Goal: Find specific page/section: Find specific page/section

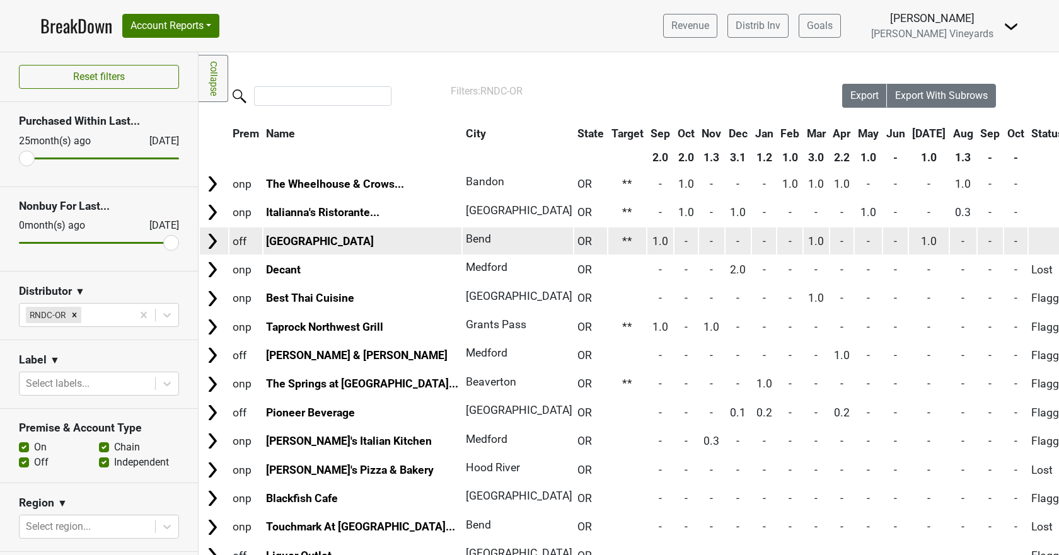
scroll to position [65, 0]
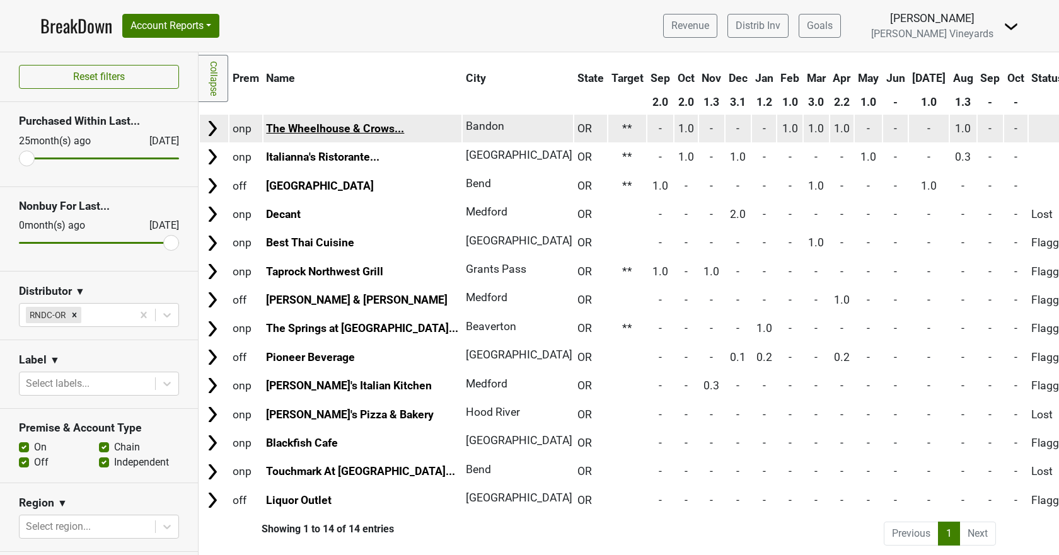
click at [323, 122] on link "The Wheelhouse & Crows..." at bounding box center [335, 128] width 138 height 13
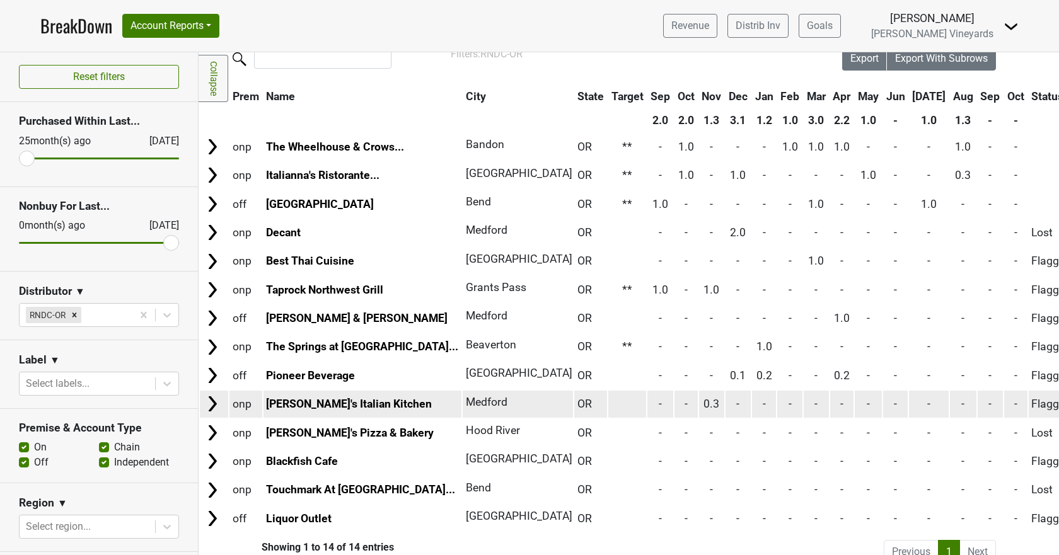
scroll to position [0, 0]
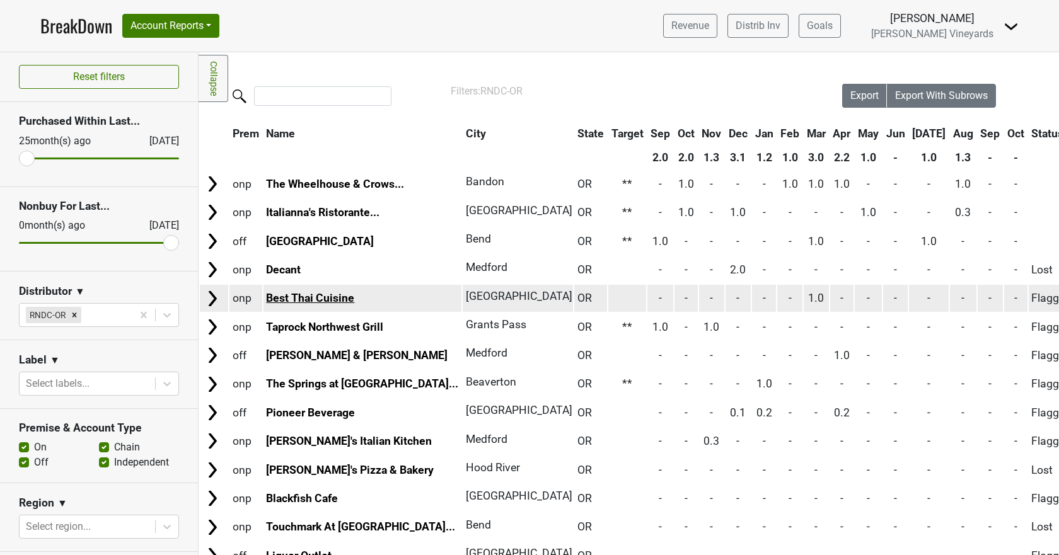
click at [332, 303] on link "Best Thai Cuisine" at bounding box center [310, 298] width 88 height 13
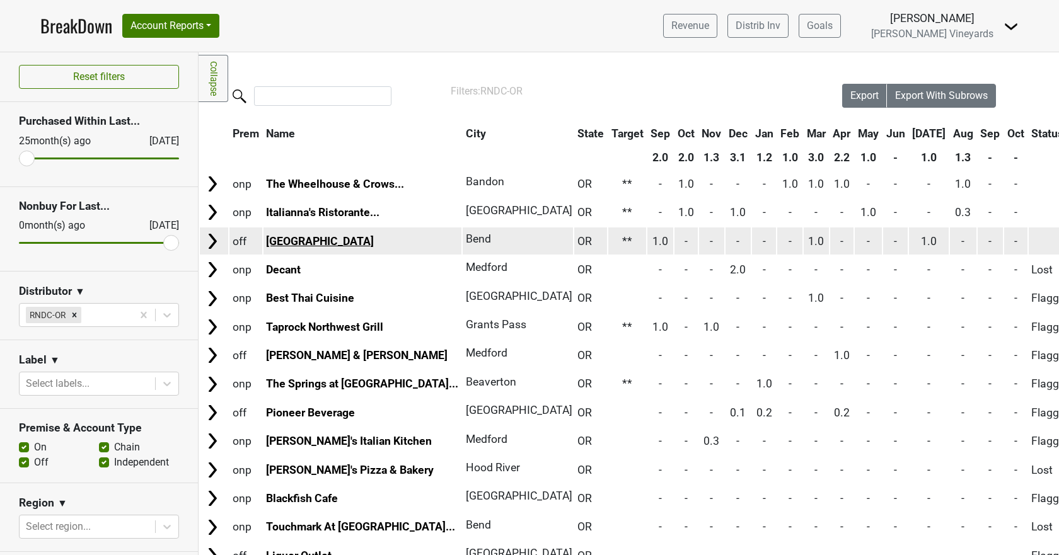
click at [315, 241] on link "Newport Avenue Market" at bounding box center [320, 241] width 108 height 13
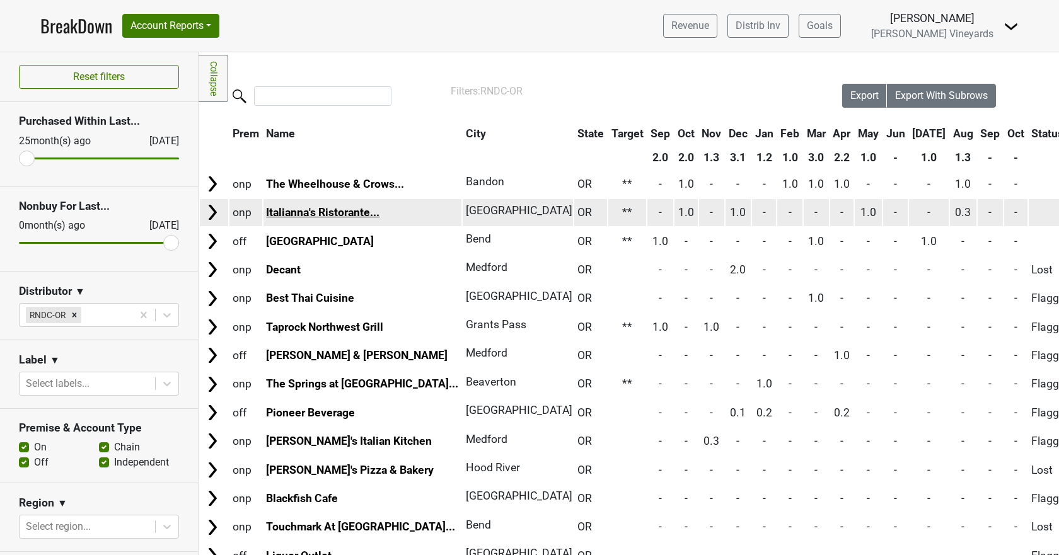
click at [296, 212] on link "Italianna's Ristorante..." at bounding box center [322, 212] width 113 height 13
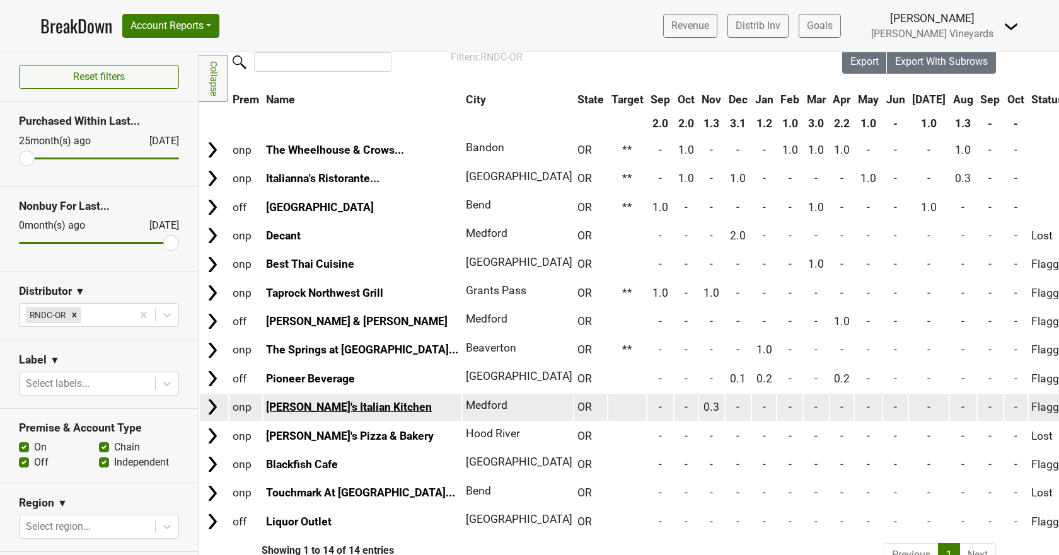
scroll to position [65, 0]
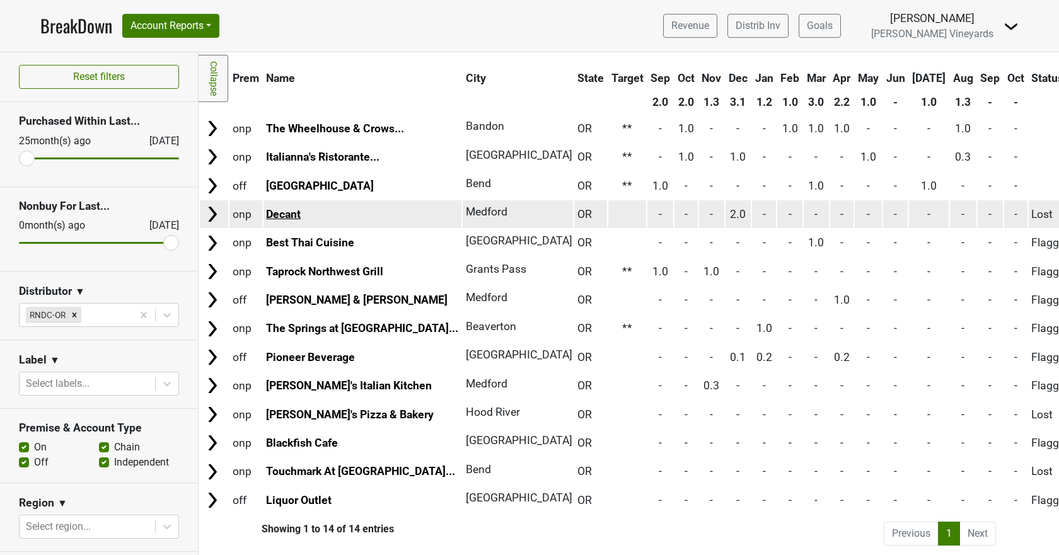
click at [288, 208] on link "Decant" at bounding box center [283, 214] width 35 height 13
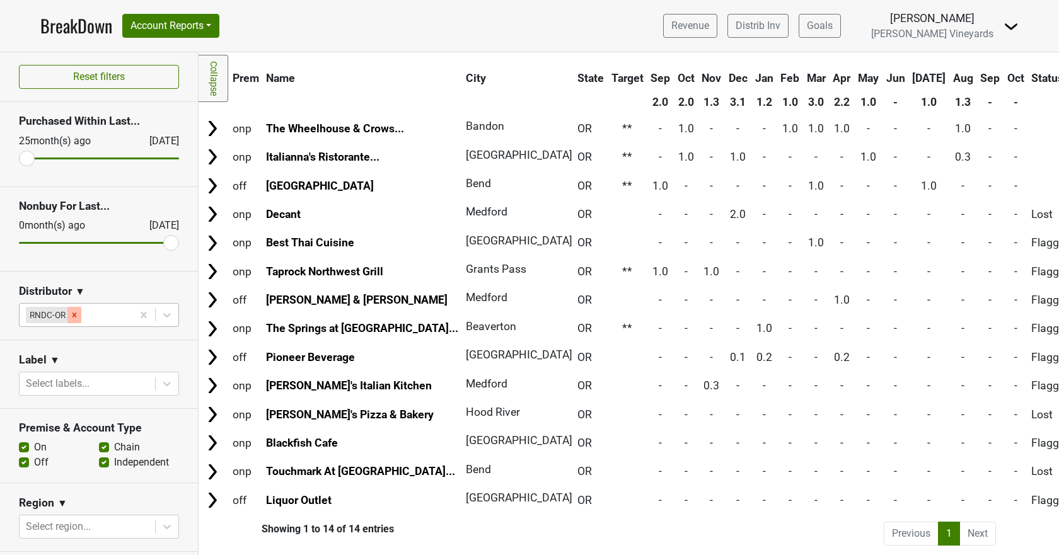
click at [74, 316] on icon "Remove RNDC-OR" at bounding box center [74, 315] width 9 height 9
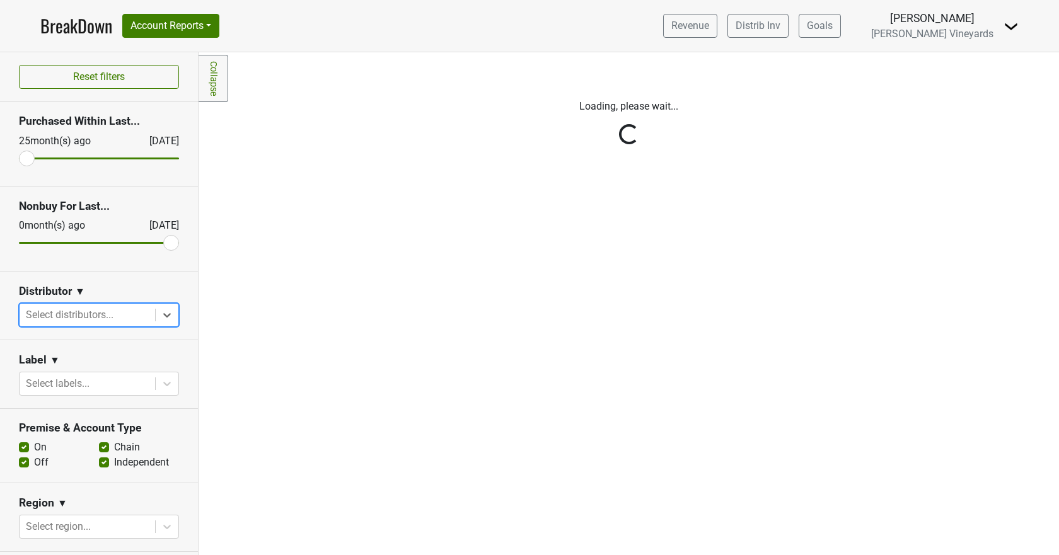
scroll to position [0, 0]
click at [158, 318] on div "Reset filters Purchased Within Last... 25 month(s) ago Oct '25 Nonbuy For Last.…" at bounding box center [99, 303] width 199 height 503
click at [157, 317] on div "Reset filters Purchased Within Last... 25 month(s) ago Oct '25 Nonbuy For Last.…" at bounding box center [99, 303] width 199 height 503
click at [163, 317] on icon at bounding box center [167, 315] width 8 height 4
click at [50, 317] on div at bounding box center [87, 315] width 123 height 18
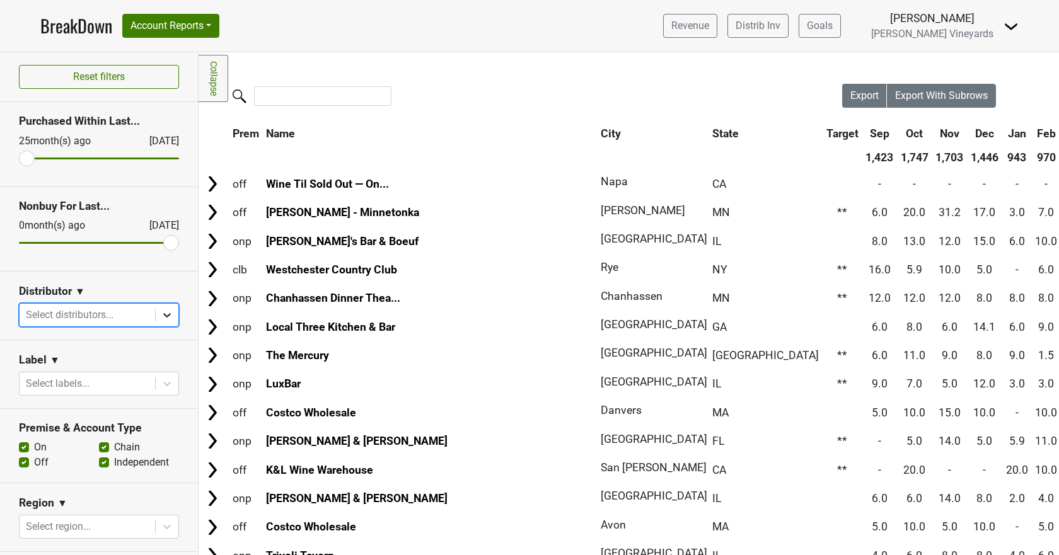
click at [161, 319] on icon at bounding box center [167, 315] width 13 height 13
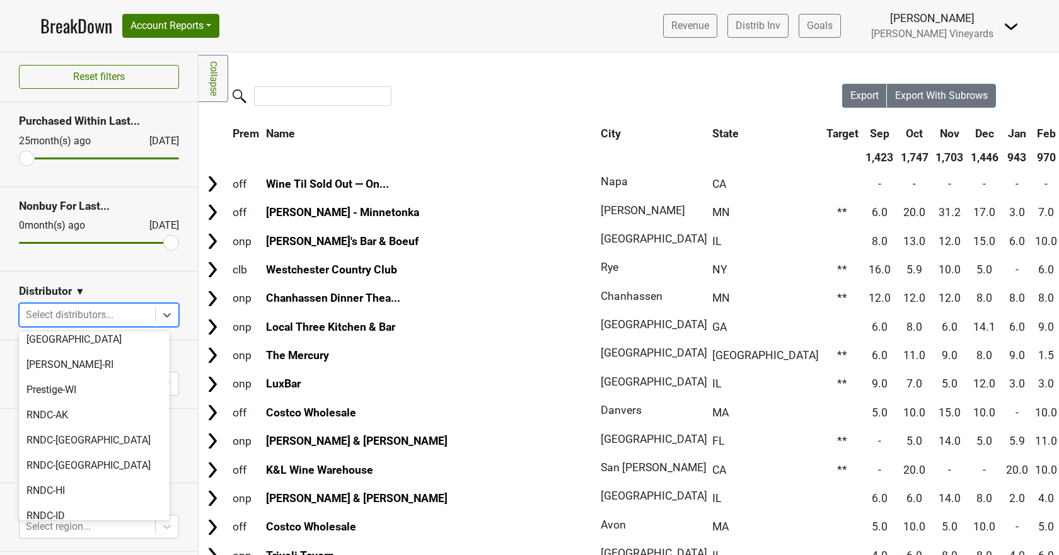
scroll to position [883, 0]
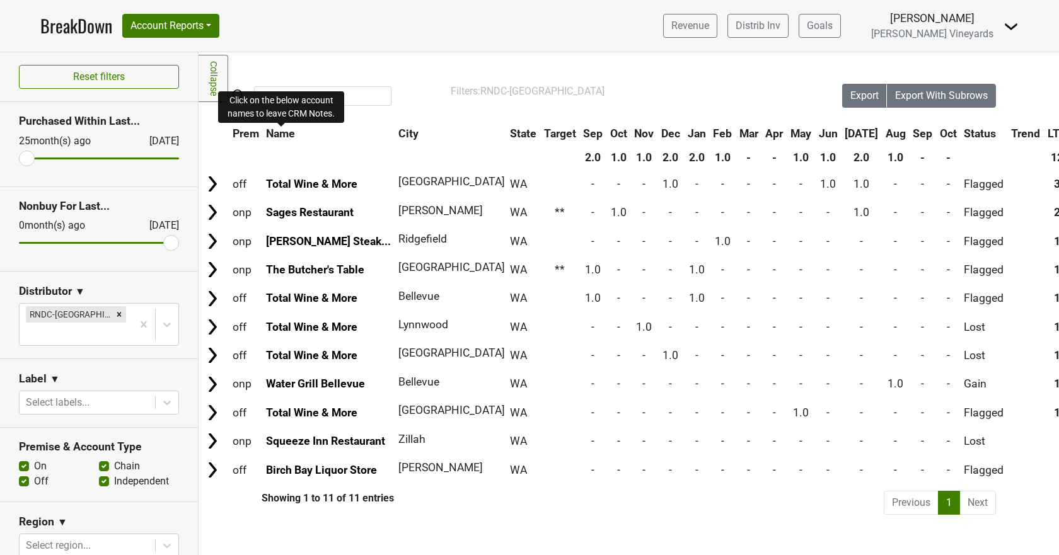
click at [281, 135] on span "Name" at bounding box center [280, 133] width 29 height 13
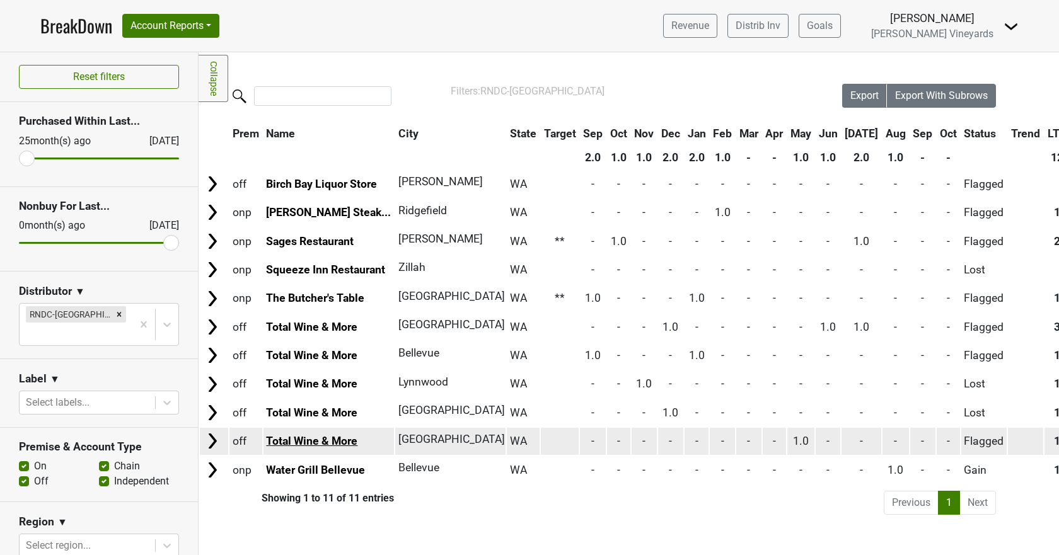
click at [307, 444] on link "Total Wine & More" at bounding box center [311, 441] width 91 height 13
click at [306, 441] on link "Total Wine & More" at bounding box center [311, 441] width 91 height 13
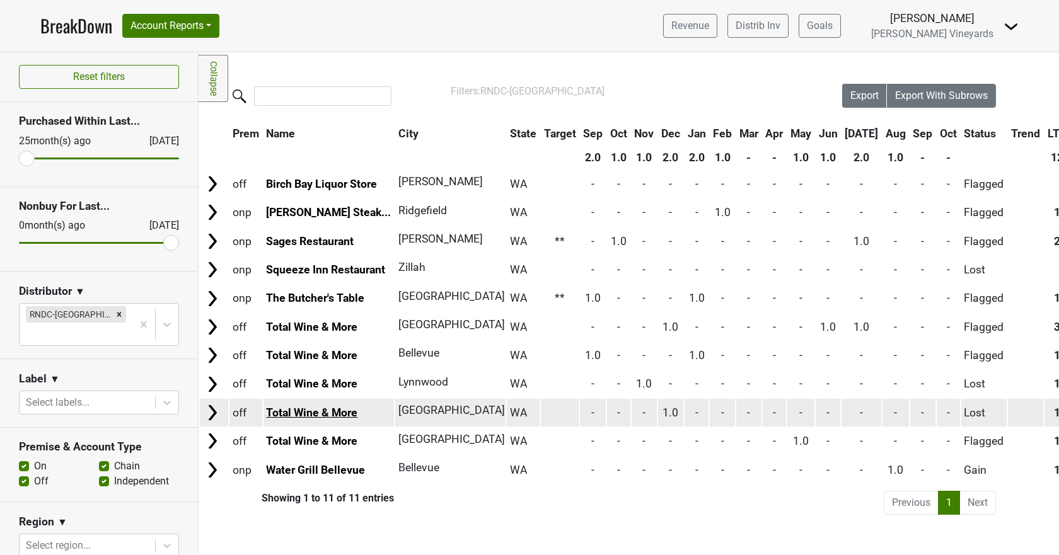
click at [305, 415] on link "Total Wine & More" at bounding box center [311, 413] width 91 height 13
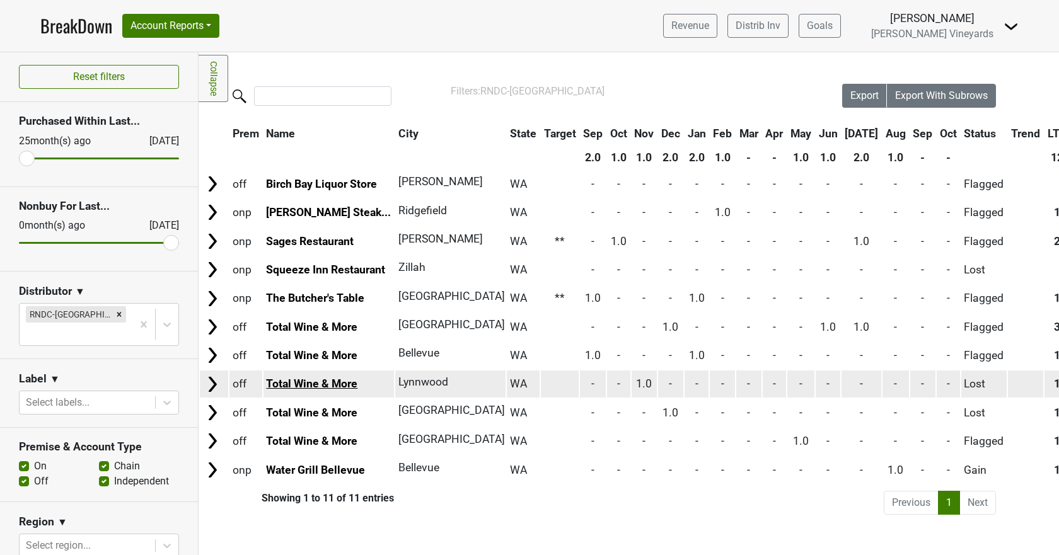
click at [276, 386] on link "Total Wine & More" at bounding box center [311, 384] width 91 height 13
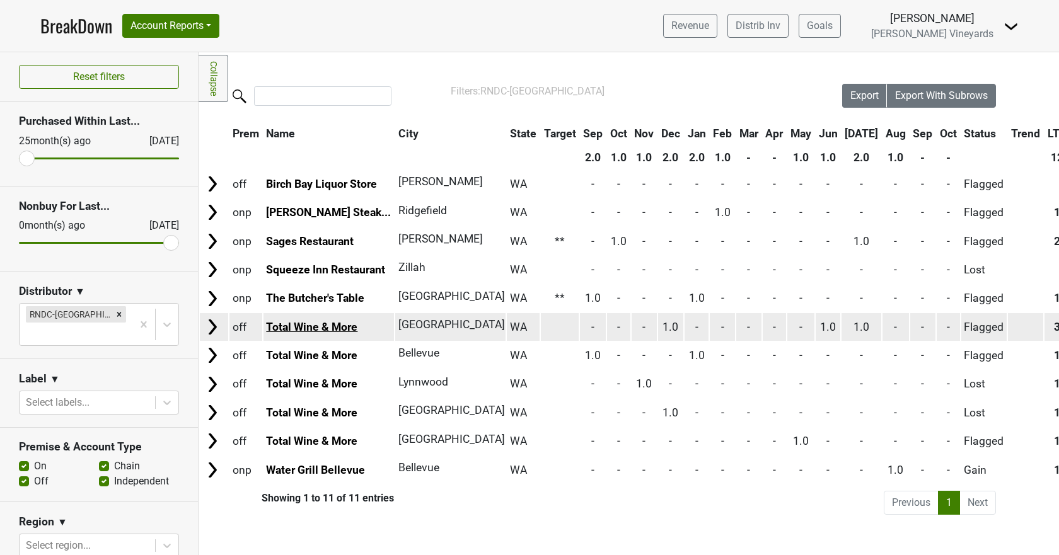
click at [306, 324] on link "Total Wine & More" at bounding box center [311, 327] width 91 height 13
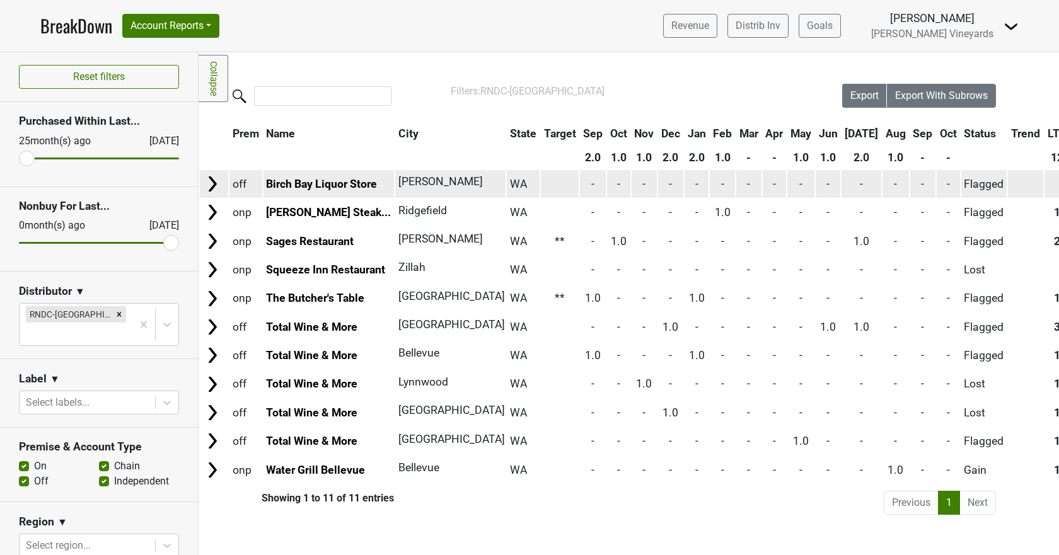
click at [211, 184] on img at bounding box center [212, 184] width 19 height 19
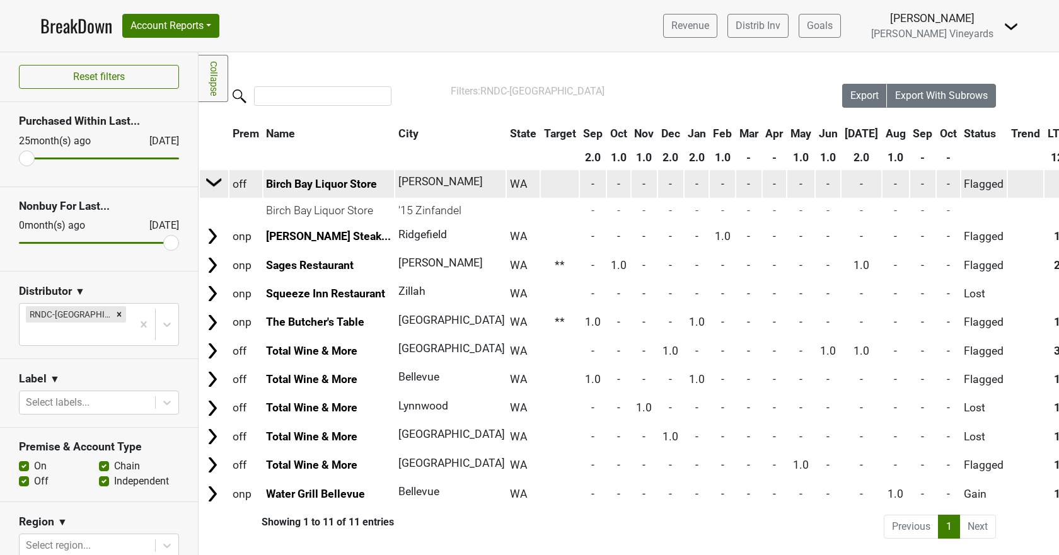
click at [211, 184] on img at bounding box center [214, 182] width 19 height 19
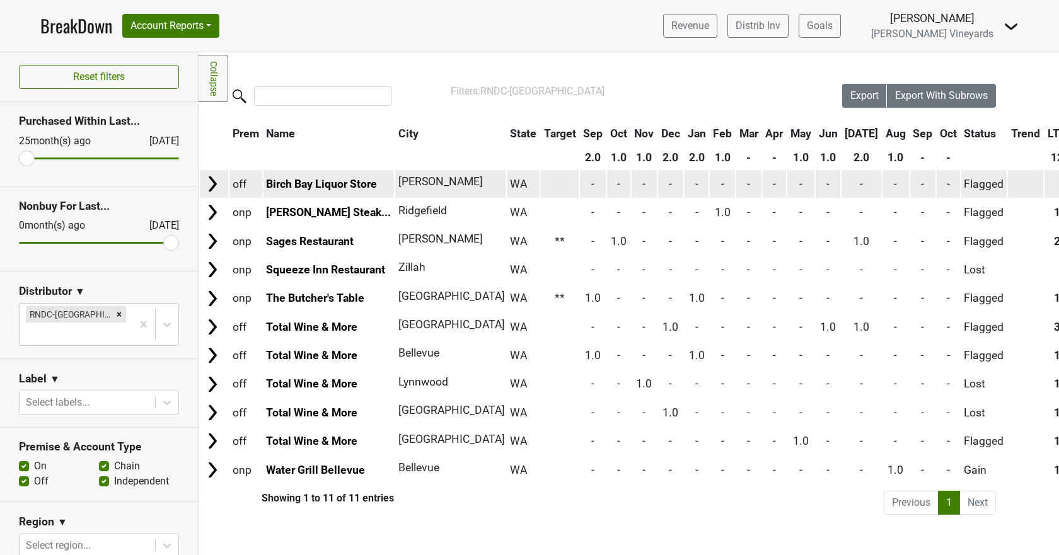
click at [211, 183] on img at bounding box center [212, 184] width 19 height 19
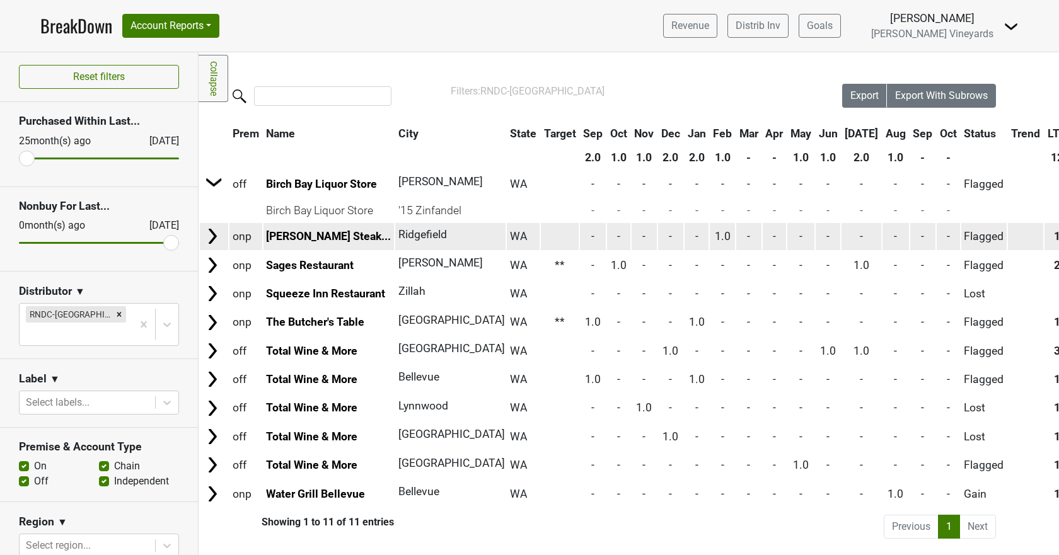
click at [210, 236] on img at bounding box center [212, 236] width 19 height 19
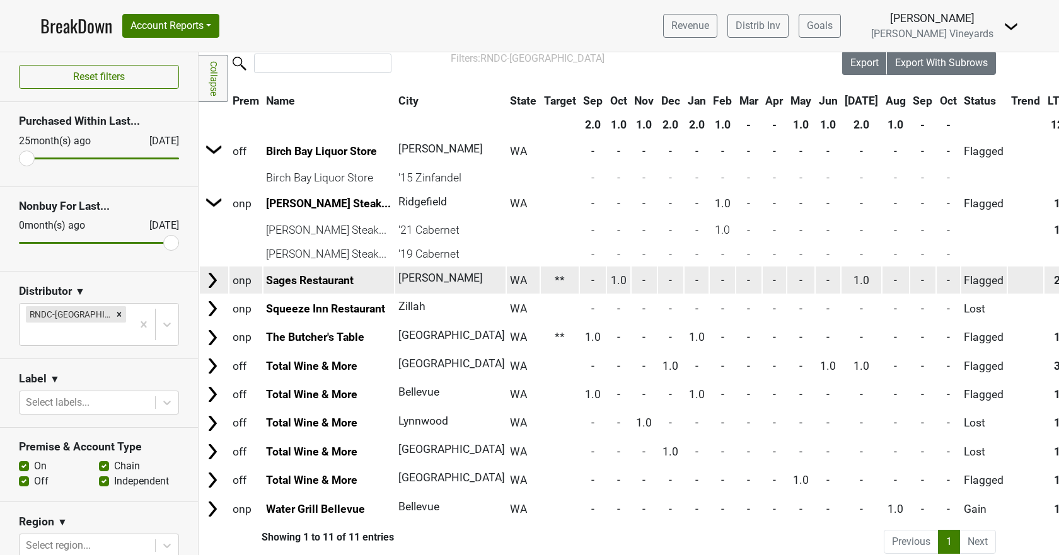
scroll to position [51, 0]
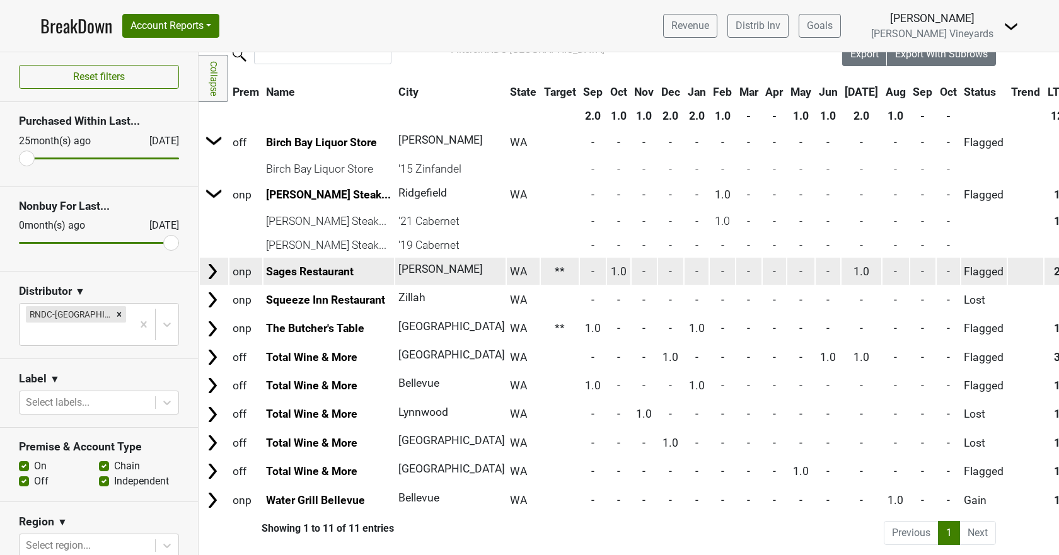
click at [213, 262] on img at bounding box center [212, 271] width 19 height 19
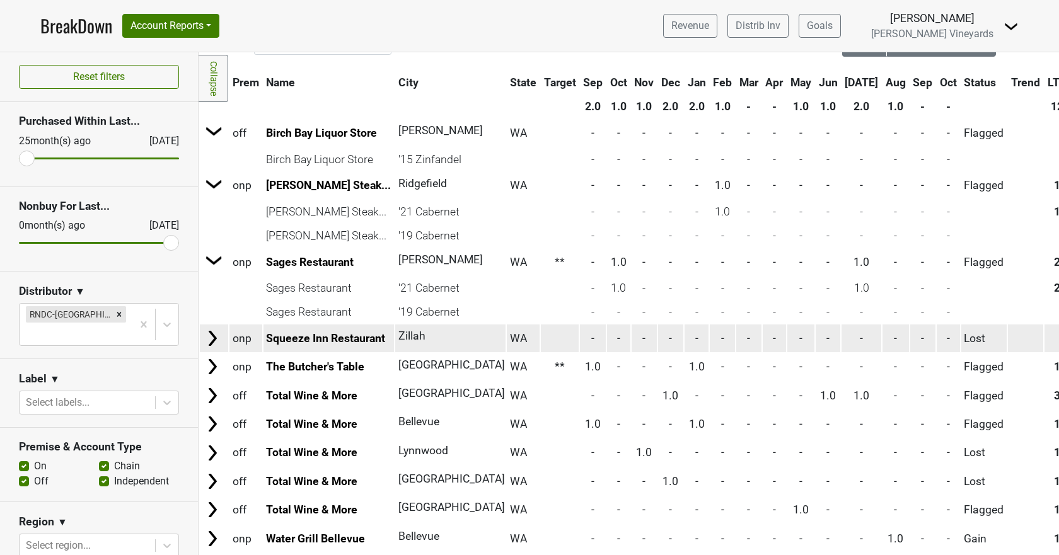
click at [212, 339] on img at bounding box center [212, 338] width 19 height 19
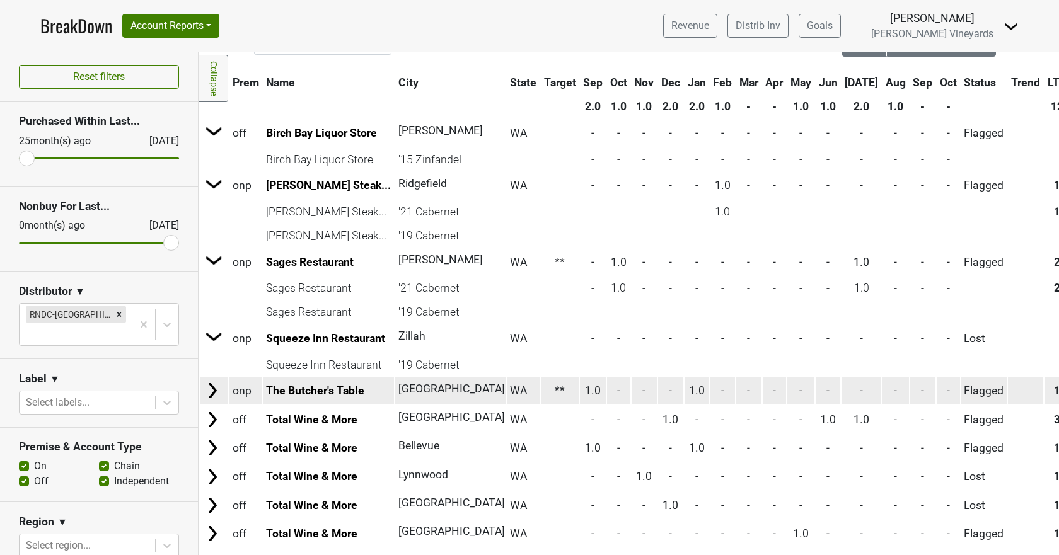
click at [217, 392] on img at bounding box center [212, 390] width 19 height 19
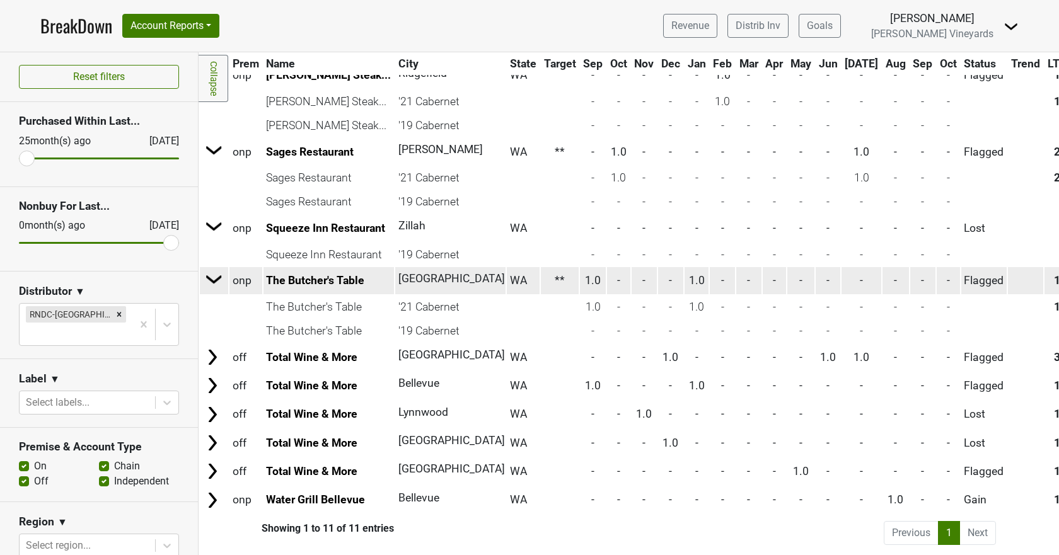
scroll to position [171, 0]
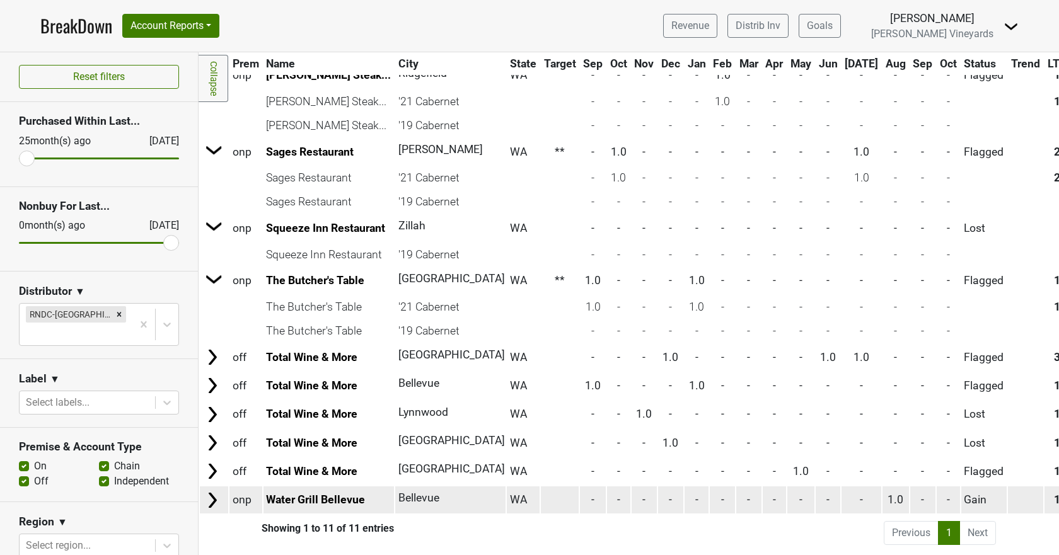
click at [212, 491] on img at bounding box center [212, 500] width 19 height 19
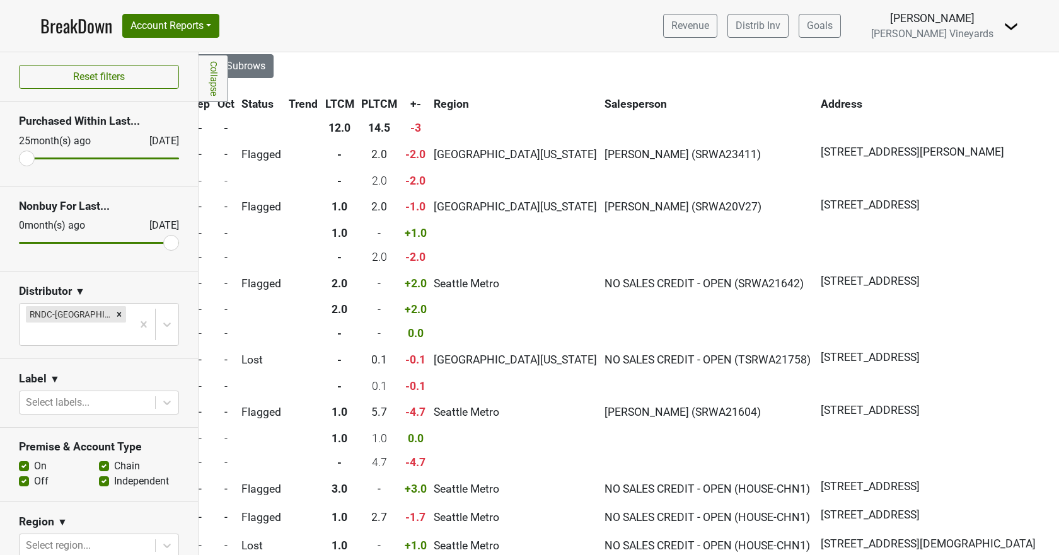
scroll to position [30, 749]
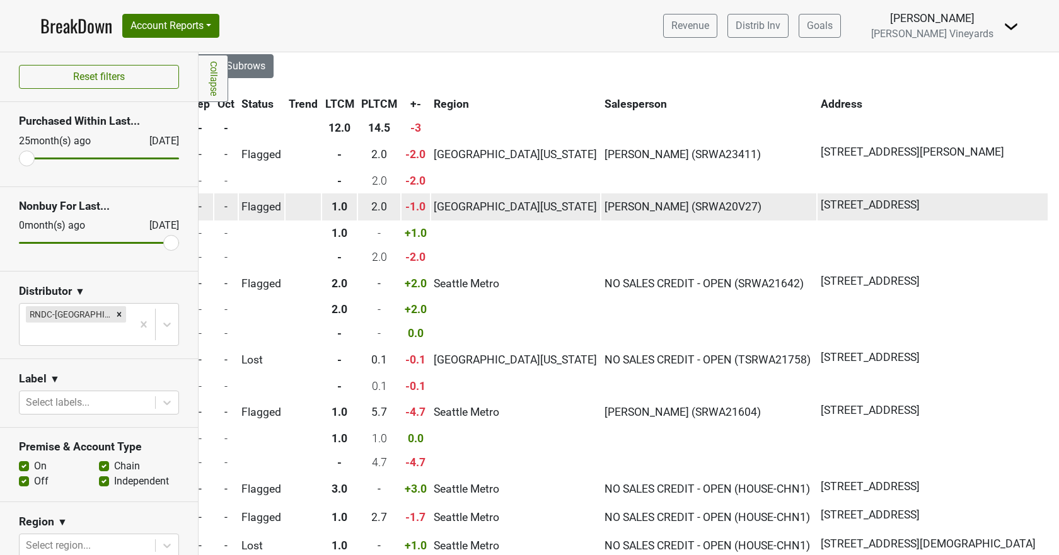
drag, startPoint x: 745, startPoint y: 202, endPoint x: 811, endPoint y: 199, distance: 66.3
click at [821, 199] on span "1 Cowlitz Way, Ridgefield, WA 98642" at bounding box center [870, 205] width 99 height 16
copy span "1 Cowlitz Way"
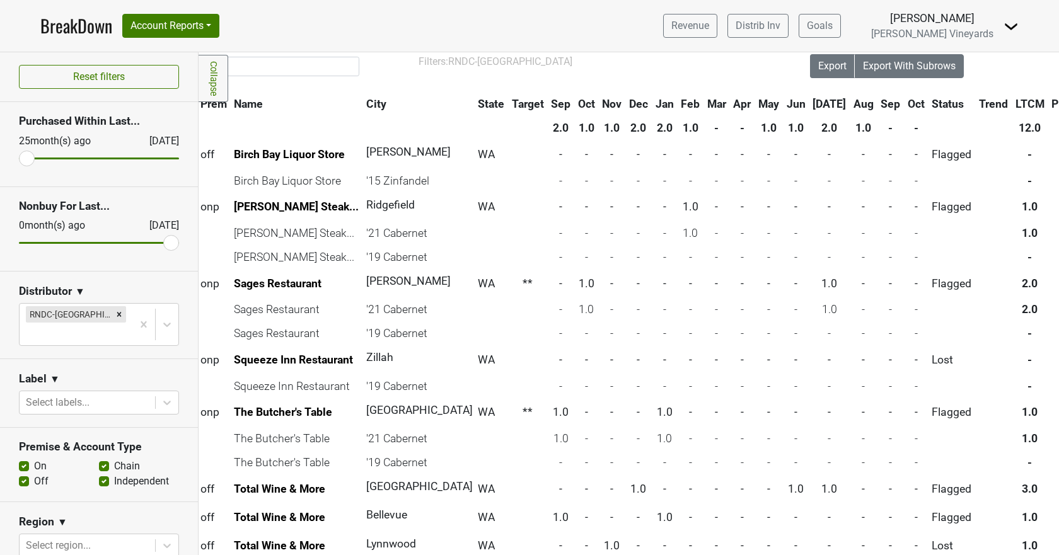
scroll to position [30, 0]
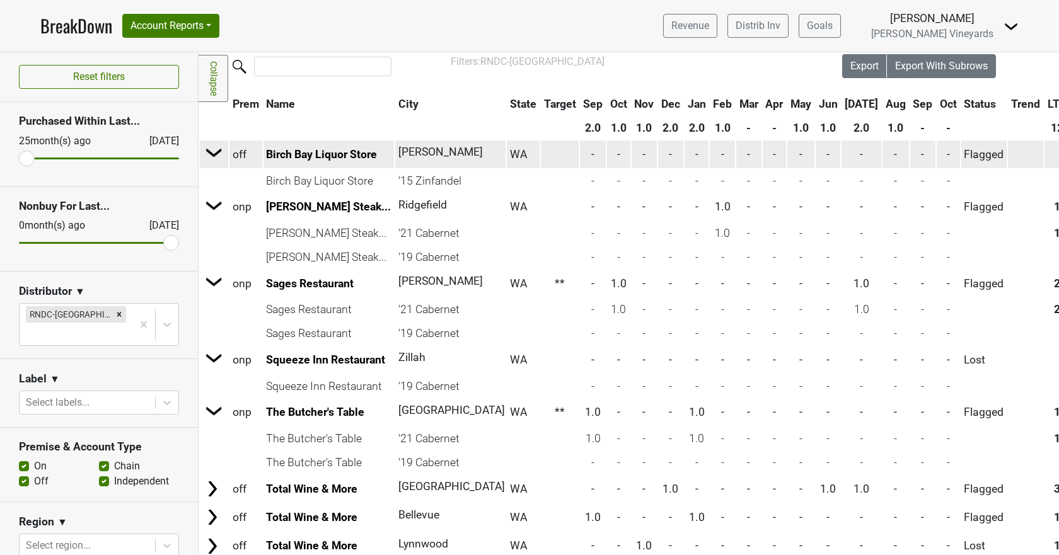
click at [215, 151] on img at bounding box center [214, 152] width 19 height 19
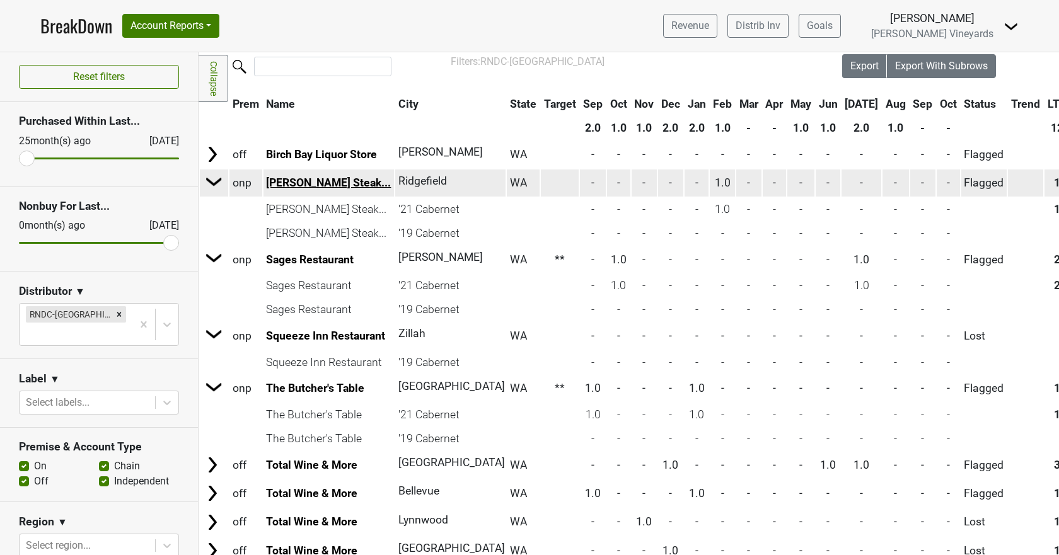
click at [287, 182] on link "Michael Jordan's Steak..." at bounding box center [328, 183] width 125 height 13
click at [208, 185] on img at bounding box center [214, 181] width 19 height 19
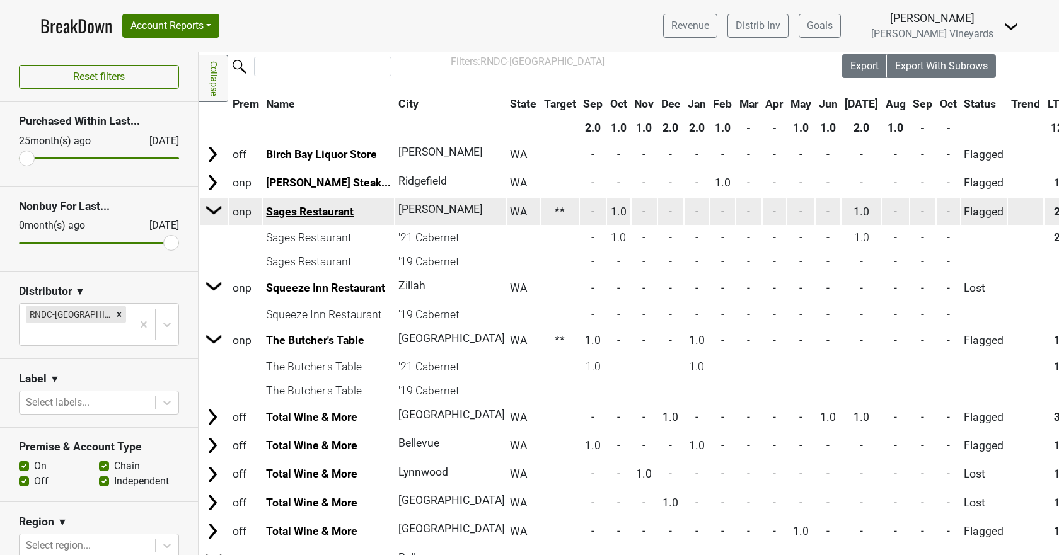
click at [325, 210] on link "Sages Restaurant" at bounding box center [310, 212] width 88 height 13
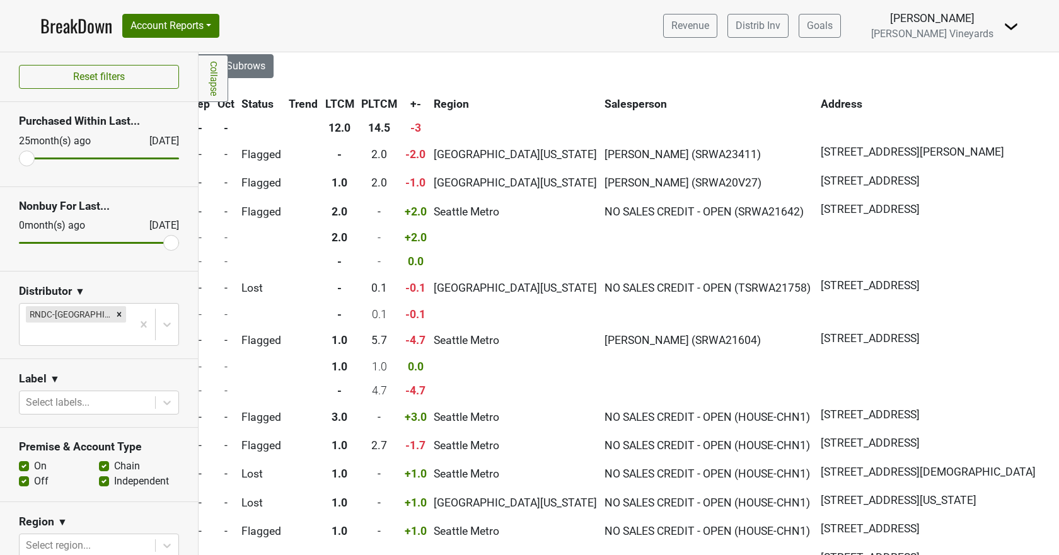
scroll to position [30, 752]
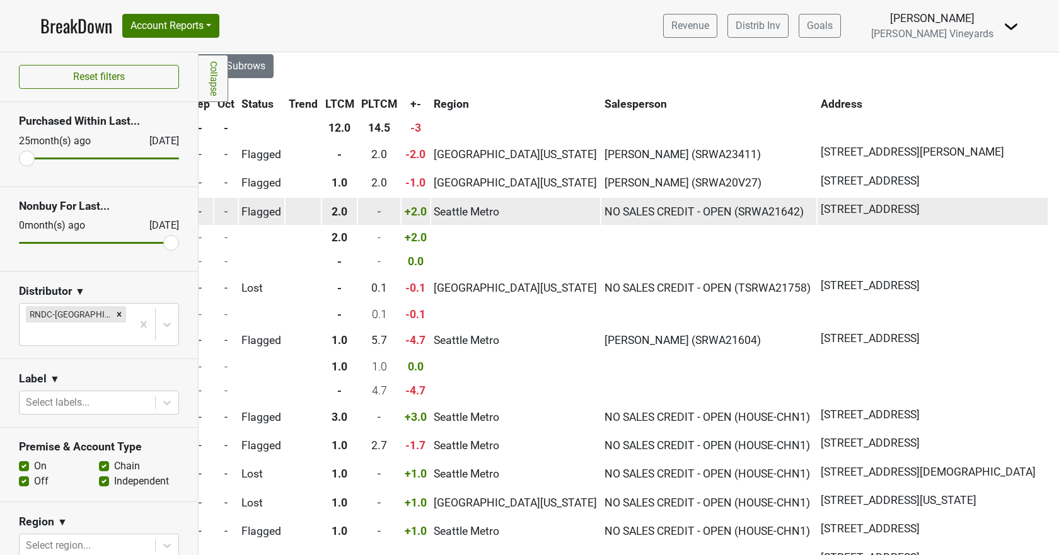
drag, startPoint x: 741, startPoint y: 211, endPoint x: 816, endPoint y: 210, distance: 75.0
click at [821, 210] on span "15916 NE 83rd St, Redmond, WA 98052" at bounding box center [870, 209] width 99 height 16
copy span "15916 NE 83rd"
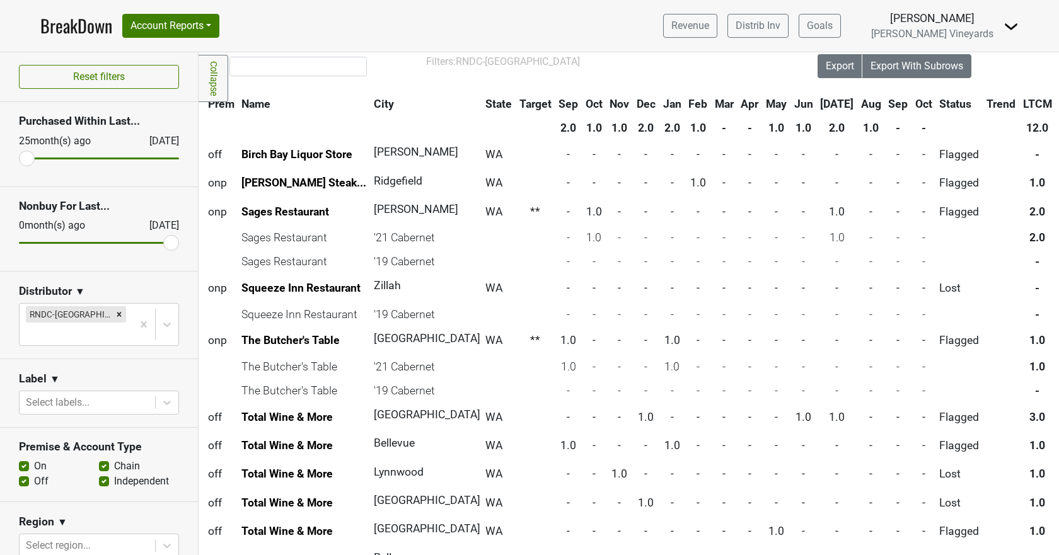
scroll to position [30, 0]
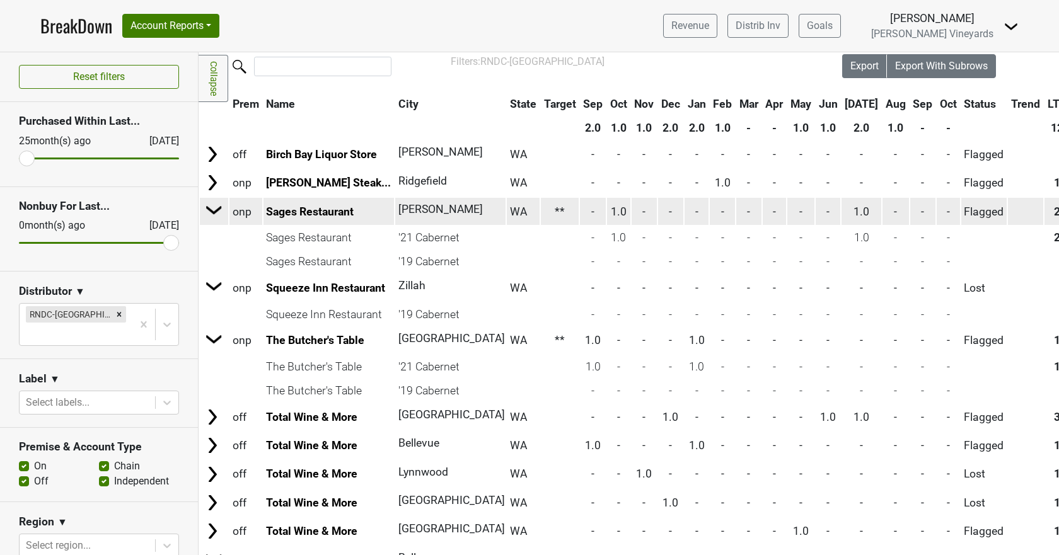
click at [211, 208] on img at bounding box center [214, 209] width 19 height 19
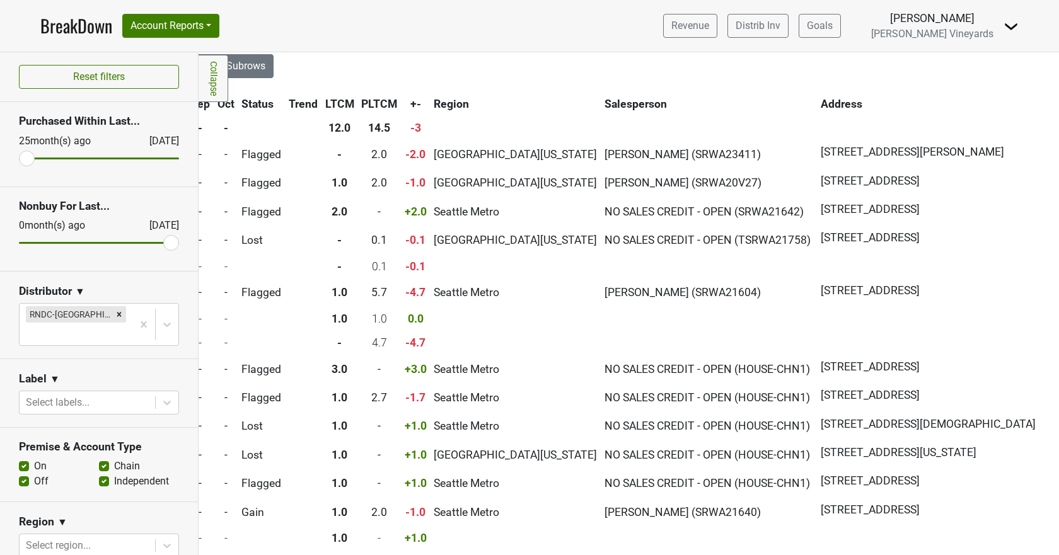
scroll to position [30, 771]
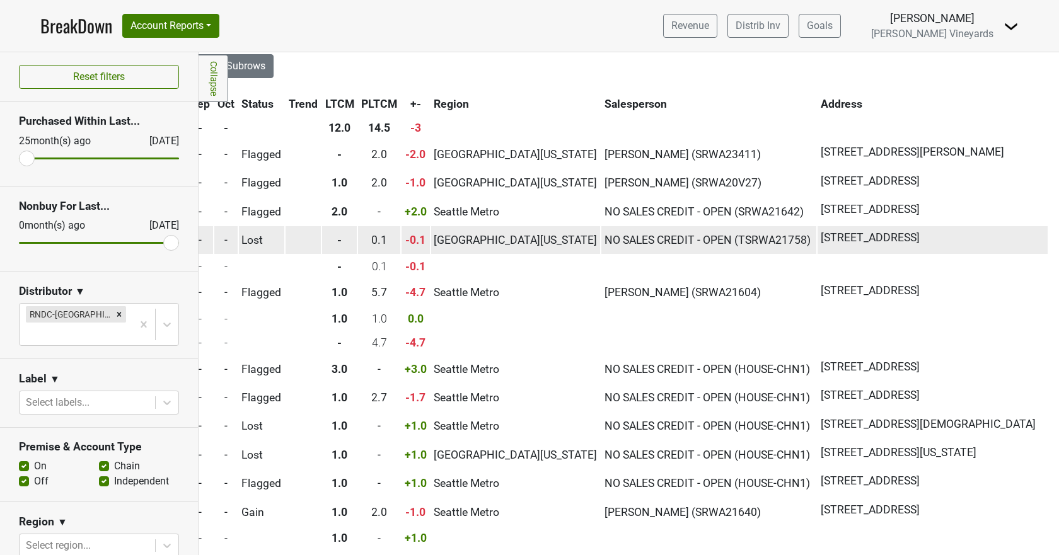
click at [821, 239] on span "611 1st Ave, Zillah, WA 98953" at bounding box center [870, 237] width 99 height 16
drag, startPoint x: 721, startPoint y: 238, endPoint x: 776, endPoint y: 240, distance: 55.5
click at [821, 240] on span "611 1st Ave, Zillah, WA 98953" at bounding box center [870, 237] width 99 height 16
copy span "611 1st Ave"
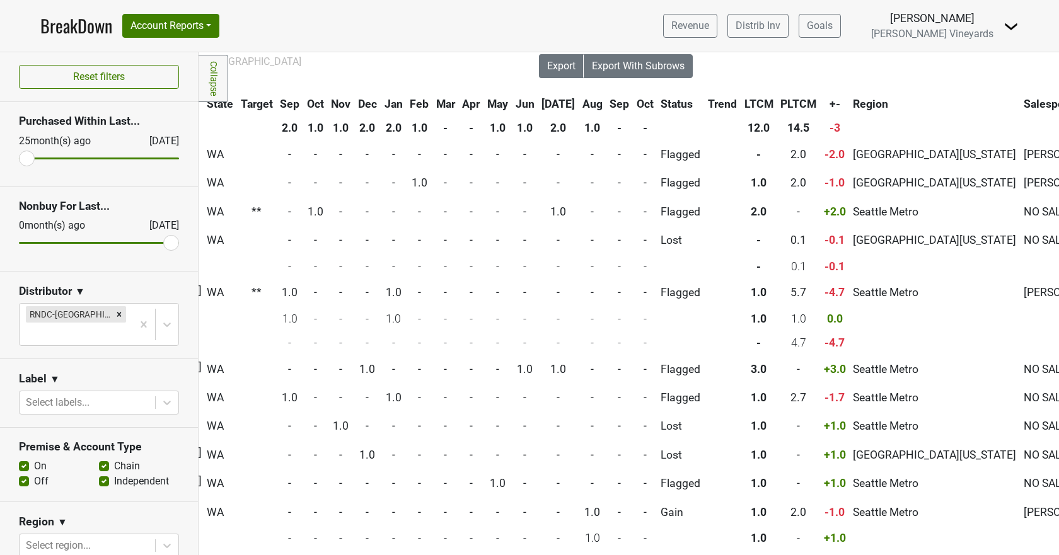
scroll to position [30, 0]
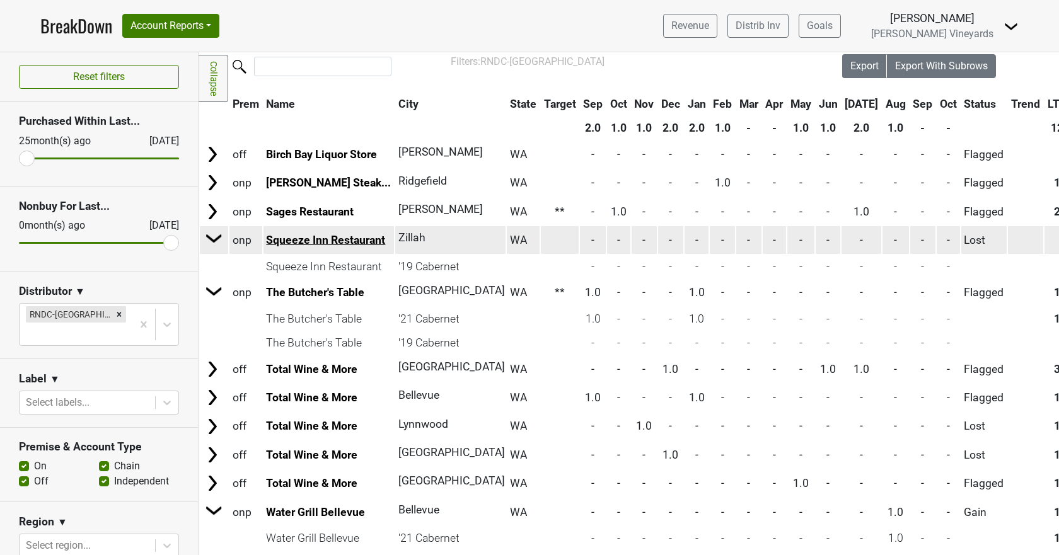
click at [300, 241] on link "Squeeze Inn Restaurant" at bounding box center [325, 240] width 119 height 13
click at [216, 240] on img at bounding box center [214, 238] width 19 height 19
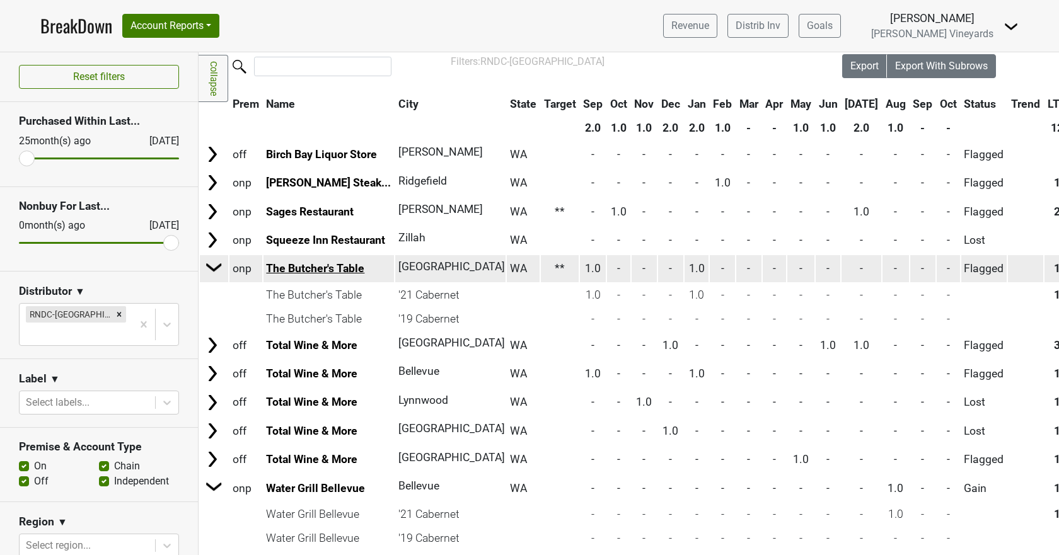
click at [322, 267] on link "The Butcher's Table" at bounding box center [315, 268] width 98 height 13
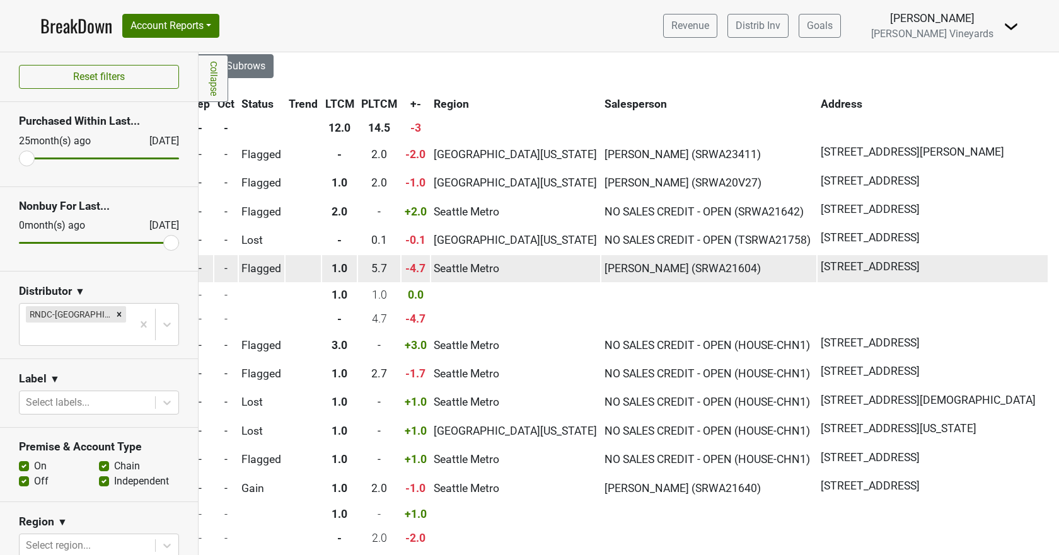
scroll to position [30, 771]
drag, startPoint x: 721, startPoint y: 265, endPoint x: 814, endPoint y: 264, distance: 93.3
click at [821, 264] on span "2121 Westlake Ave, Seattle, WA 98121" at bounding box center [870, 267] width 99 height 16
copy span "2121 Westlake Ave"
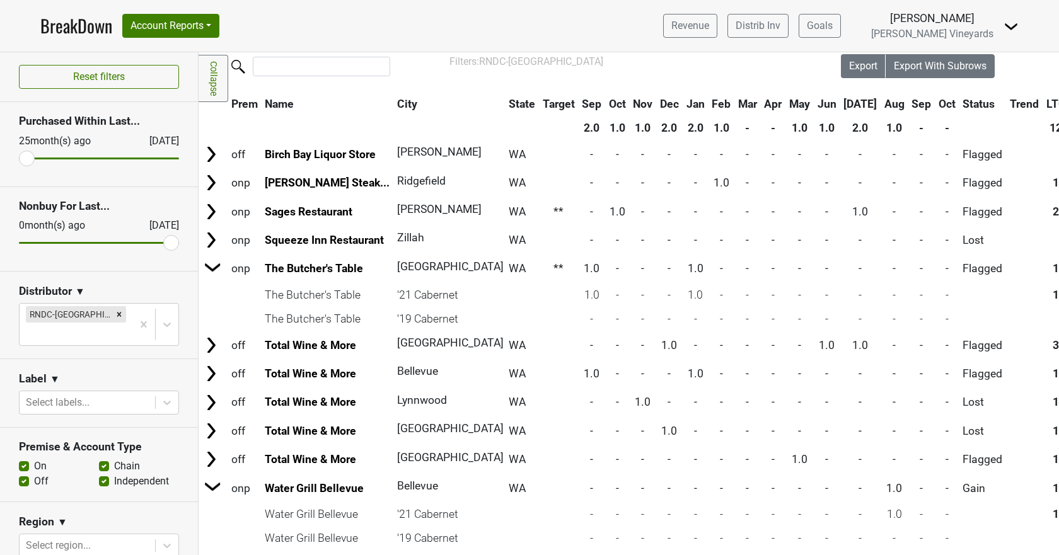
scroll to position [30, 0]
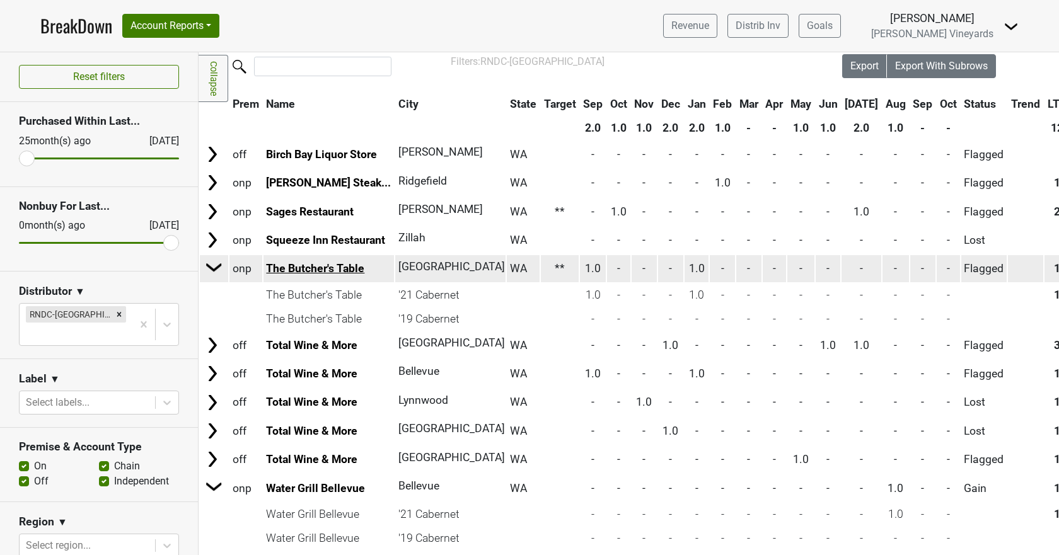
click at [281, 269] on link "The Butcher's Table" at bounding box center [315, 268] width 98 height 13
click at [209, 272] on img at bounding box center [214, 267] width 19 height 19
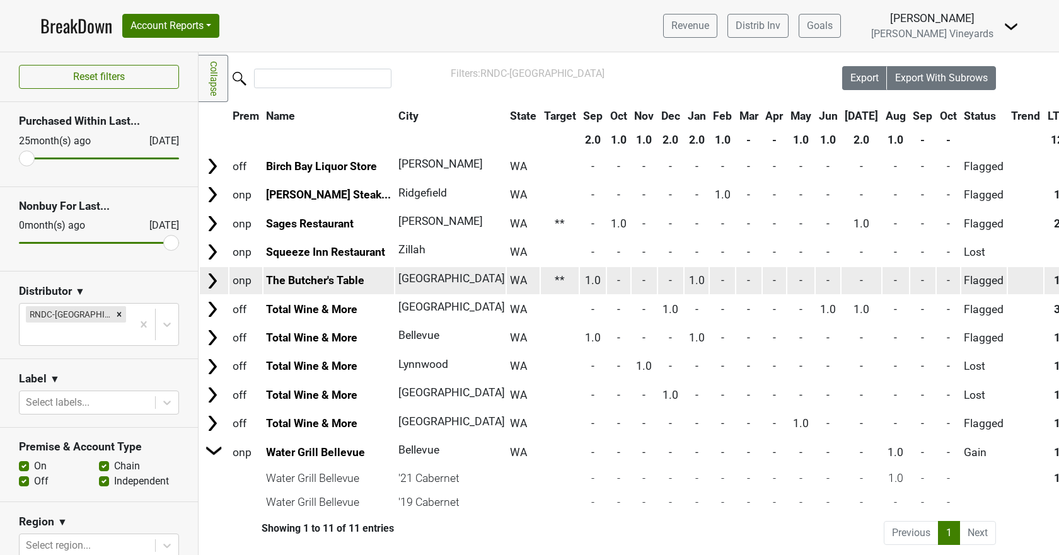
scroll to position [27, 0]
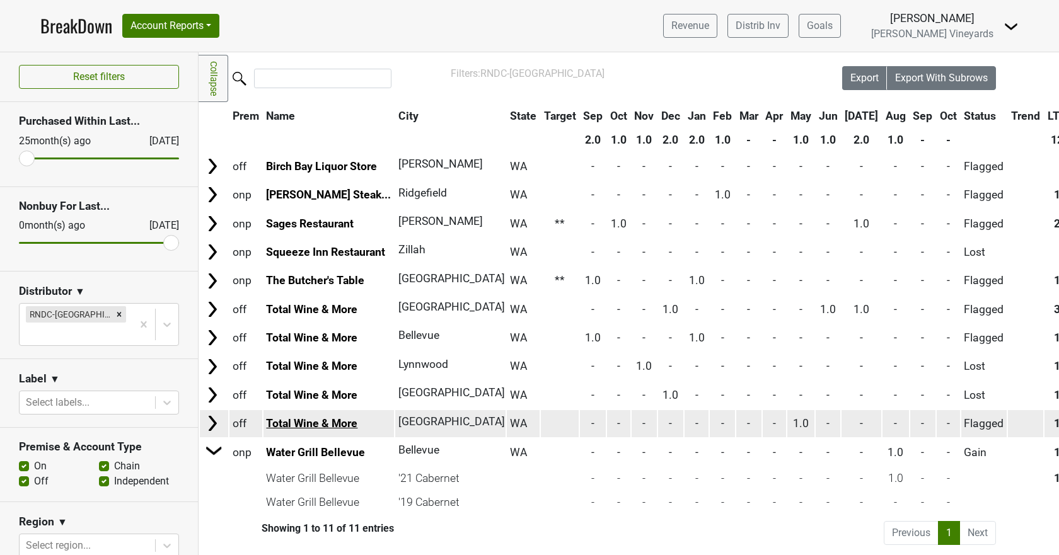
click at [296, 417] on link "Total Wine & More" at bounding box center [311, 423] width 91 height 13
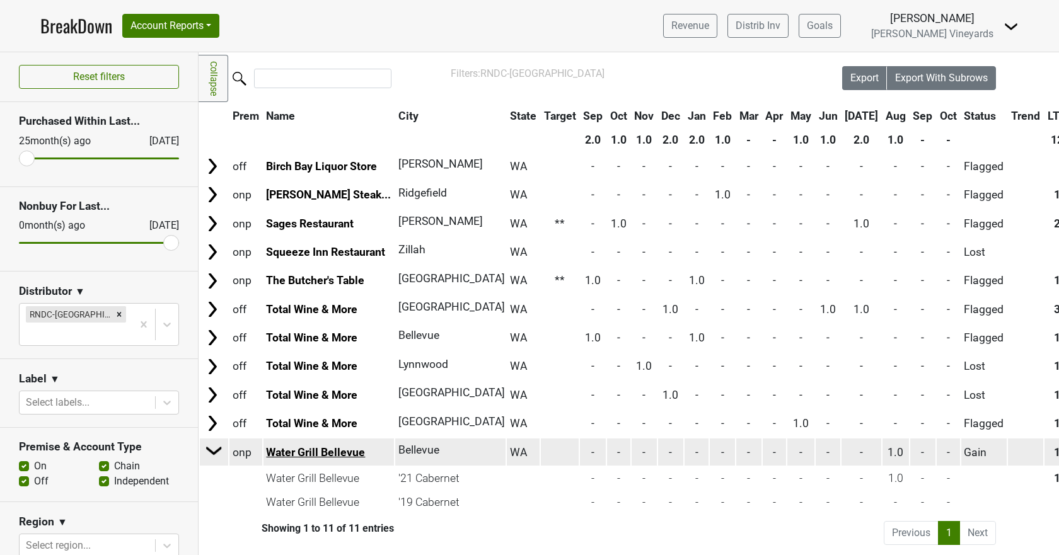
click at [328, 446] on link "Water Grill Bellevue" at bounding box center [315, 452] width 99 height 13
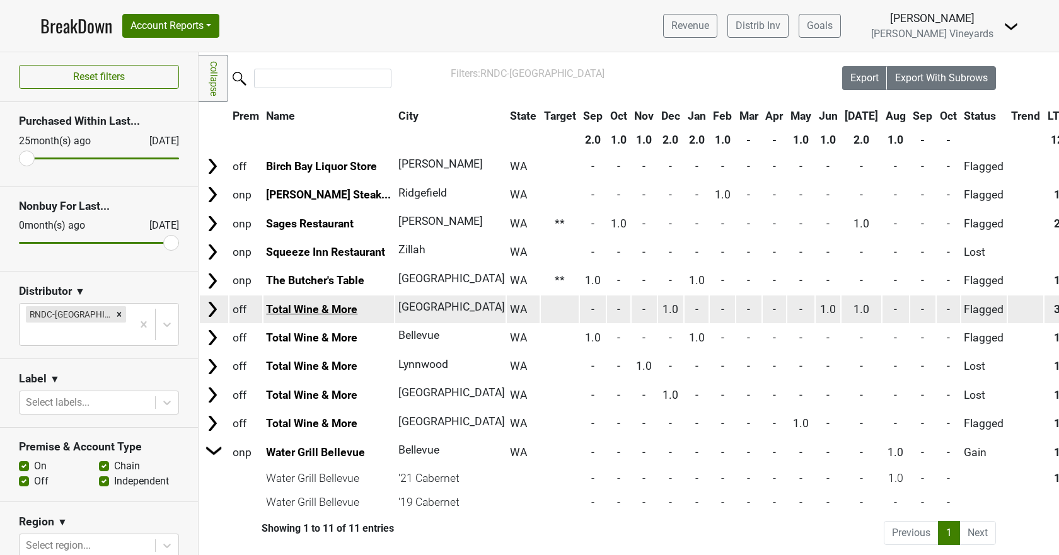
click at [297, 303] on link "Total Wine & More" at bounding box center [311, 309] width 91 height 13
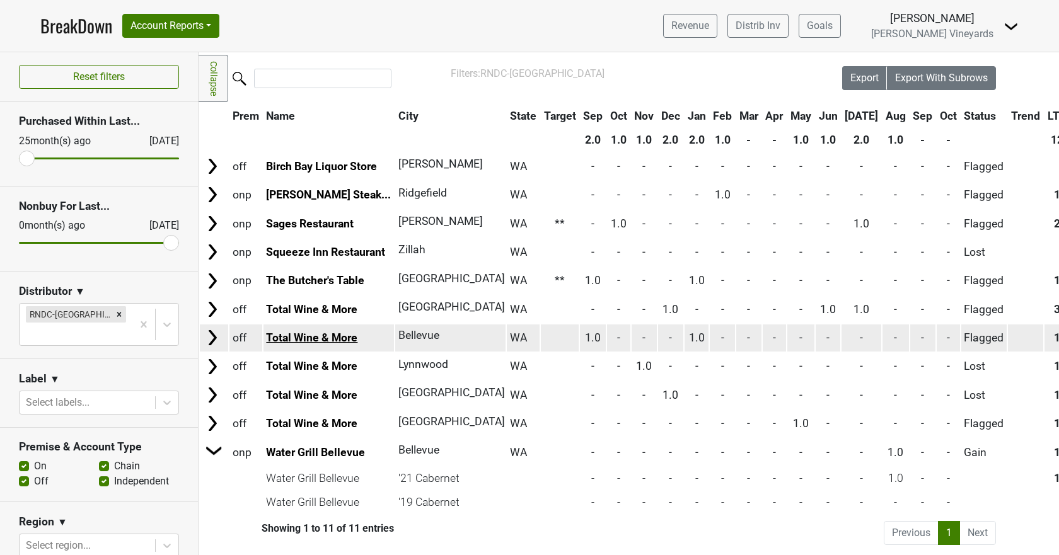
click at [291, 332] on link "Total Wine & More" at bounding box center [311, 338] width 91 height 13
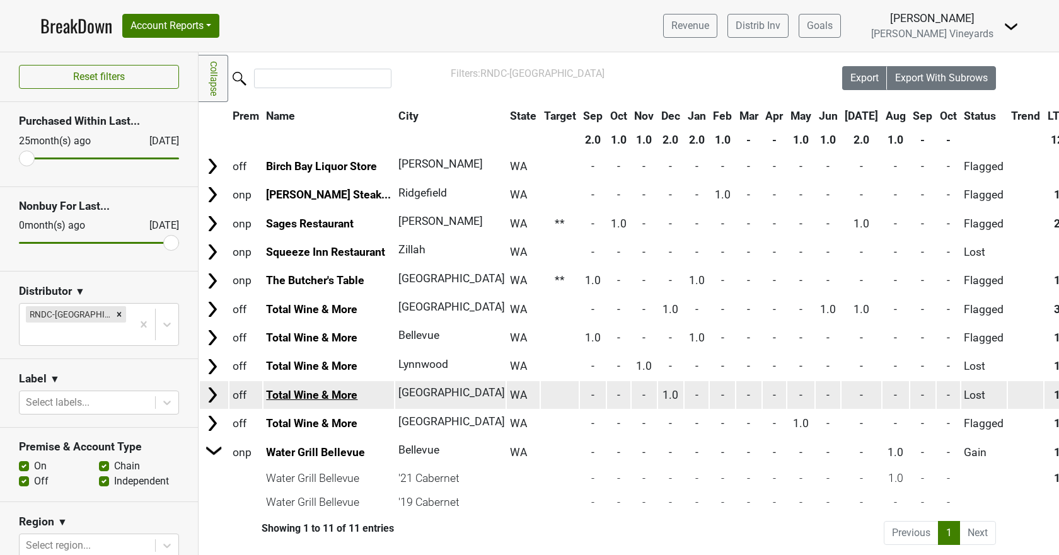
click at [294, 389] on link "Total Wine & More" at bounding box center [311, 395] width 91 height 13
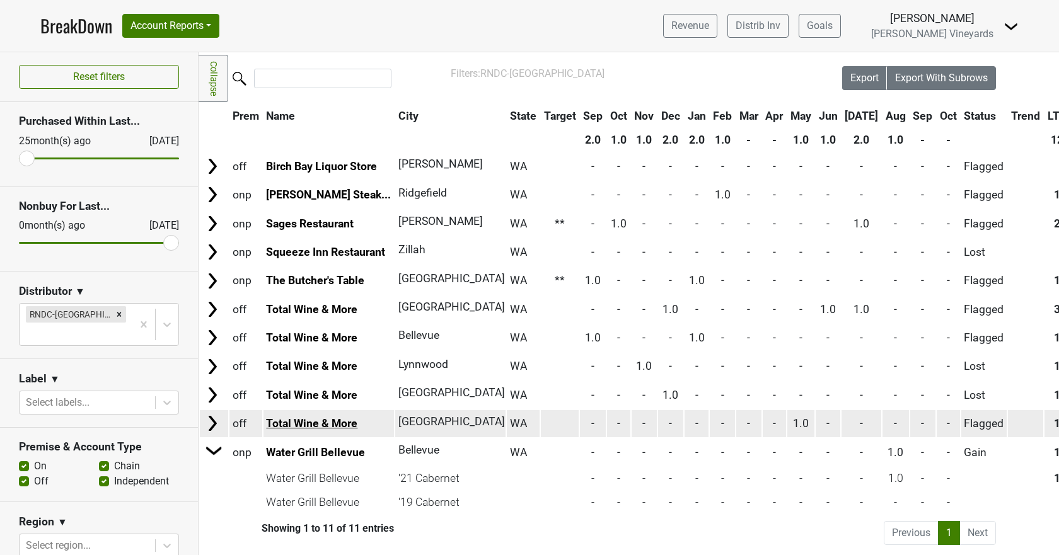
click at [323, 417] on link "Total Wine & More" at bounding box center [311, 423] width 91 height 13
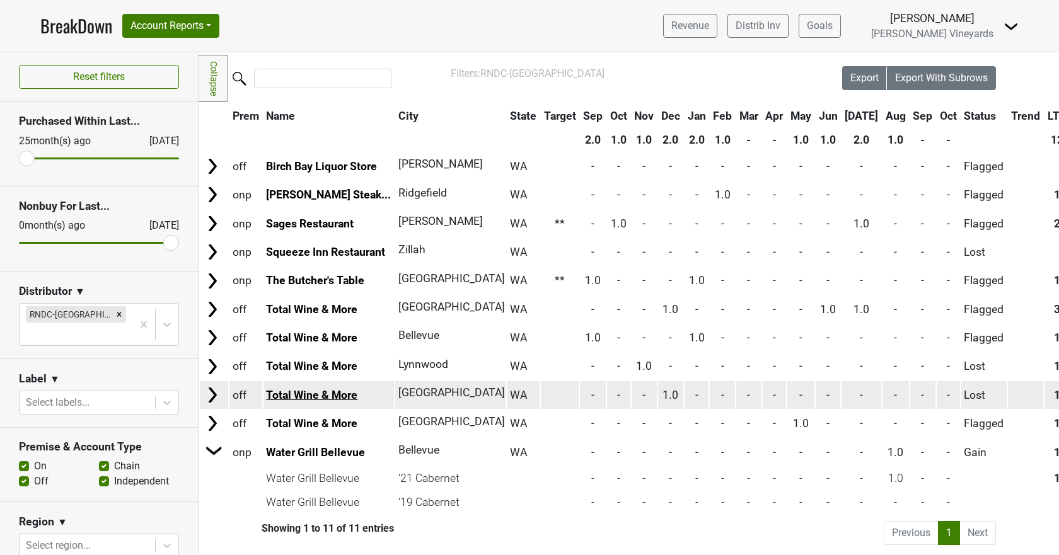
click at [308, 389] on link "Total Wine & More" at bounding box center [311, 395] width 91 height 13
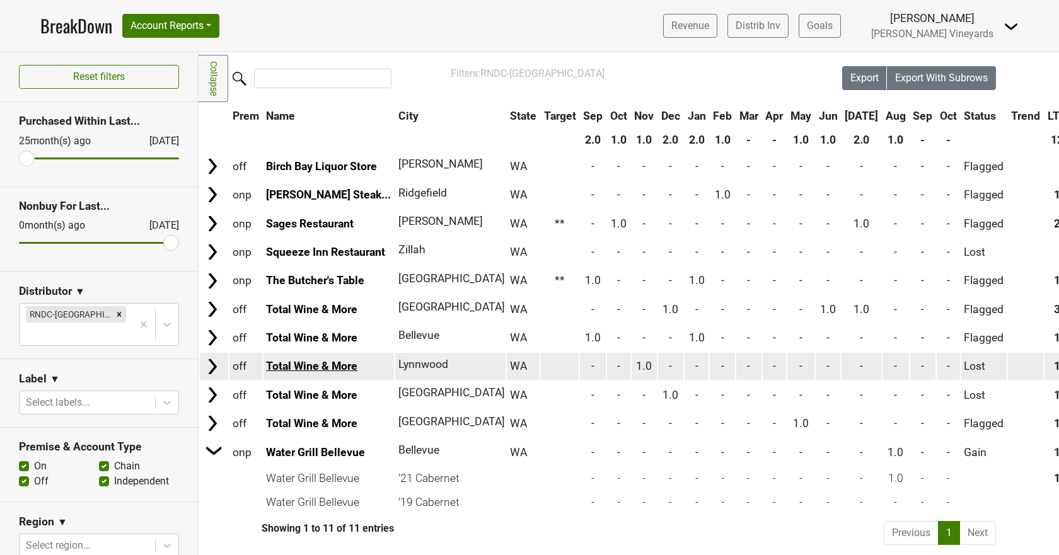
click at [290, 360] on link "Total Wine & More" at bounding box center [311, 366] width 91 height 13
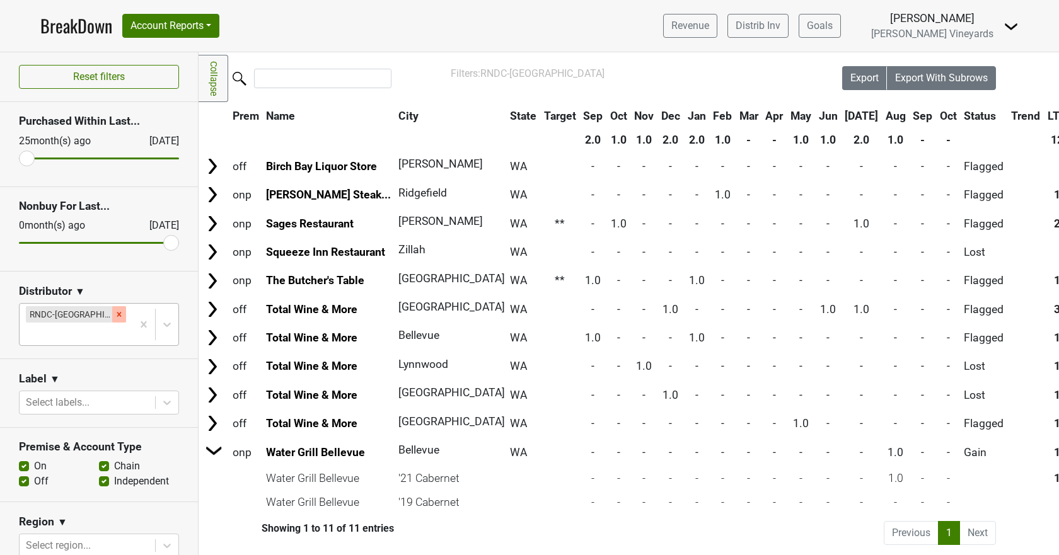
click at [117, 315] on icon "Remove RNDC-WA" at bounding box center [119, 314] width 4 height 4
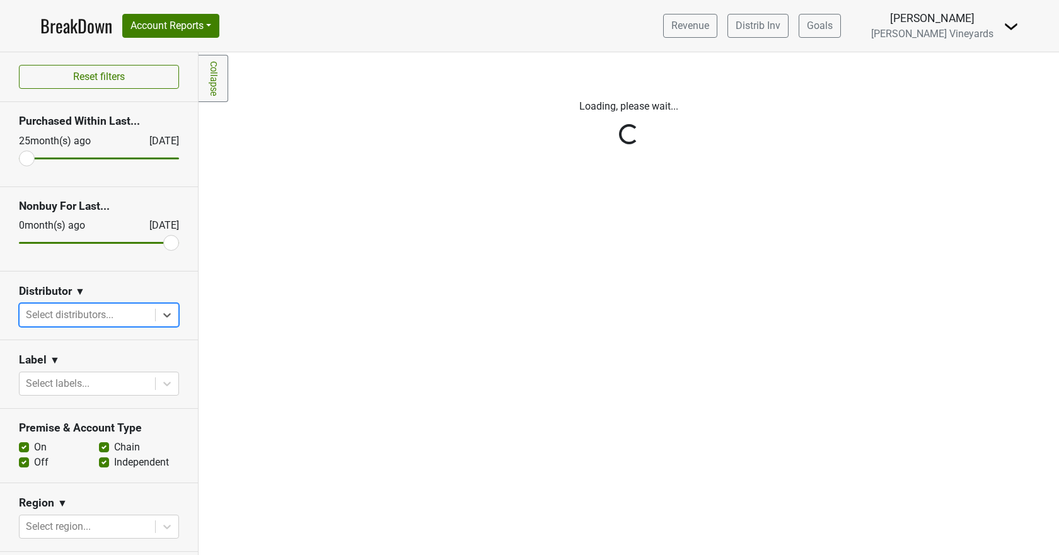
scroll to position [0, 0]
click at [160, 313] on div "Reset filters Purchased Within Last... 25 month(s) ago Oct '25 Nonbuy For Last.…" at bounding box center [99, 303] width 199 height 503
click at [98, 310] on div "Reset filters Purchased Within Last... 25 month(s) ago Oct '25 Nonbuy For Last.…" at bounding box center [99, 303] width 199 height 503
click at [156, 315] on div "Reset filters Purchased Within Last... 25 month(s) ago Oct '25 Nonbuy For Last.…" at bounding box center [99, 303] width 199 height 503
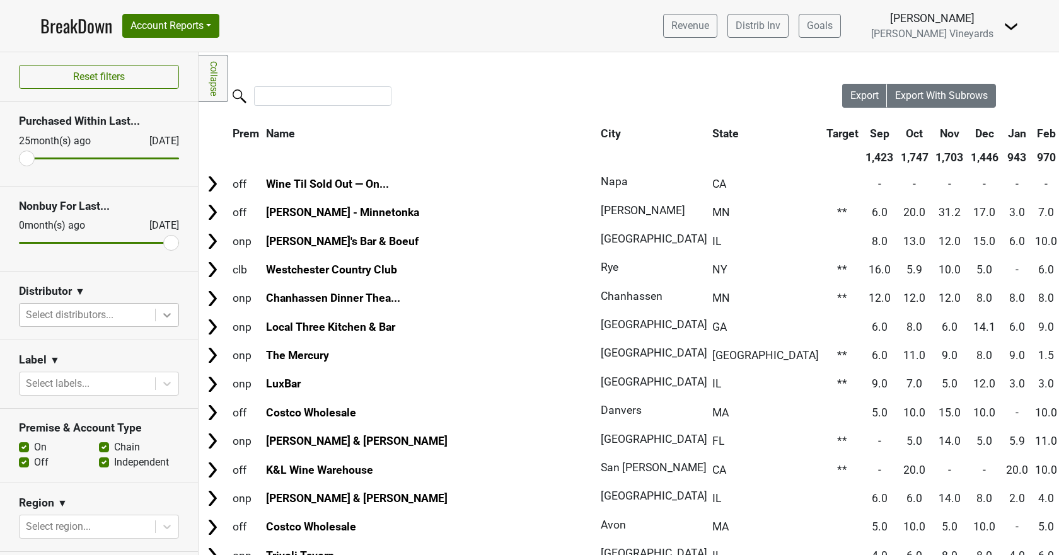
click at [163, 317] on icon at bounding box center [167, 315] width 8 height 4
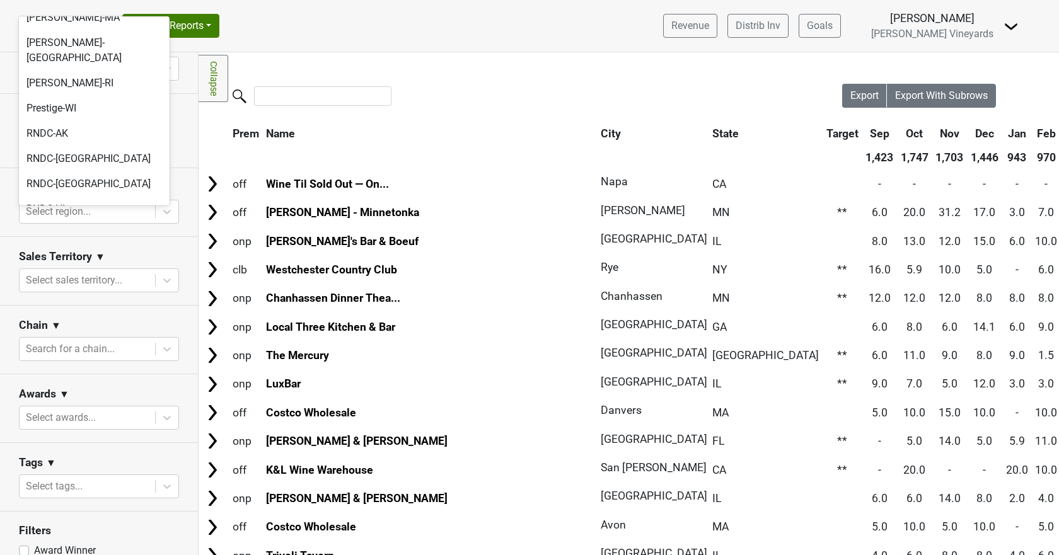
scroll to position [757, 0]
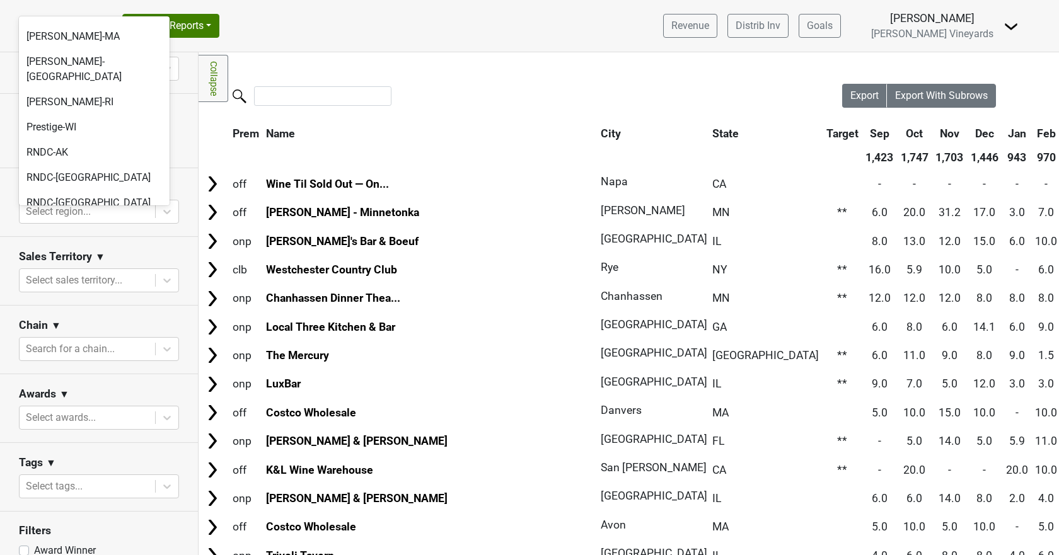
click at [61, 317] on div "RNDC-OR" at bounding box center [94, 329] width 151 height 25
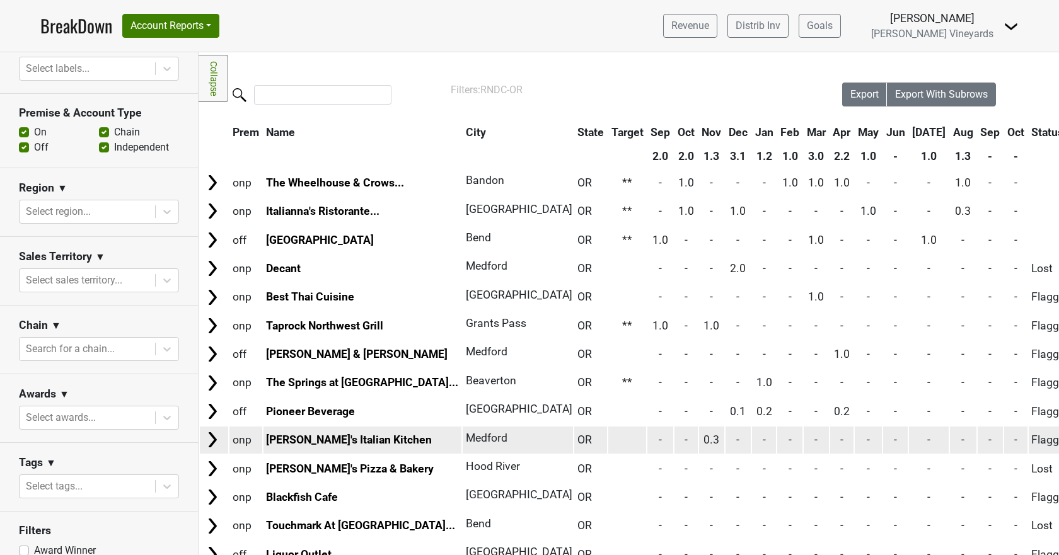
scroll to position [0, 0]
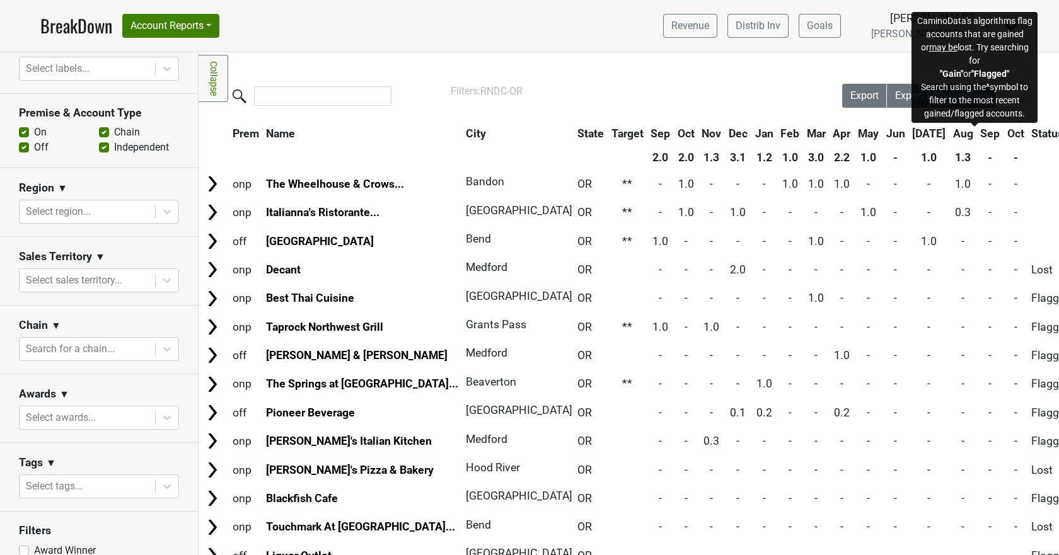
click at [1031, 134] on span "Status" at bounding box center [1047, 133] width 32 height 13
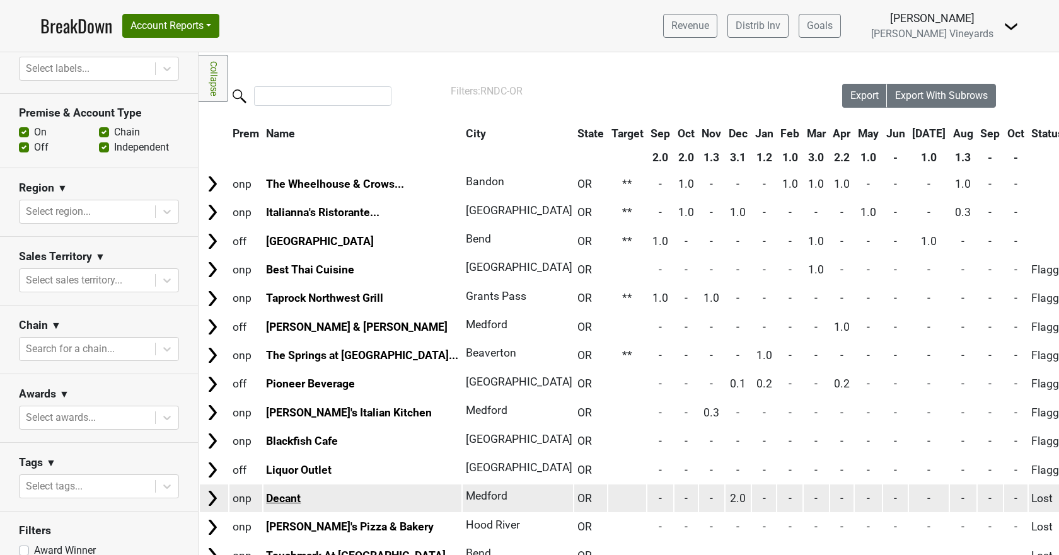
click at [286, 497] on link "Decant" at bounding box center [283, 498] width 35 height 13
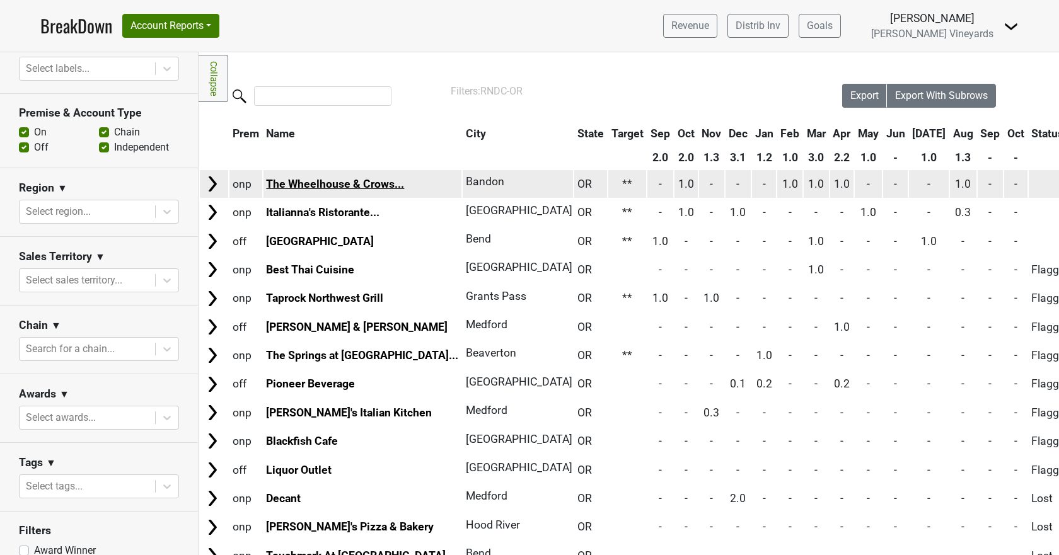
click at [294, 187] on link "The Wheelhouse & Crows..." at bounding box center [335, 184] width 138 height 13
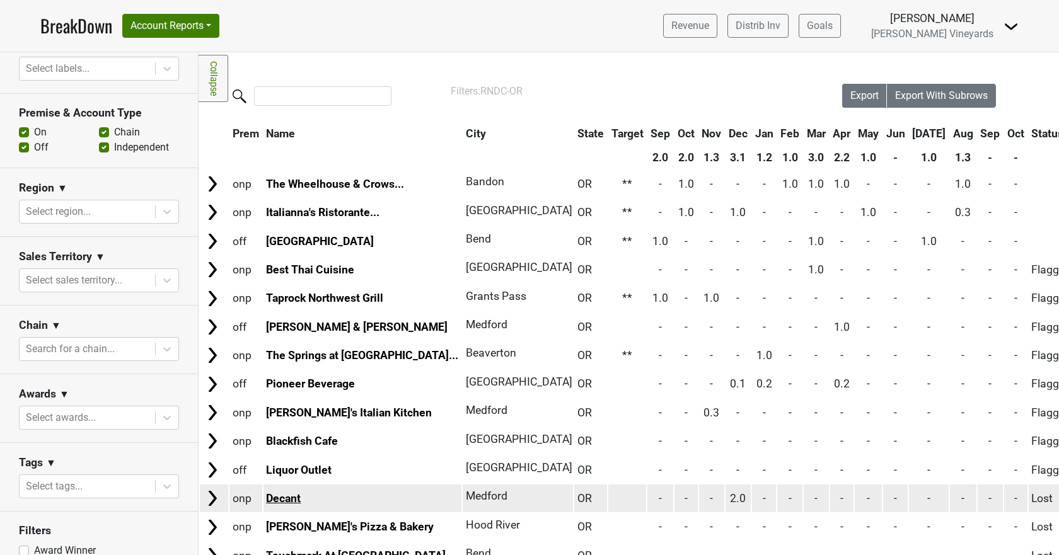
scroll to position [65, 0]
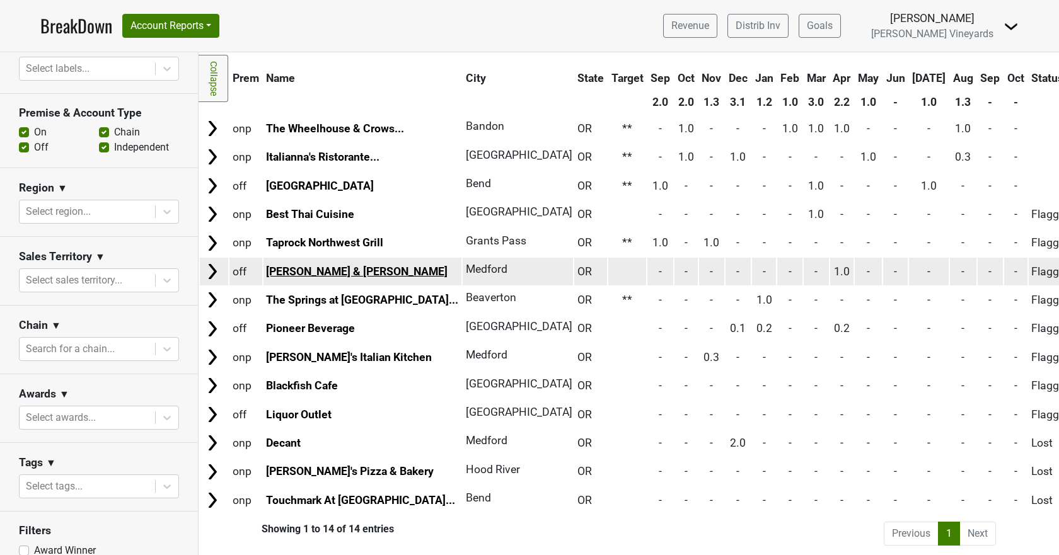
click at [310, 265] on link "Harry & David" at bounding box center [357, 271] width 182 height 13
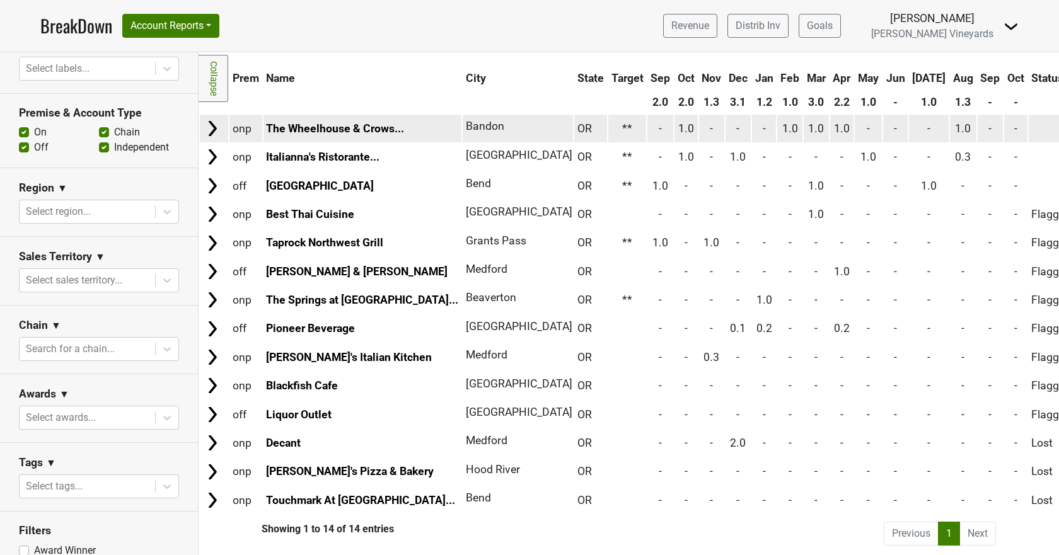
click at [214, 124] on img at bounding box center [212, 128] width 19 height 19
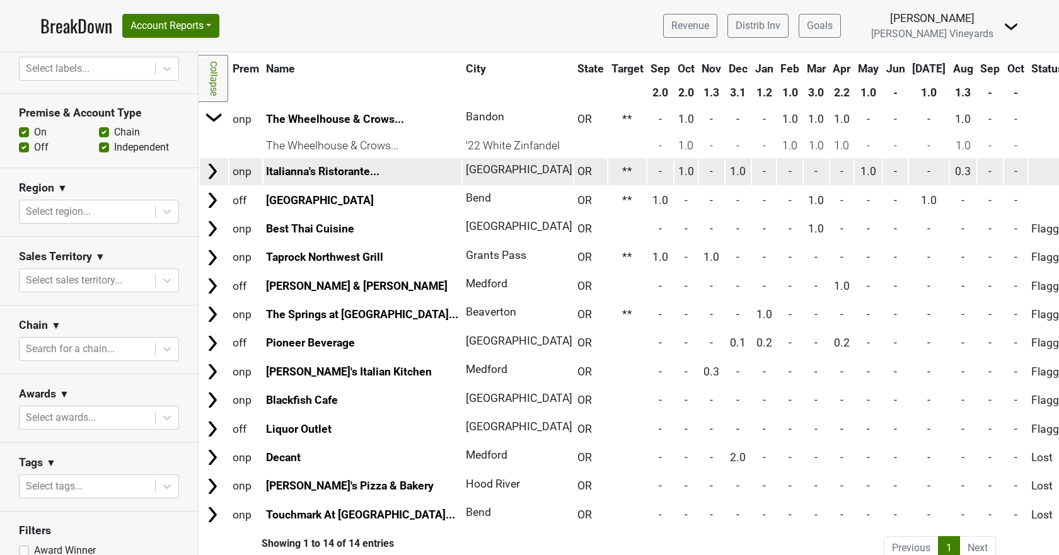
click at [212, 175] on img at bounding box center [212, 171] width 19 height 19
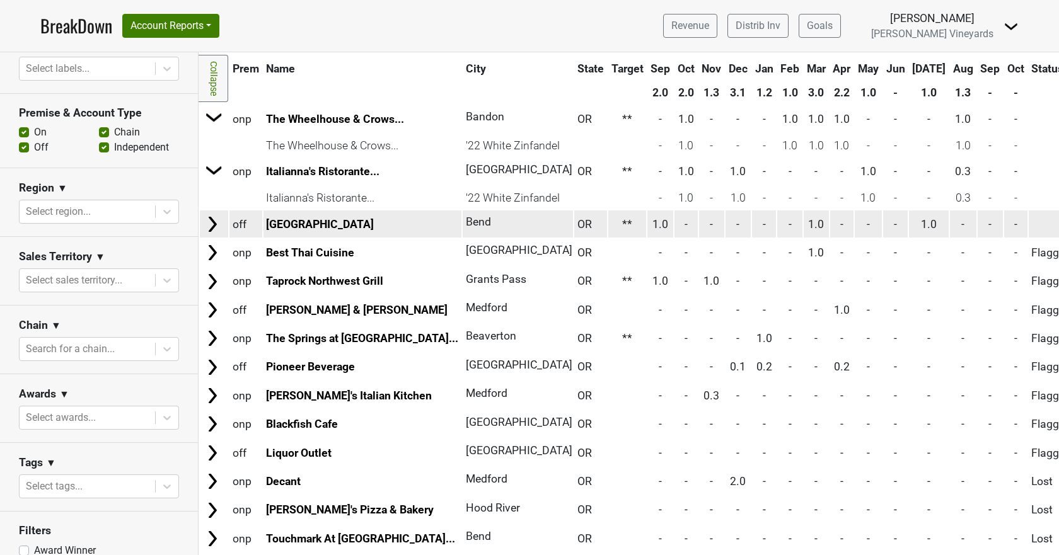
click at [212, 224] on img at bounding box center [212, 224] width 19 height 19
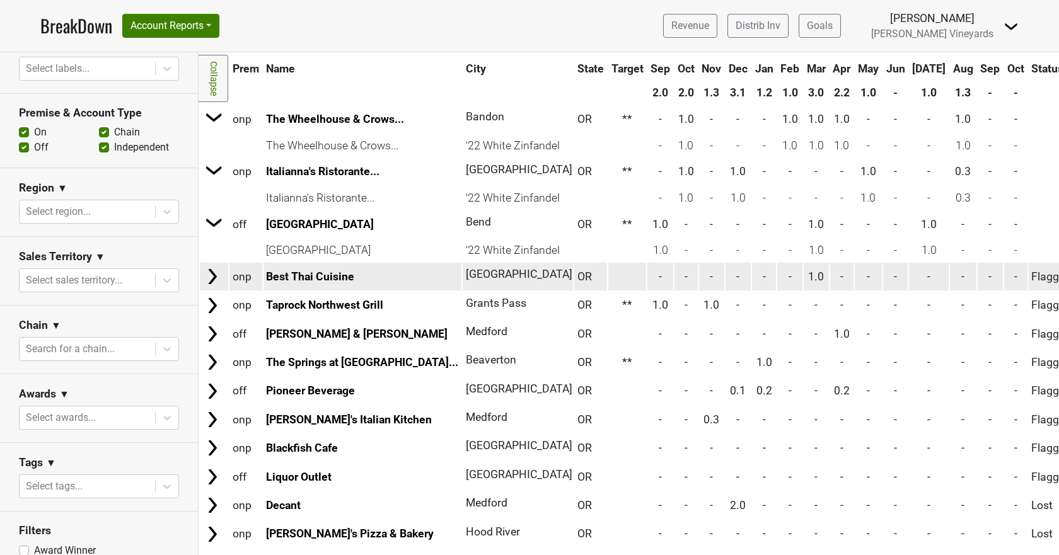
click at [216, 278] on img at bounding box center [212, 276] width 19 height 19
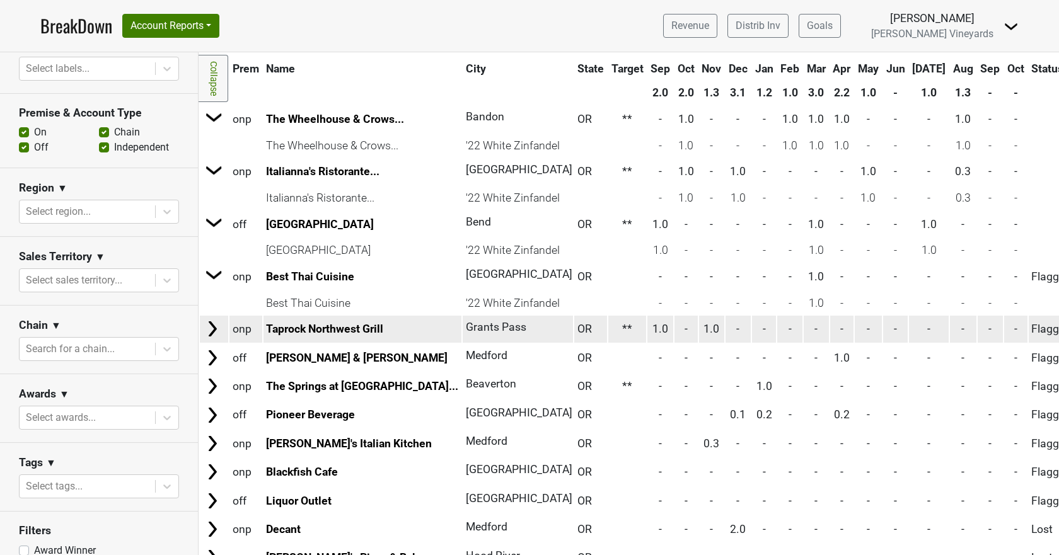
click at [221, 330] on img at bounding box center [212, 329] width 19 height 19
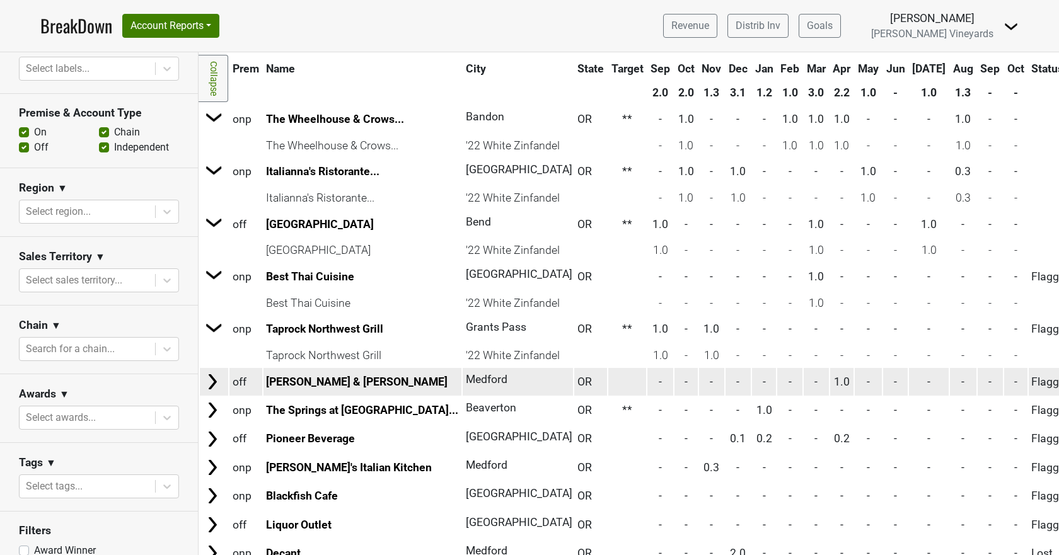
click at [224, 375] on td at bounding box center [214, 381] width 28 height 27
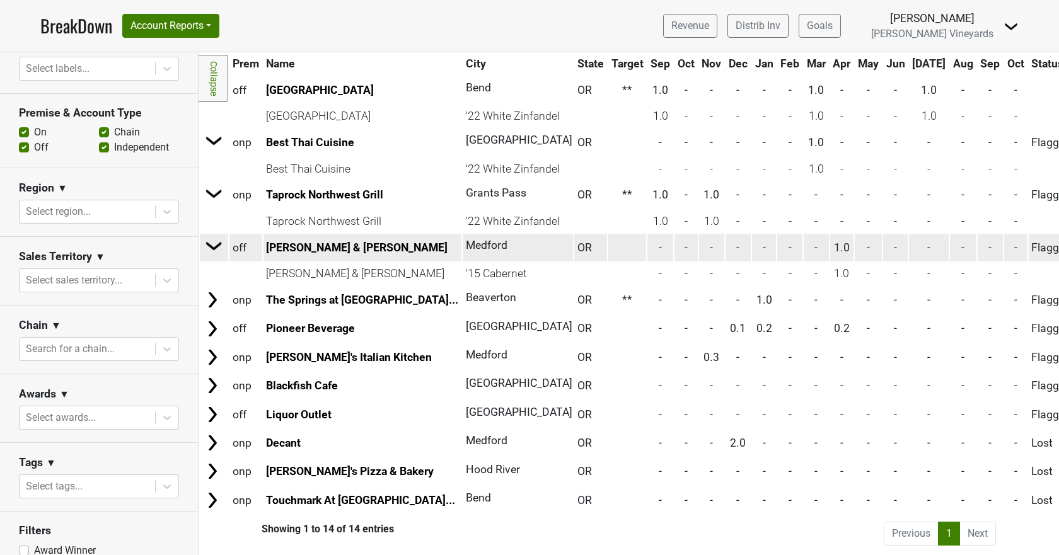
scroll to position [209, 0]
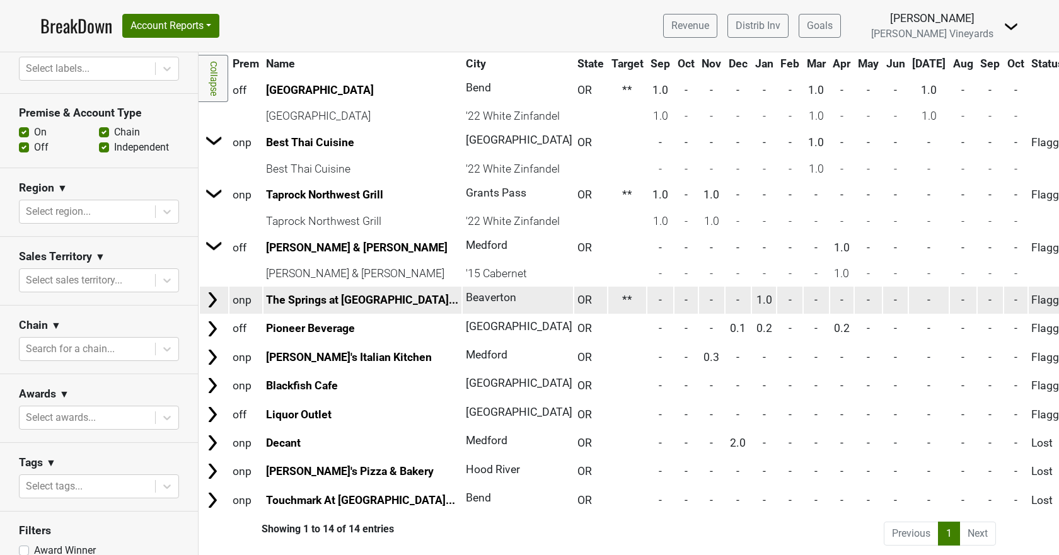
click at [212, 291] on img at bounding box center [212, 300] width 19 height 19
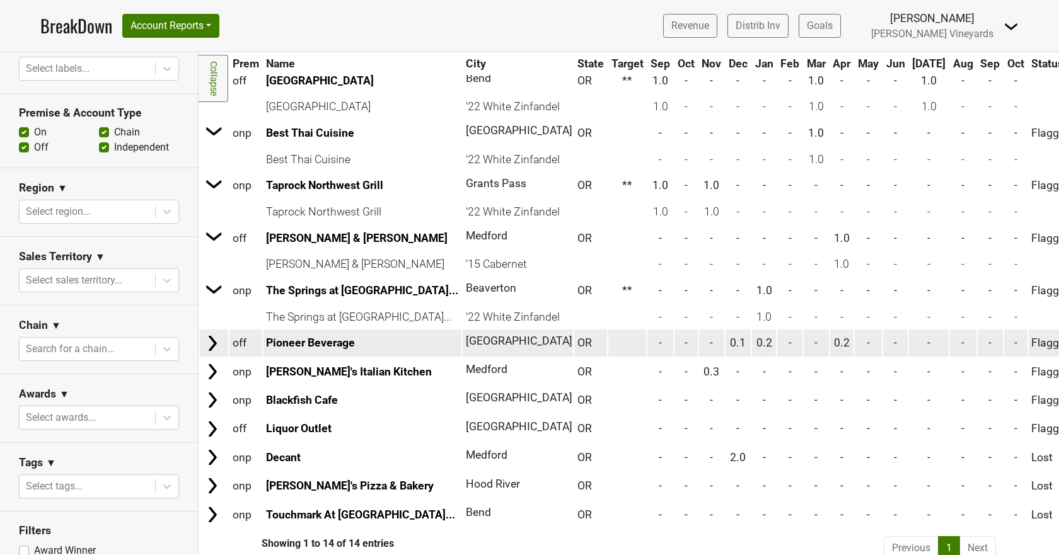
click at [218, 349] on img at bounding box center [212, 343] width 19 height 19
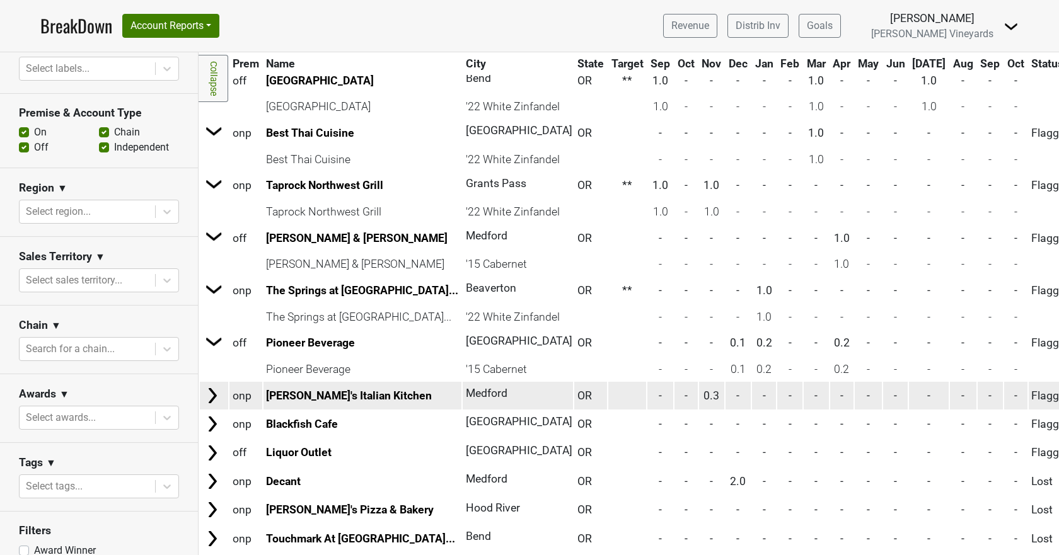
click at [207, 395] on img at bounding box center [212, 395] width 19 height 19
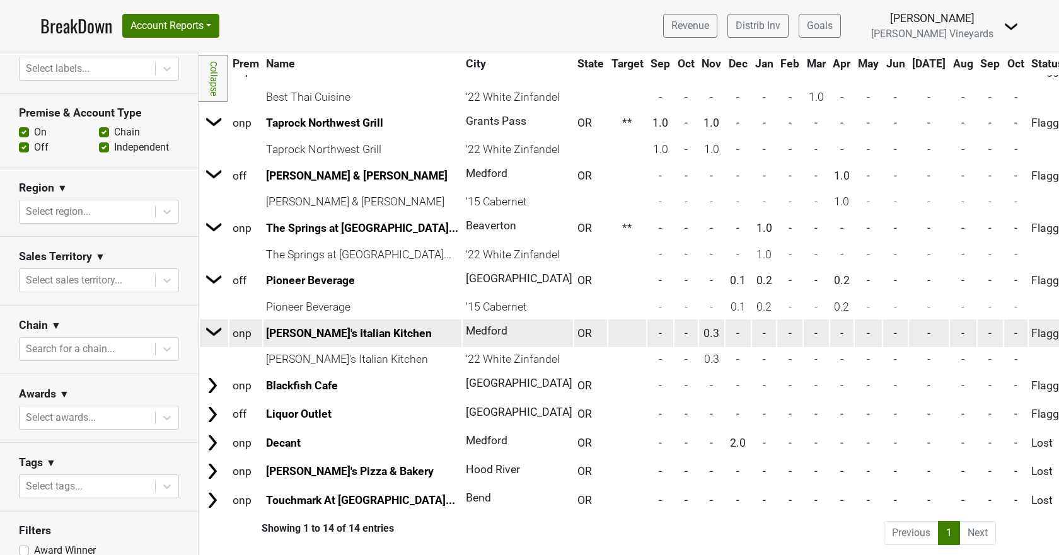
scroll to position [281, 0]
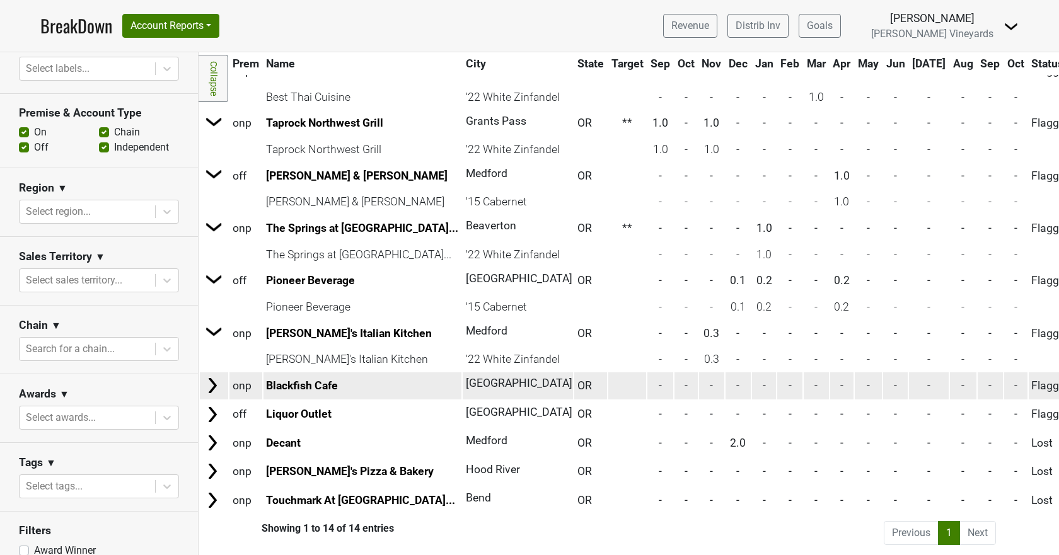
click at [212, 376] on img at bounding box center [212, 385] width 19 height 19
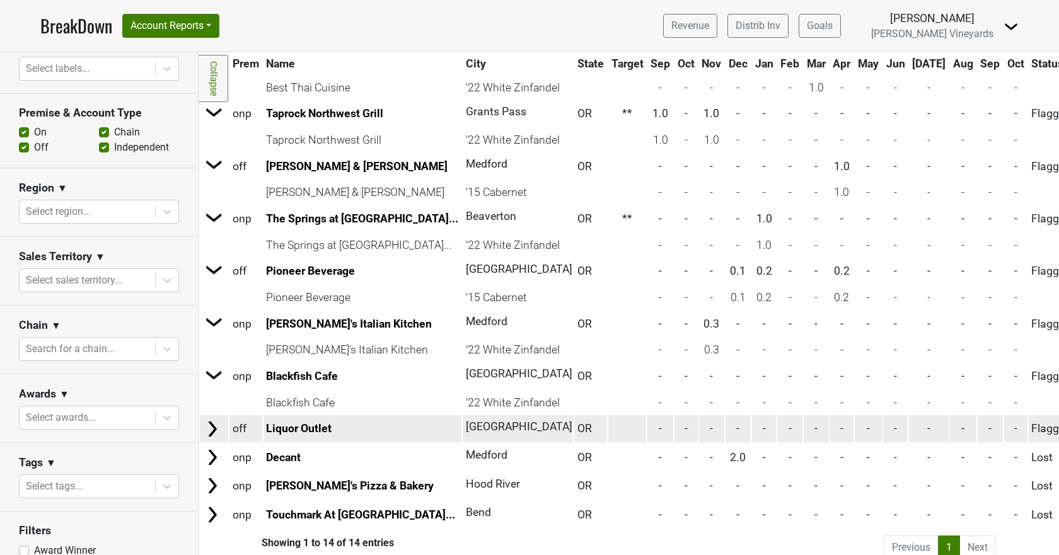
click at [210, 431] on img at bounding box center [212, 429] width 19 height 19
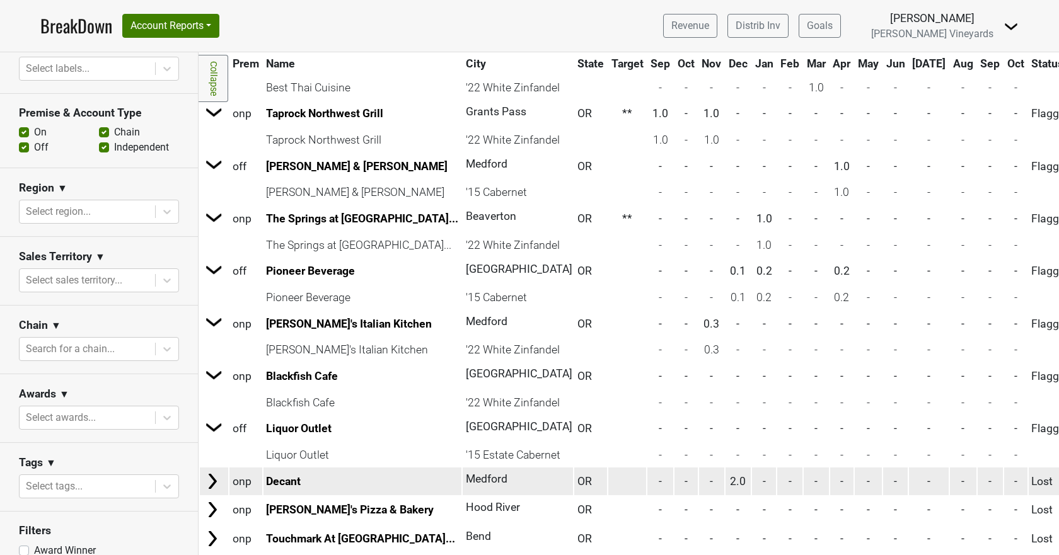
click at [213, 482] on img at bounding box center [212, 481] width 19 height 19
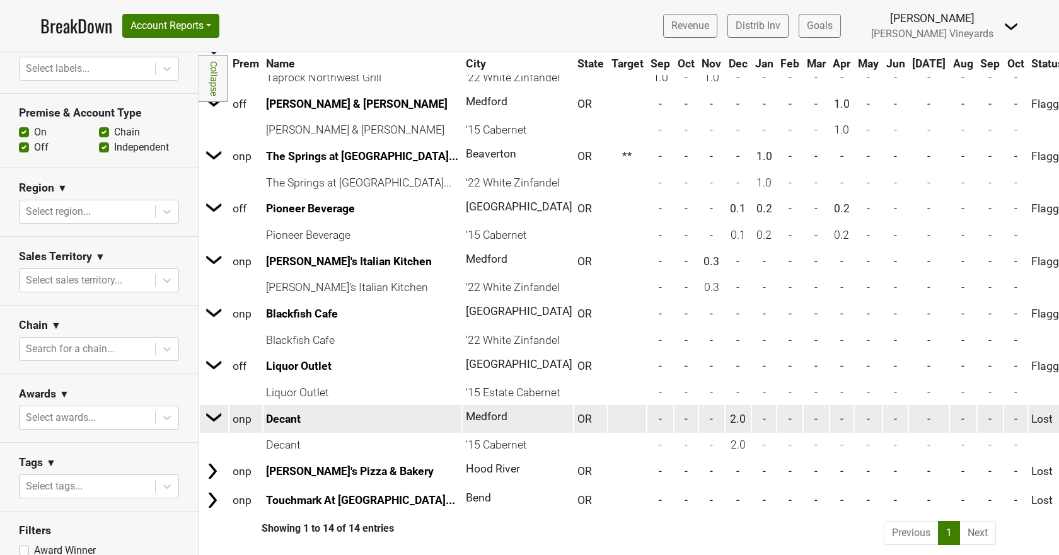
scroll to position [352, 0]
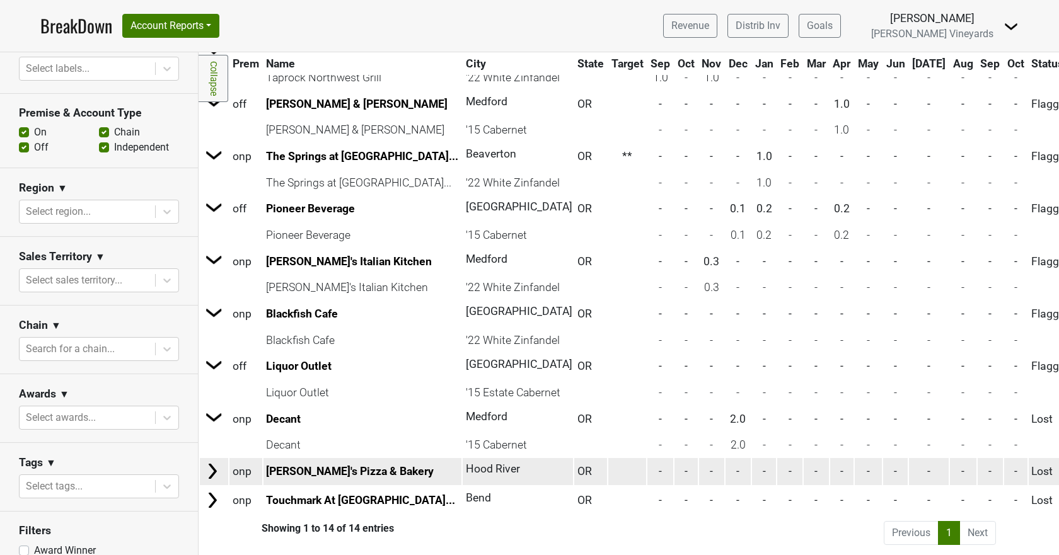
click at [212, 462] on img at bounding box center [212, 471] width 19 height 19
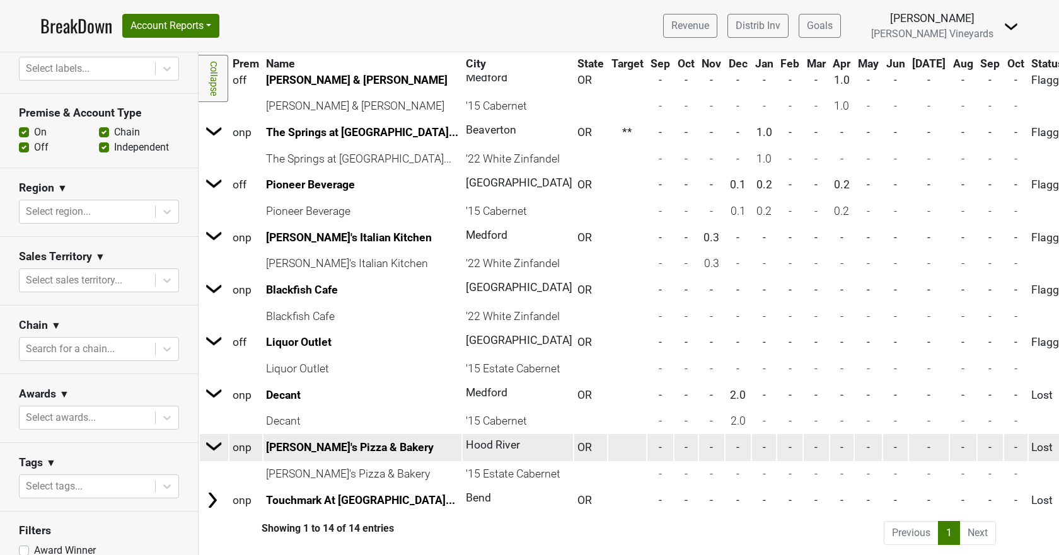
scroll to position [376, 0]
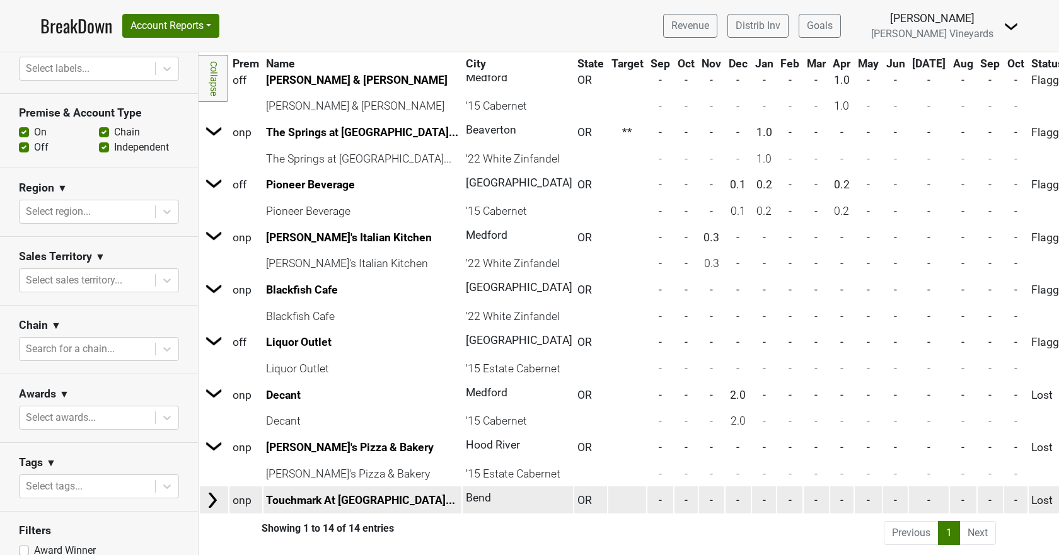
click at [216, 491] on img at bounding box center [212, 500] width 19 height 19
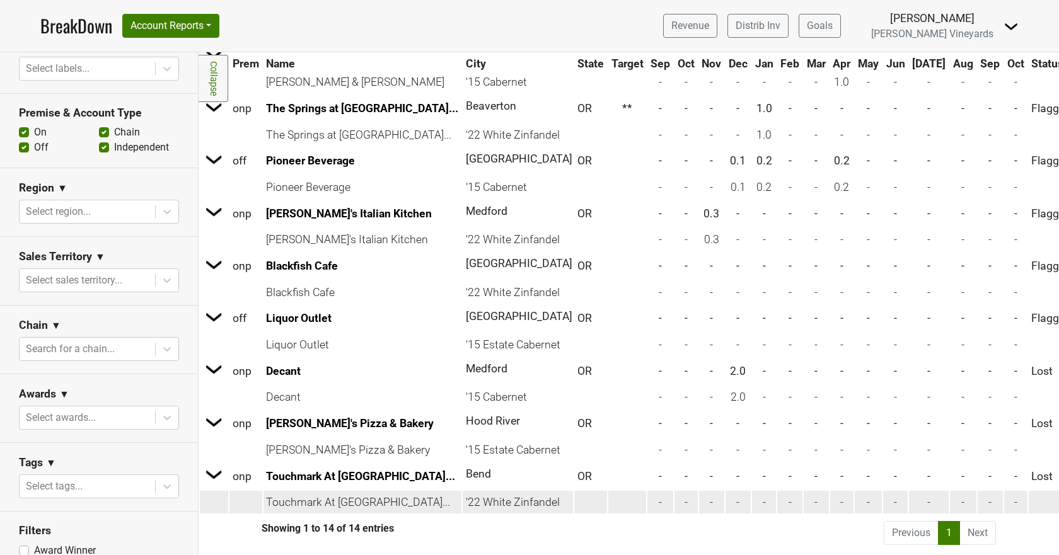
scroll to position [400, 0]
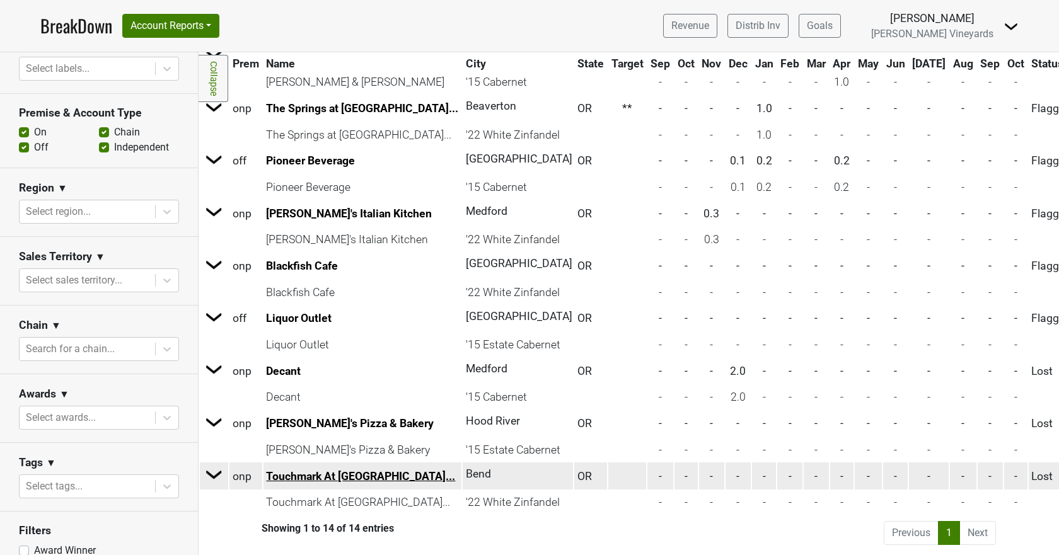
click at [335, 470] on link "Touchmark At Mt Bachel..." at bounding box center [360, 476] width 189 height 13
click at [217, 466] on img at bounding box center [214, 474] width 19 height 19
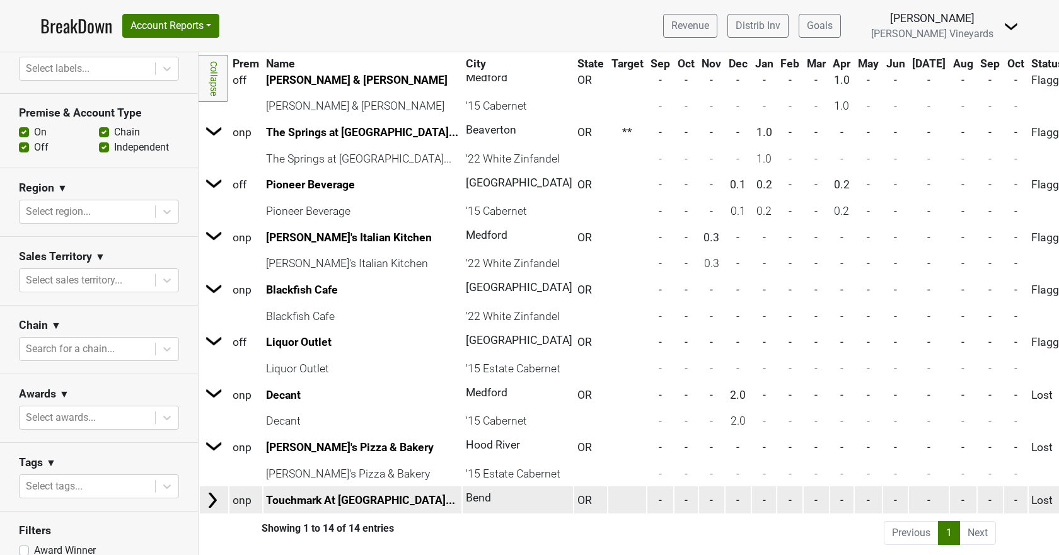
scroll to position [376, 0]
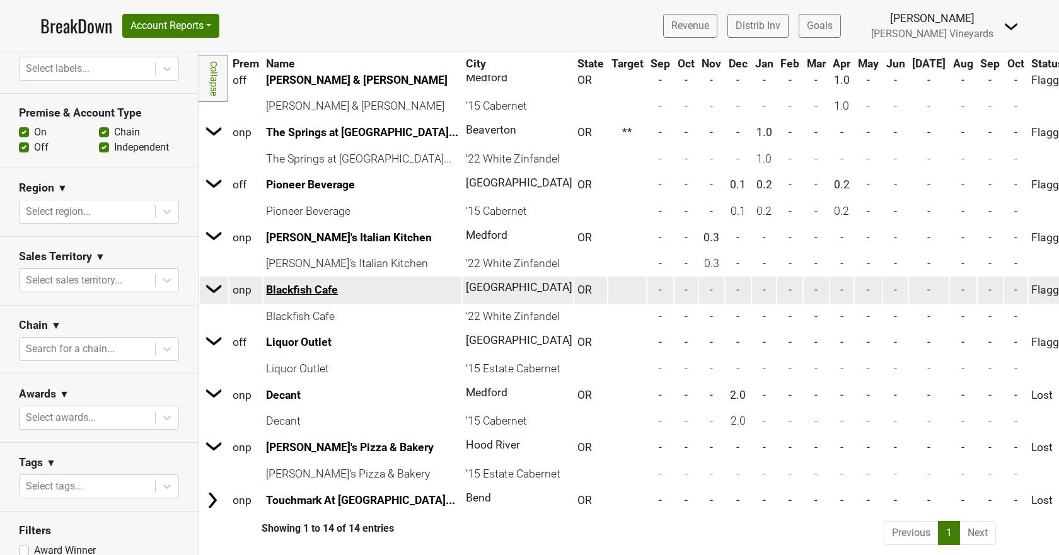
click at [279, 284] on link "Blackfish Cafe" at bounding box center [302, 290] width 72 height 13
click at [213, 279] on img at bounding box center [214, 288] width 19 height 19
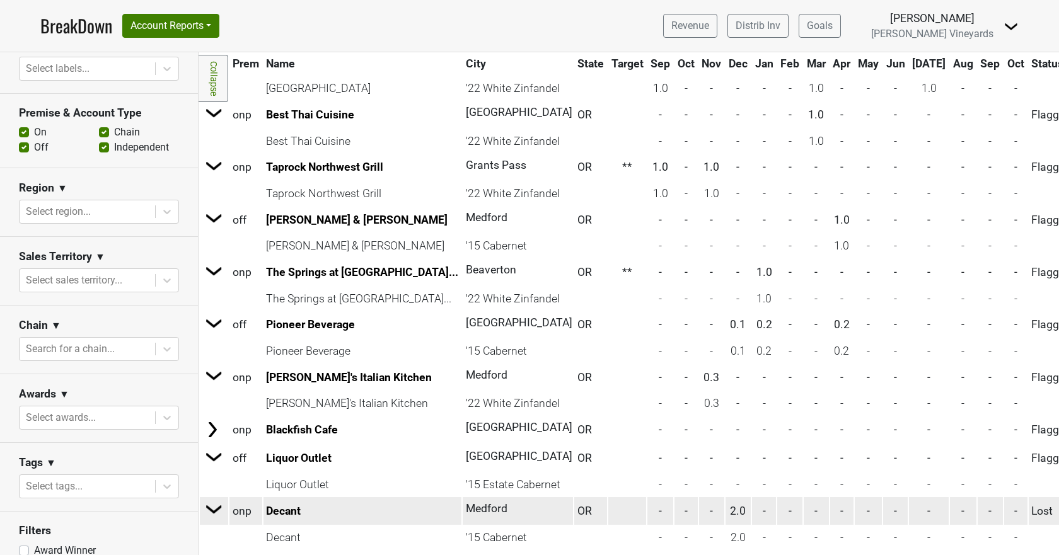
scroll to position [226, 0]
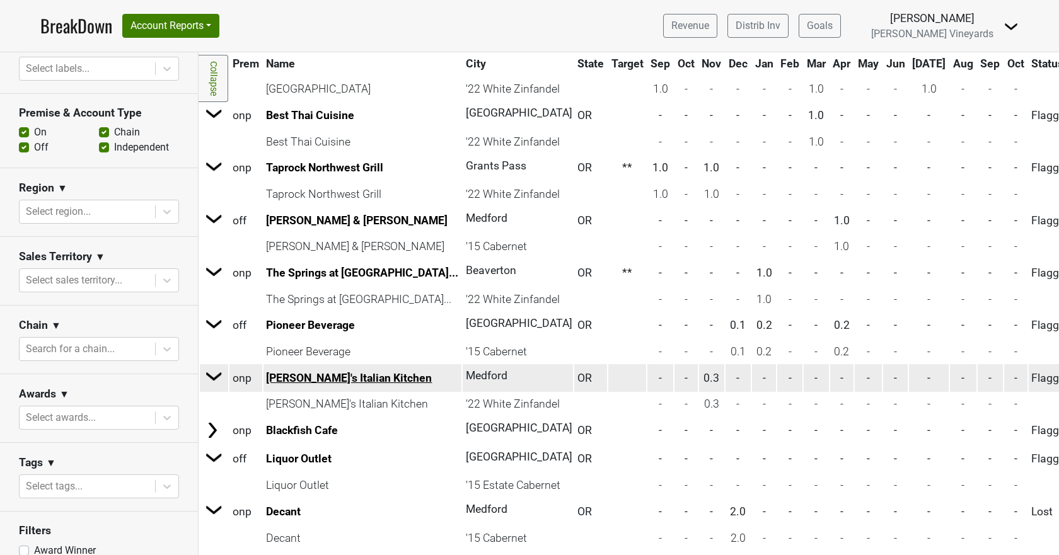
click at [293, 379] on link "Vinny's Italian Kitchen" at bounding box center [349, 378] width 166 height 13
click at [214, 376] on img at bounding box center [214, 376] width 19 height 19
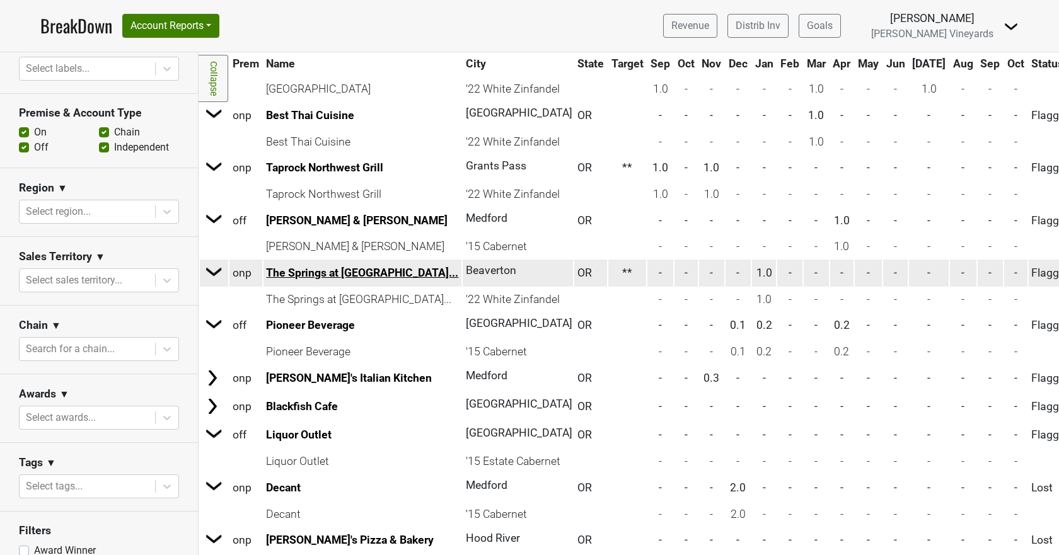
click at [302, 270] on link "The Springs at Tanasbo..." at bounding box center [362, 273] width 192 height 13
click at [214, 273] on img at bounding box center [214, 271] width 19 height 19
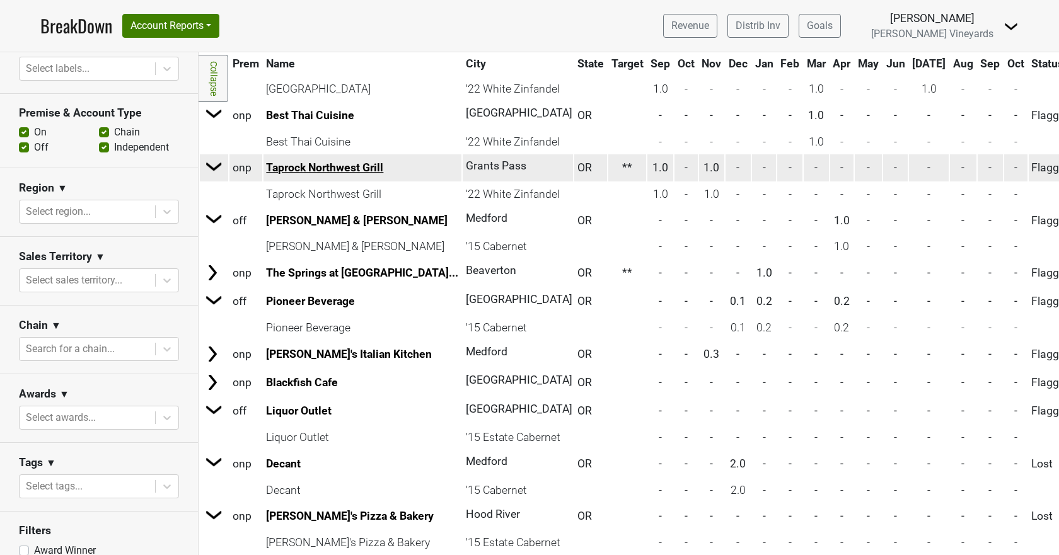
click at [317, 166] on link "Taprock Northwest Grill" at bounding box center [324, 167] width 117 height 13
click at [211, 168] on img at bounding box center [214, 166] width 19 height 19
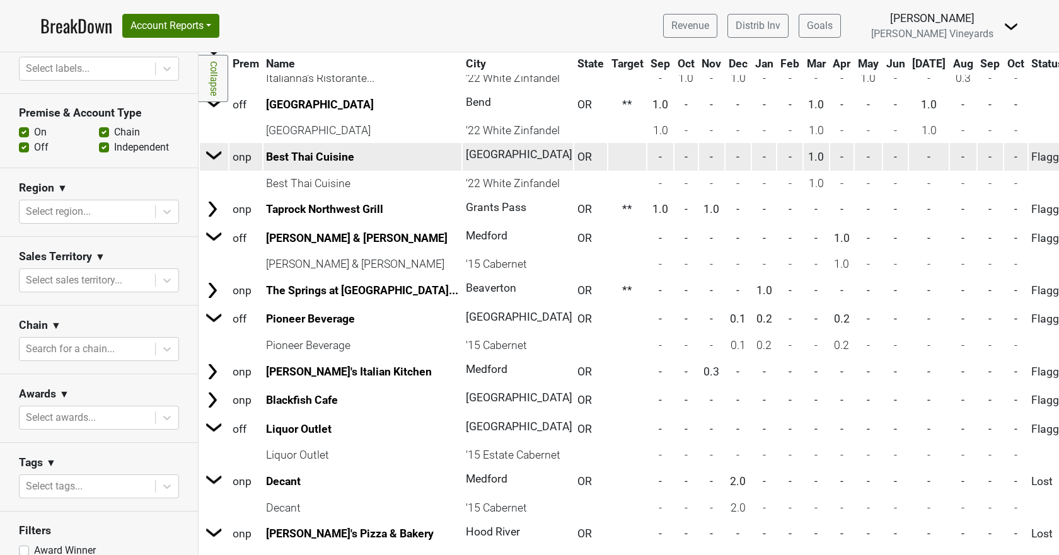
scroll to position [163, 0]
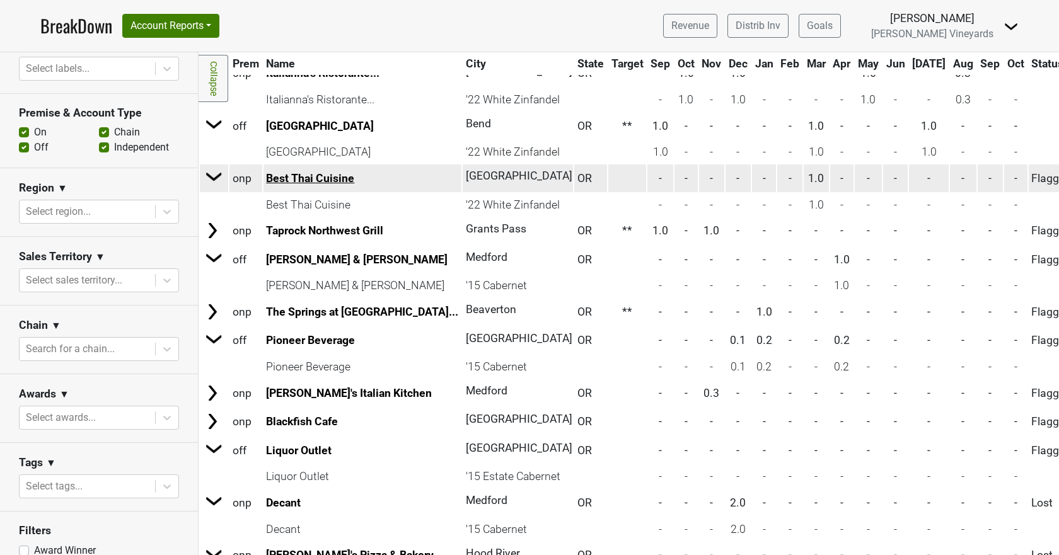
click at [281, 175] on link "Best Thai Cuisine" at bounding box center [310, 178] width 88 height 13
click at [212, 180] on img at bounding box center [214, 176] width 19 height 19
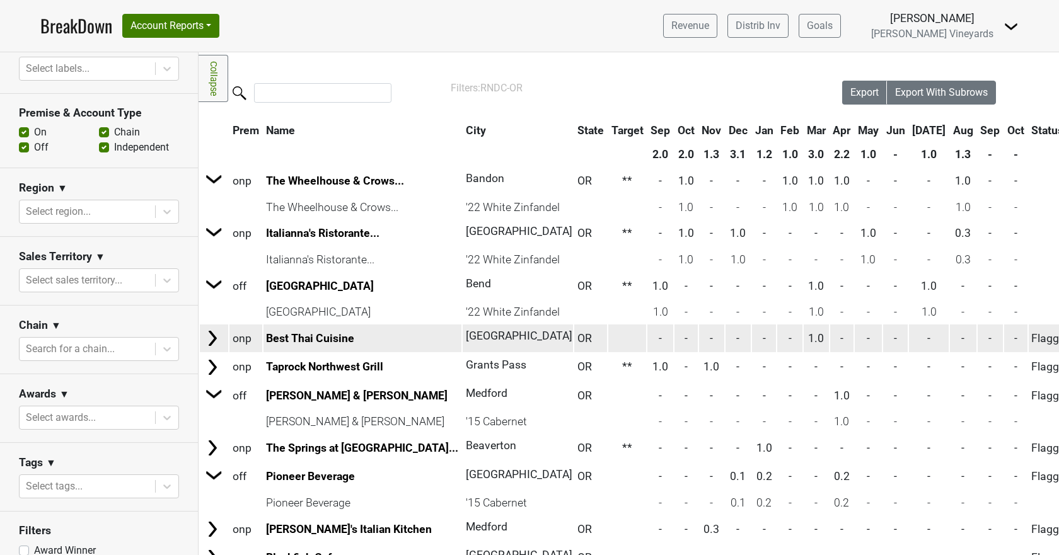
scroll to position [0, 0]
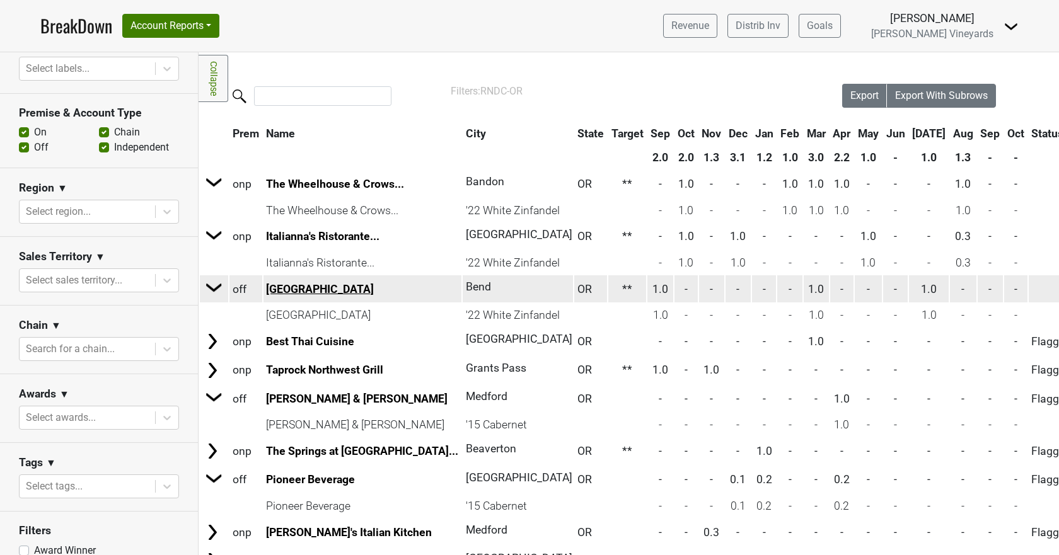
click at [340, 291] on link "Newport Avenue Market" at bounding box center [320, 289] width 108 height 13
click at [216, 289] on img at bounding box center [214, 287] width 19 height 19
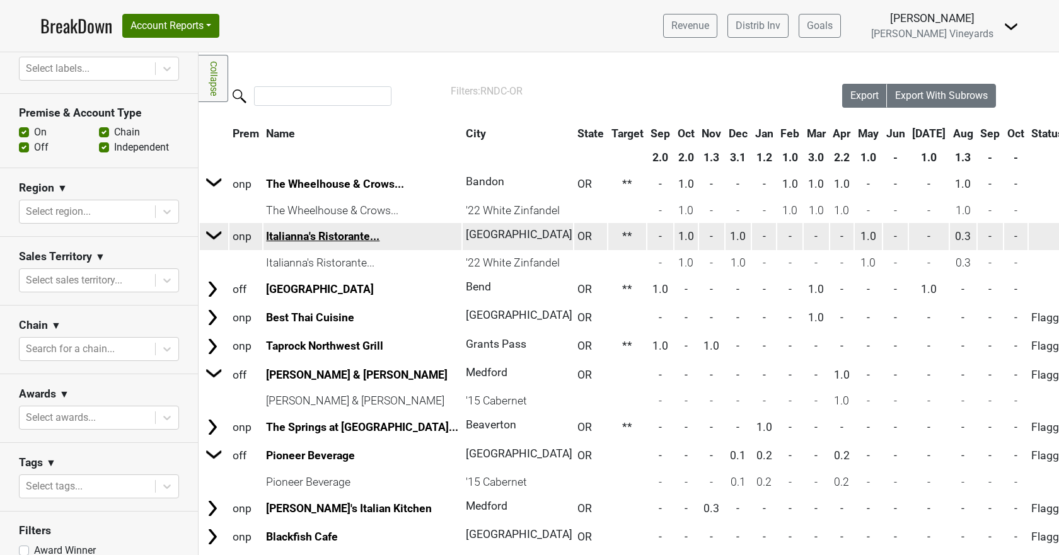
click at [291, 238] on link "Italianna's Ristorante..." at bounding box center [322, 236] width 113 height 13
click at [217, 235] on img at bounding box center [214, 235] width 19 height 19
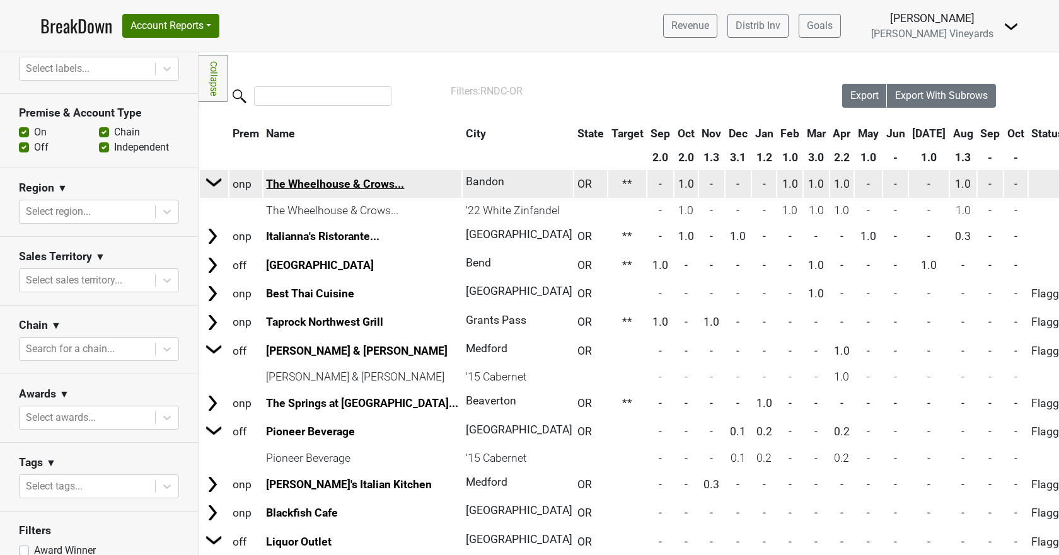
click at [288, 185] on link "The Wheelhouse & Crows..." at bounding box center [335, 184] width 138 height 13
click at [212, 183] on img at bounding box center [214, 182] width 19 height 19
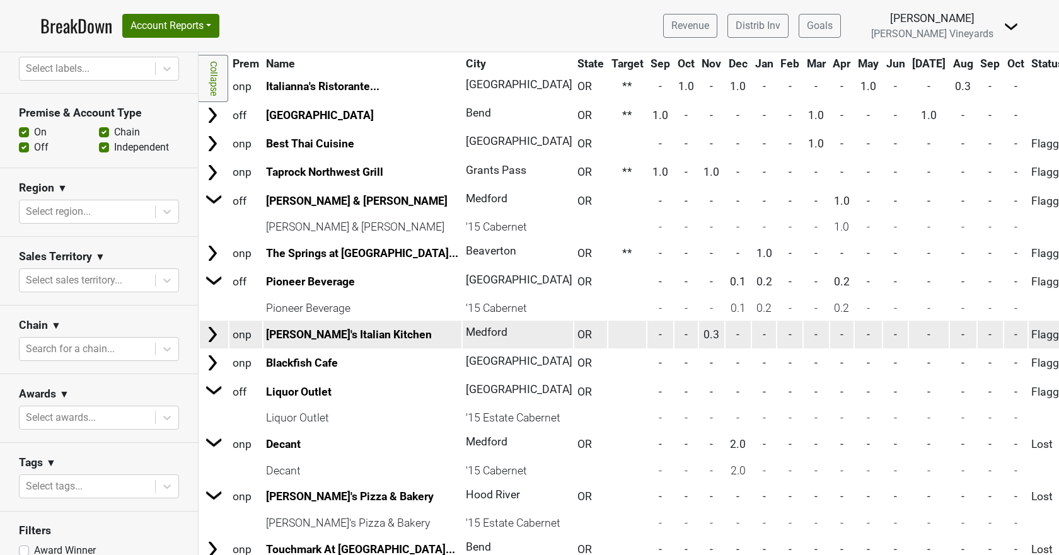
scroll to position [185, 0]
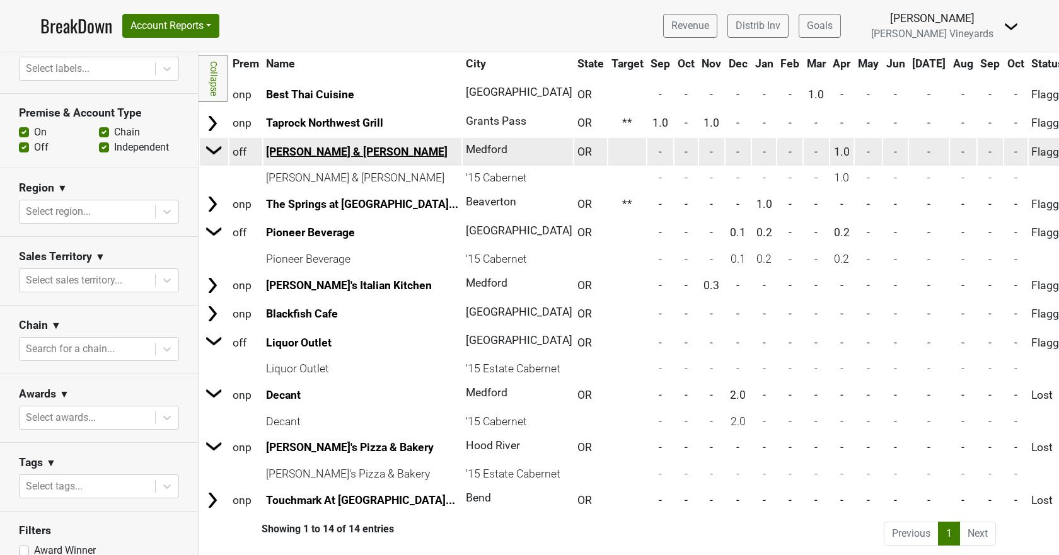
click at [302, 146] on link "Harry & David" at bounding box center [357, 152] width 182 height 13
click at [212, 144] on img at bounding box center [214, 150] width 19 height 19
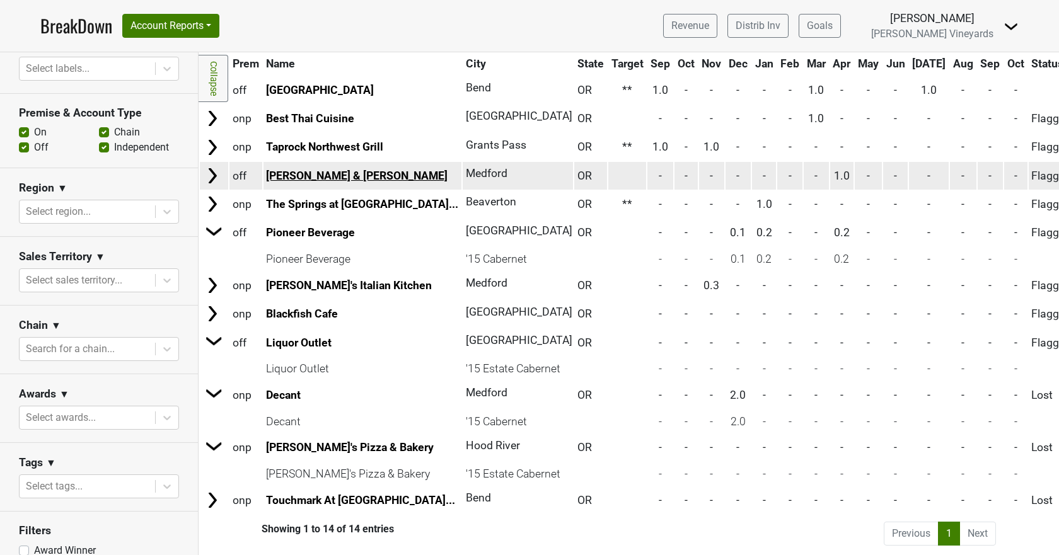
click at [311, 170] on link "Harry & David" at bounding box center [357, 176] width 182 height 13
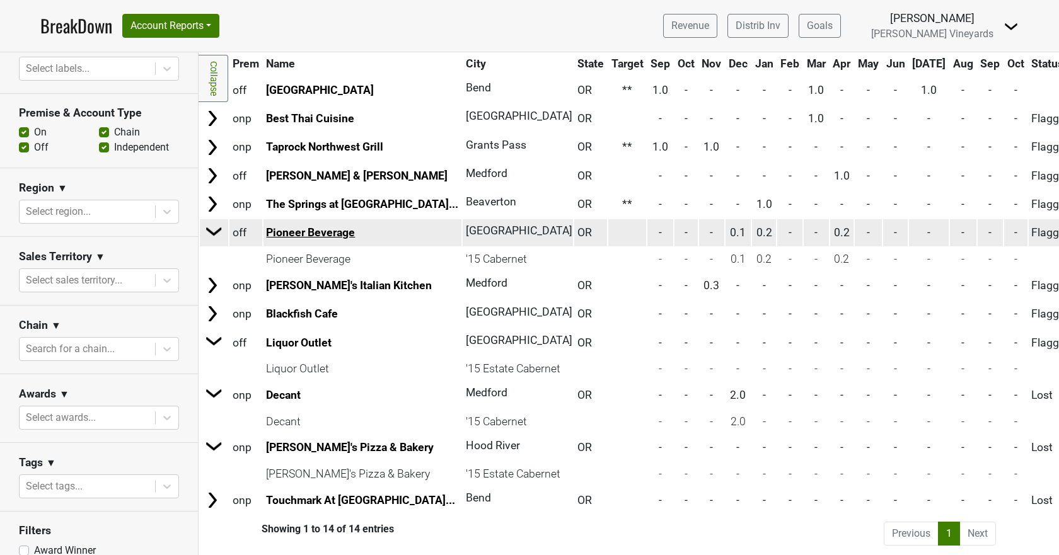
click at [306, 226] on link "Pioneer Beverage" at bounding box center [310, 232] width 89 height 13
click at [209, 223] on img at bounding box center [214, 231] width 19 height 19
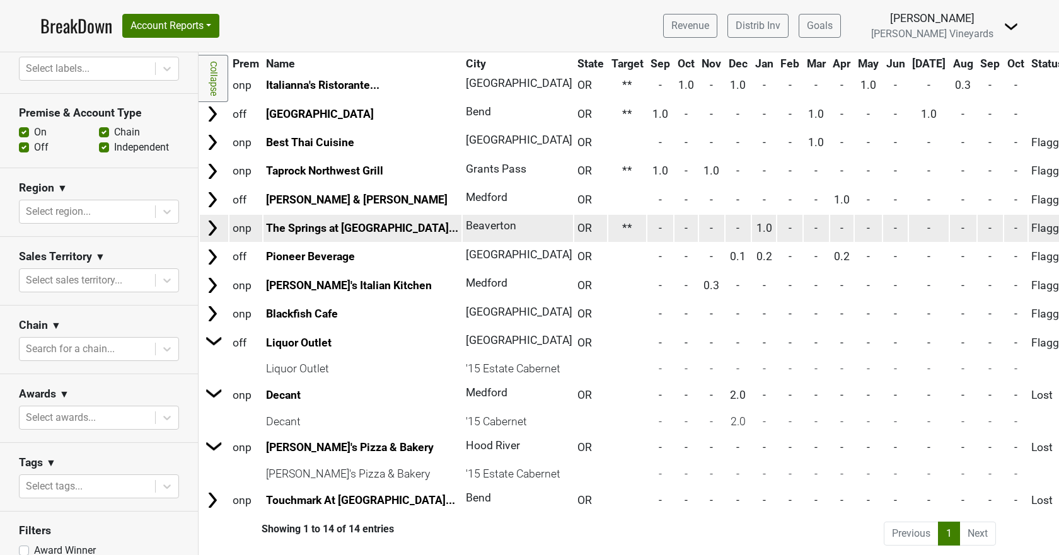
scroll to position [137, 0]
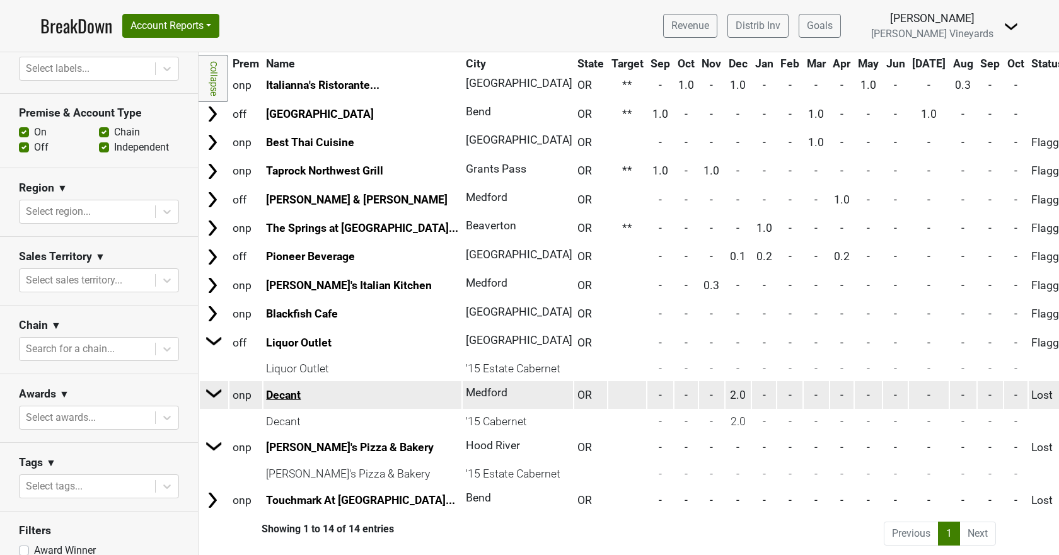
click at [277, 389] on link "Decant" at bounding box center [283, 395] width 35 height 13
click at [212, 387] on img at bounding box center [214, 393] width 19 height 19
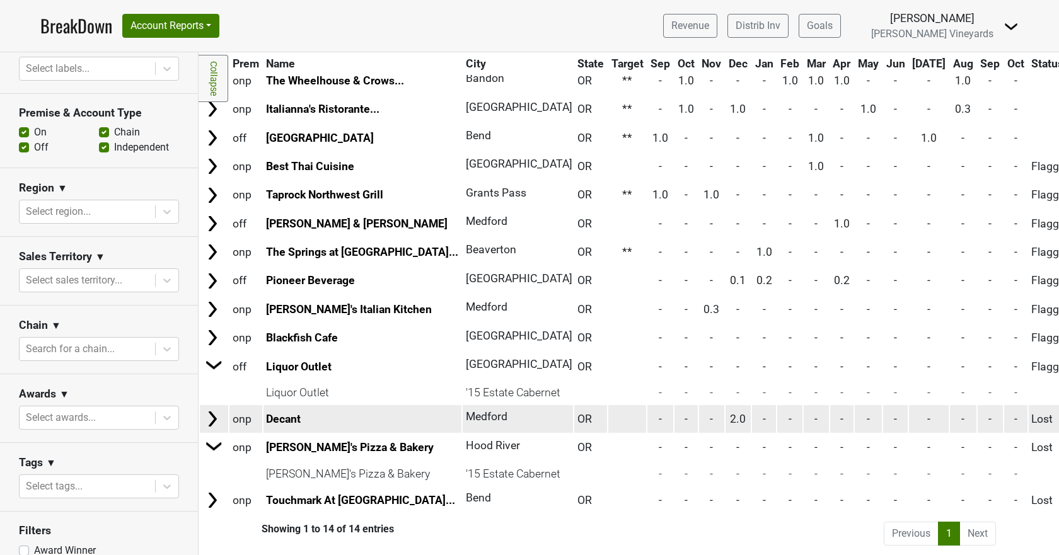
scroll to position [113, 0]
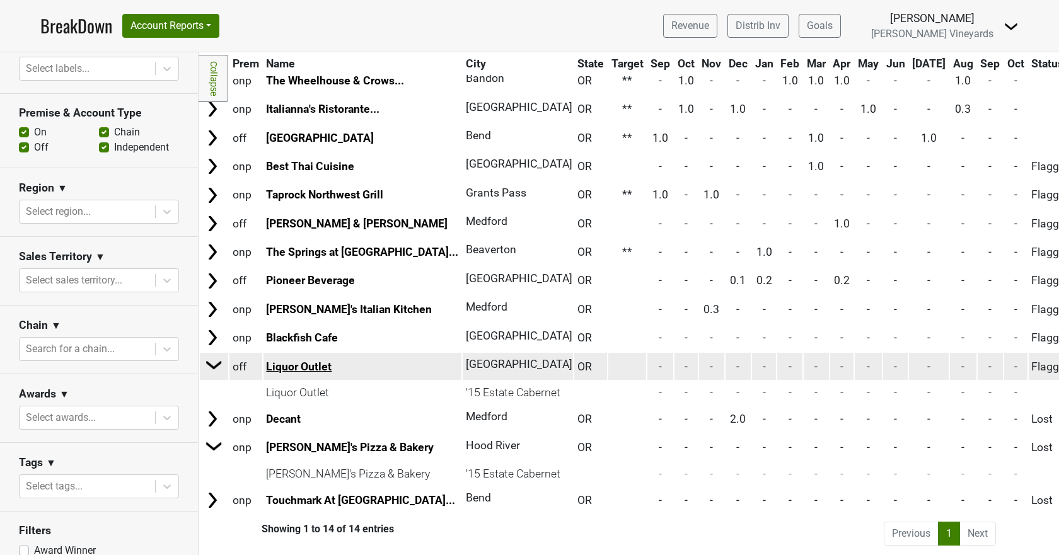
click at [284, 361] on link "Liquor Outlet" at bounding box center [299, 367] width 66 height 13
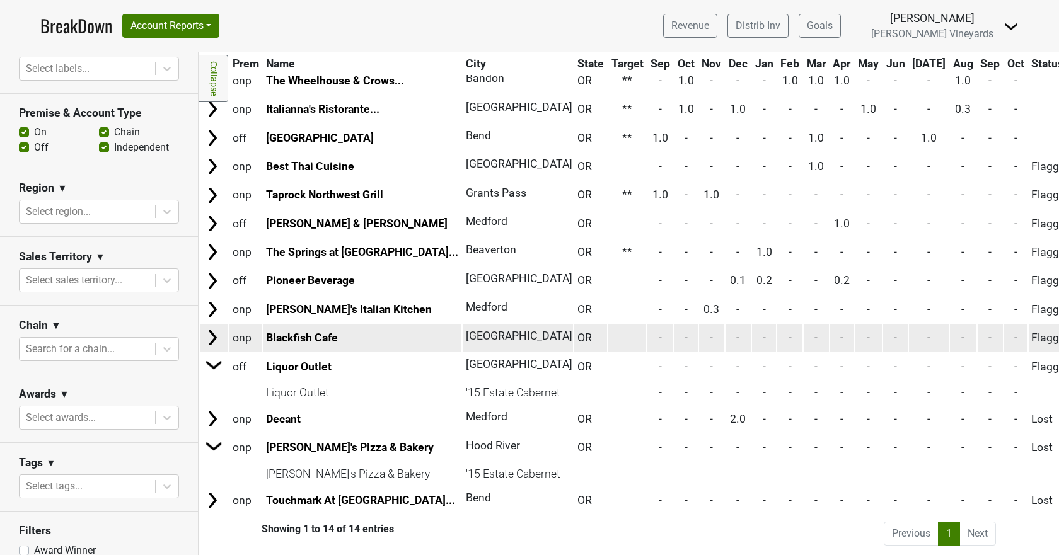
click at [215, 357] on img at bounding box center [214, 365] width 19 height 19
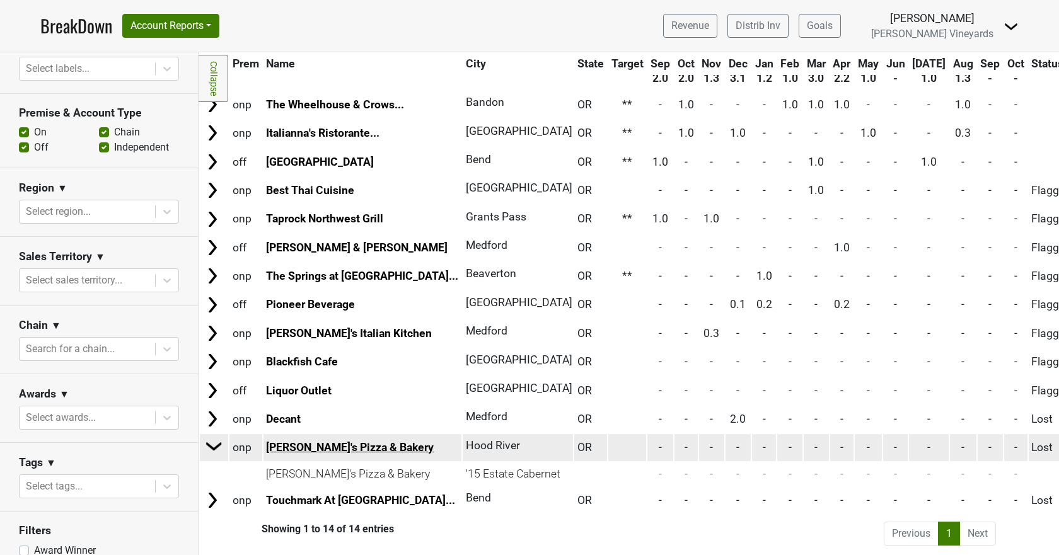
click at [294, 441] on link "Andrew's Pizza & Bakery" at bounding box center [350, 447] width 168 height 13
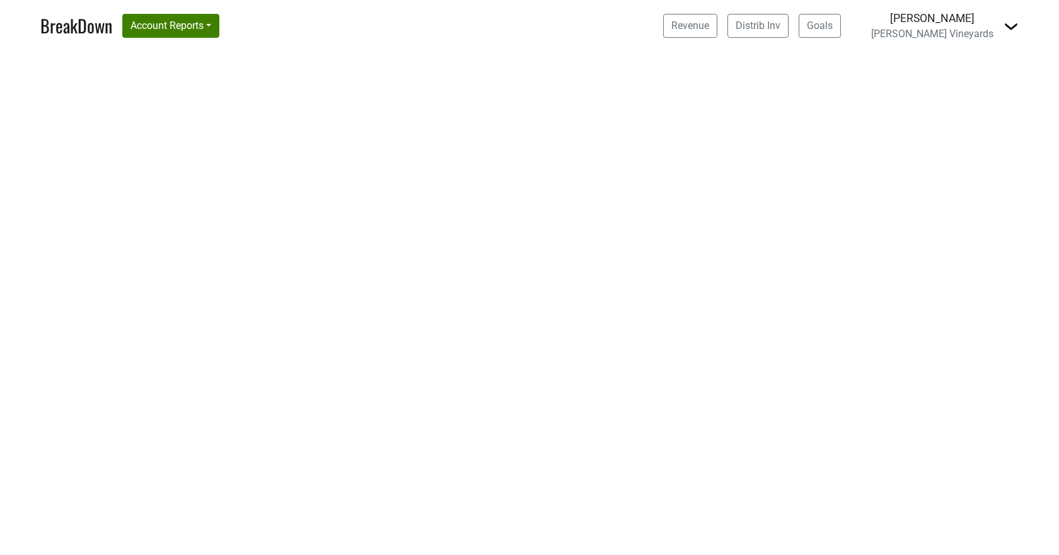
select select "CA"
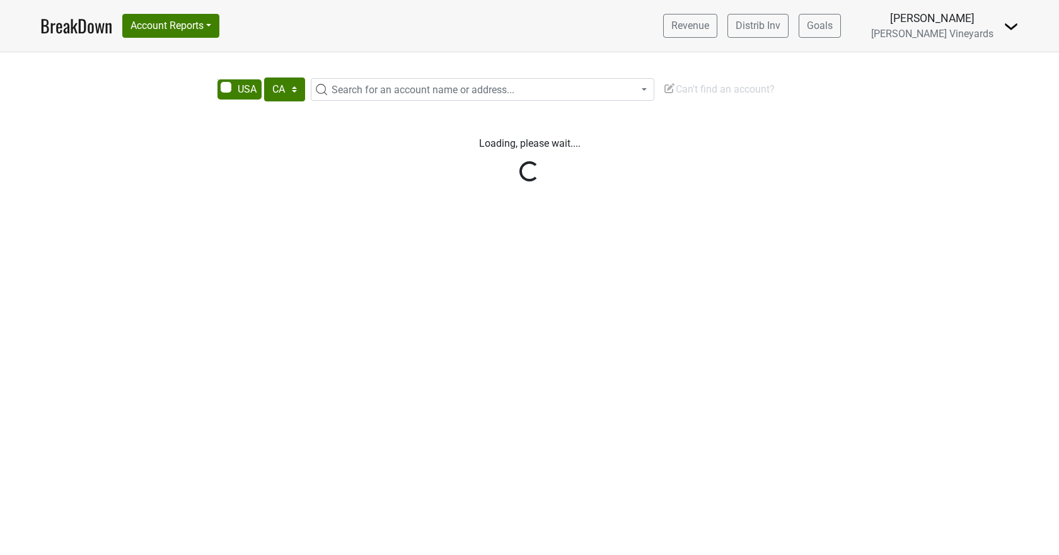
select select "CA"
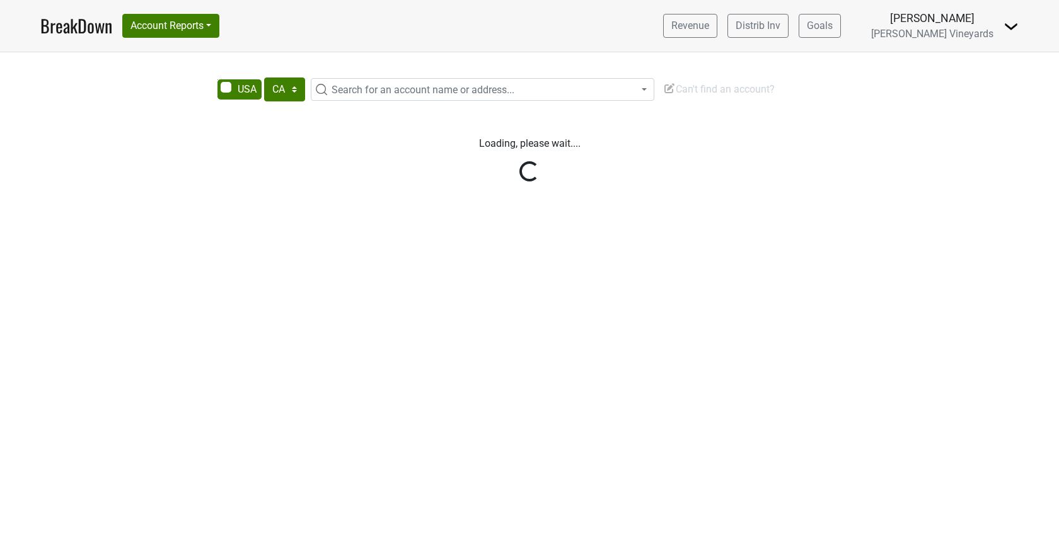
select select "CA"
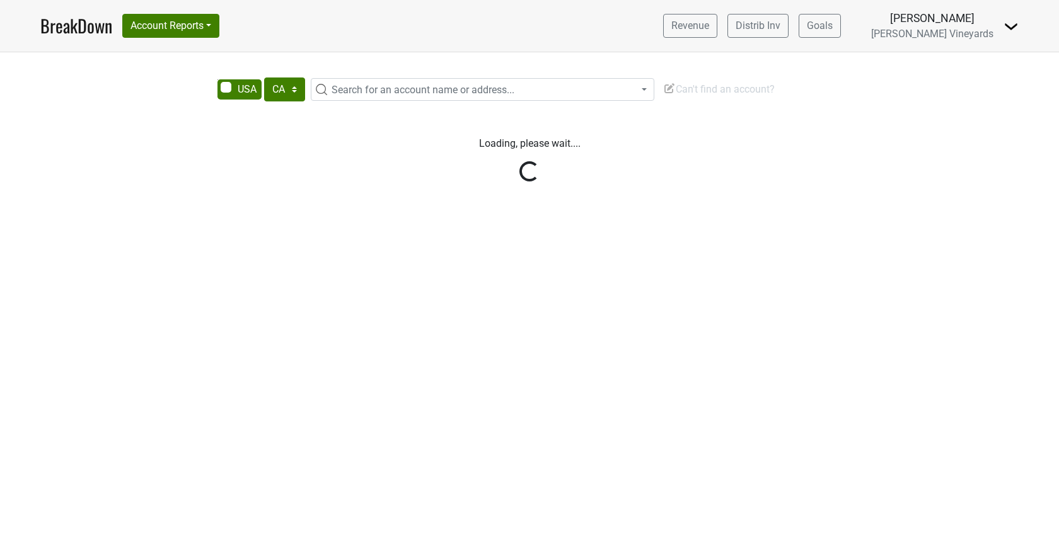
select select "CA"
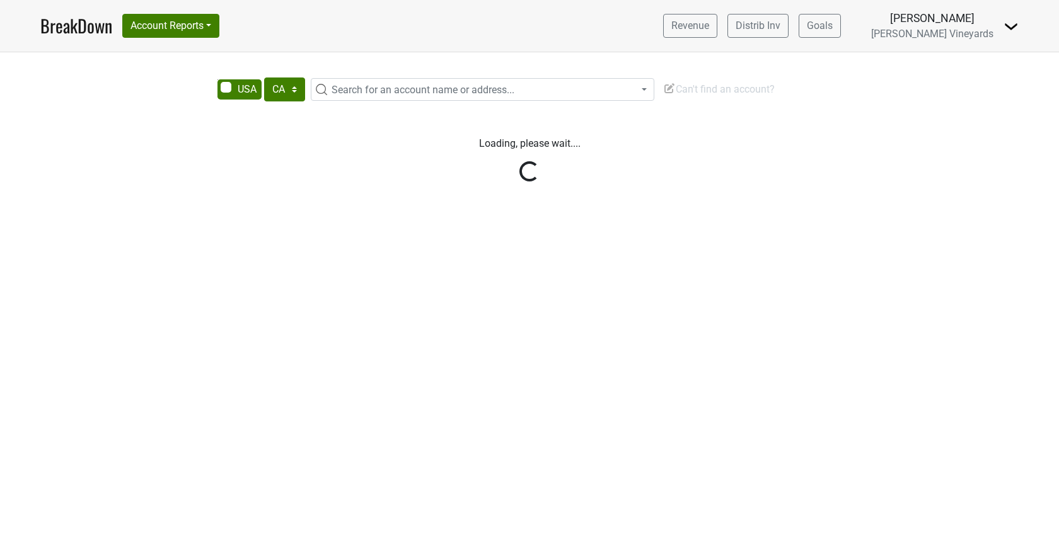
select select "CA"
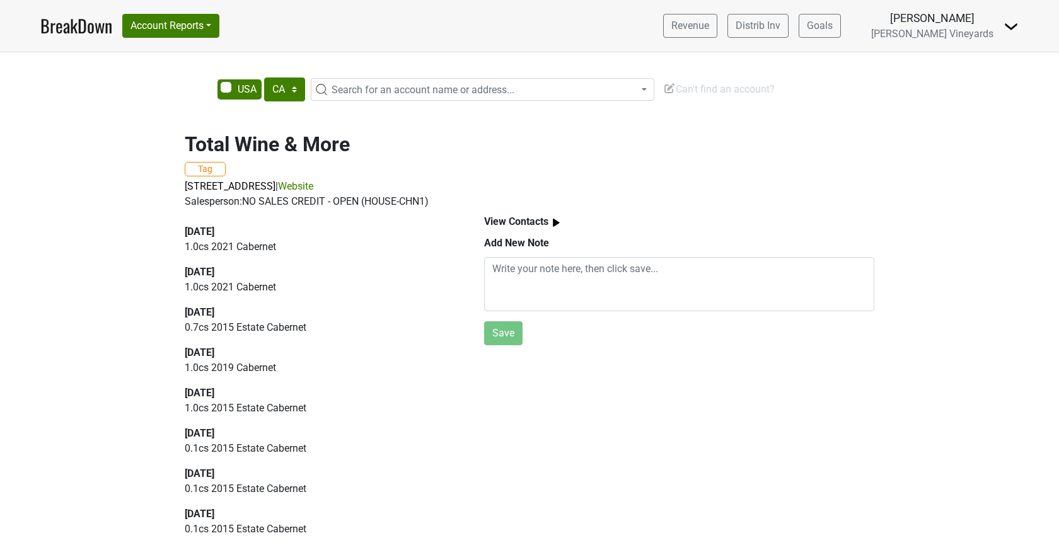
drag, startPoint x: 124, startPoint y: 195, endPoint x: 474, endPoint y: 181, distance: 349.6
click at [474, 181] on div "Total Wine & More Tag 699 120th Ave NE, Unit B, Bellevue, WA 98005 | Website Sa…" at bounding box center [529, 331] width 1059 height 429
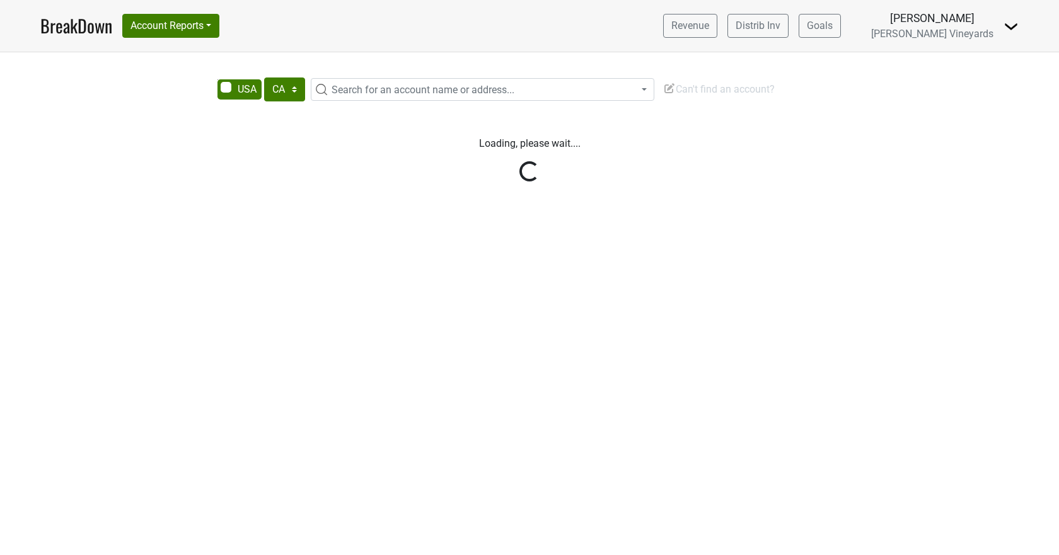
select select "CA"
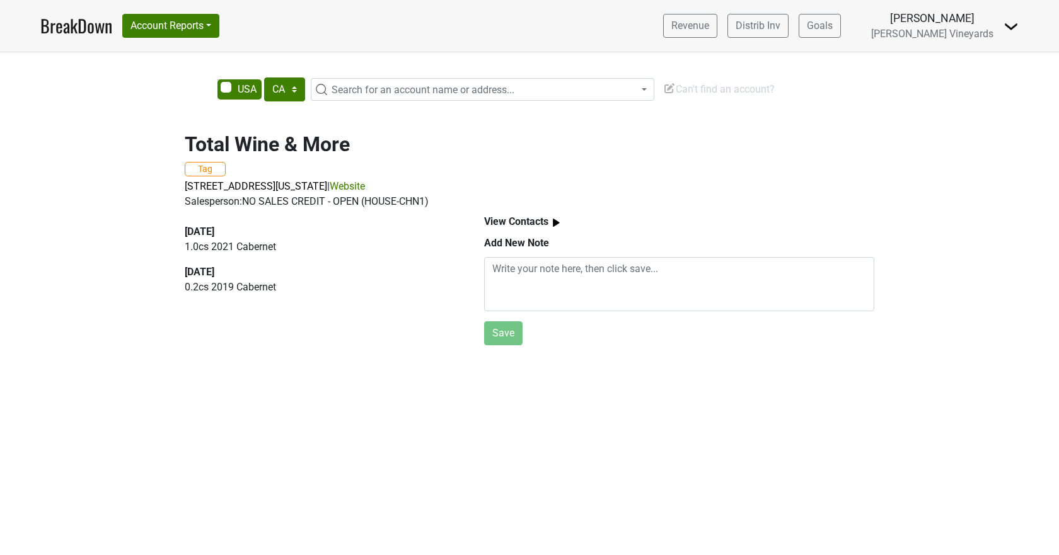
drag, startPoint x: 190, startPoint y: 185, endPoint x: 249, endPoint y: 398, distance: 221.0
click at [249, 398] on div "AK AL AR AZ CA CO CT DC DE FL GA HI IA ID IL IN KS KY LA MA MD ME MI MN MO MS M…" at bounding box center [529, 303] width 1059 height 503
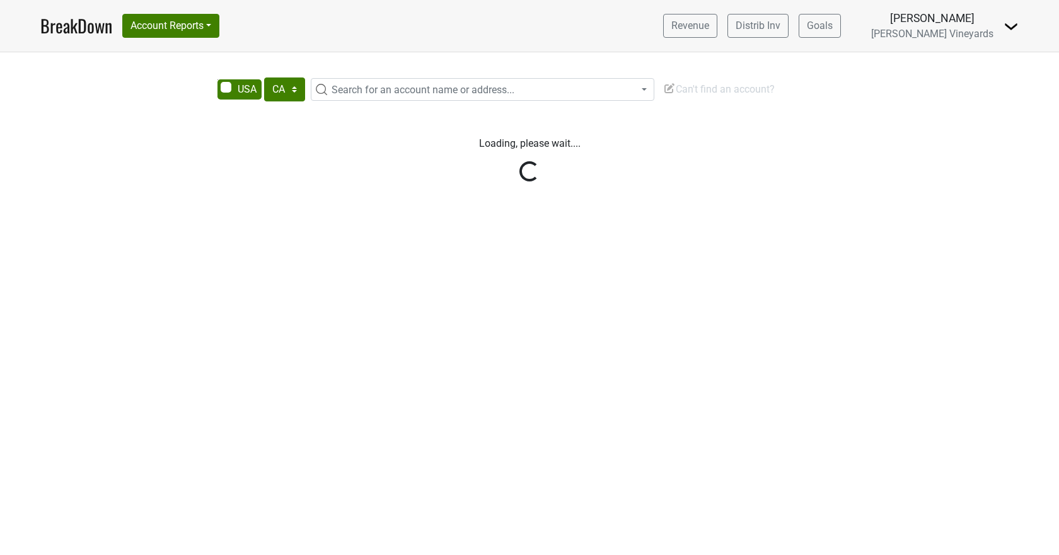
select select "CA"
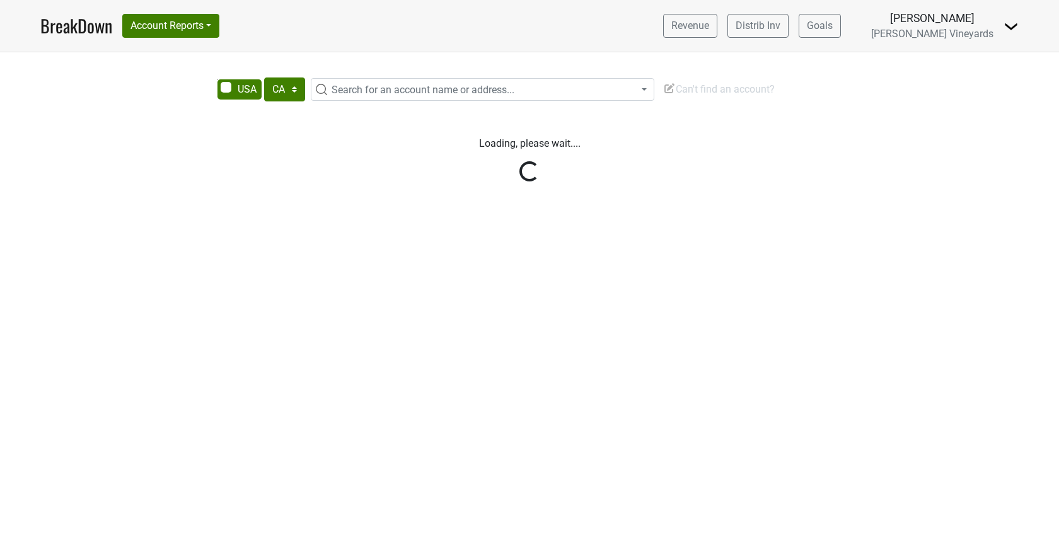
select select "CA"
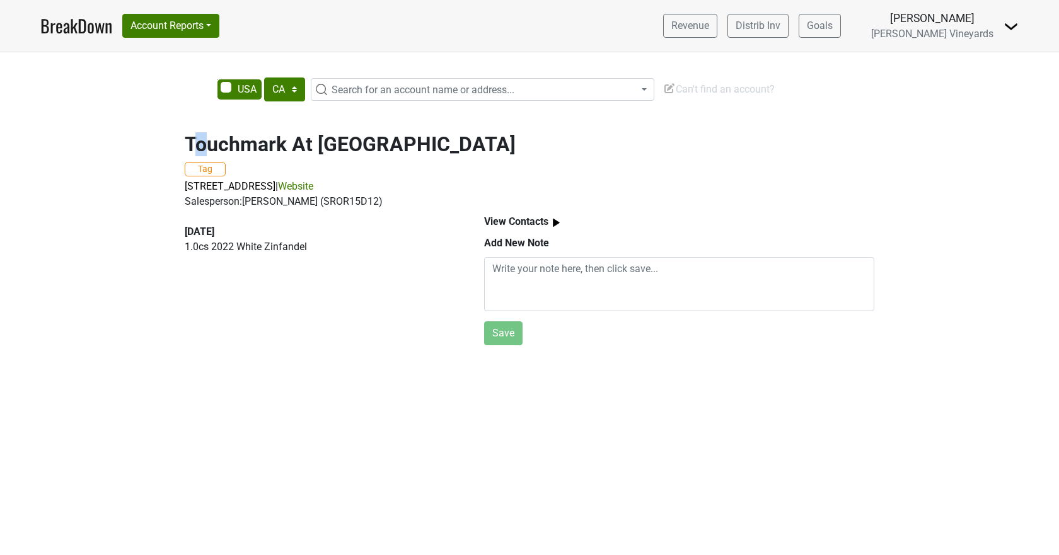
drag, startPoint x: 216, startPoint y: 139, endPoint x: 210, endPoint y: 141, distance: 6.4
click at [210, 141] on h2 "Touchmark At [GEOGRAPHIC_DATA]" at bounding box center [530, 144] width 690 height 24
click at [470, 451] on div "AK AL AR AZ CA CO CT DC DE FL [GEOGRAPHIC_DATA] HI IA ID IL IN KS [GEOGRAPHIC_D…" at bounding box center [529, 303] width 1059 height 503
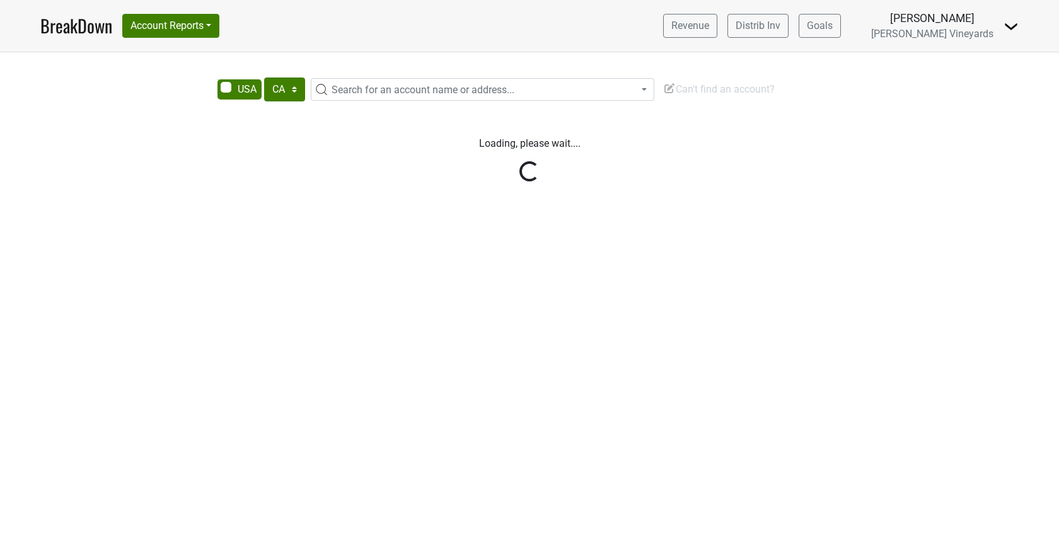
select select "CA"
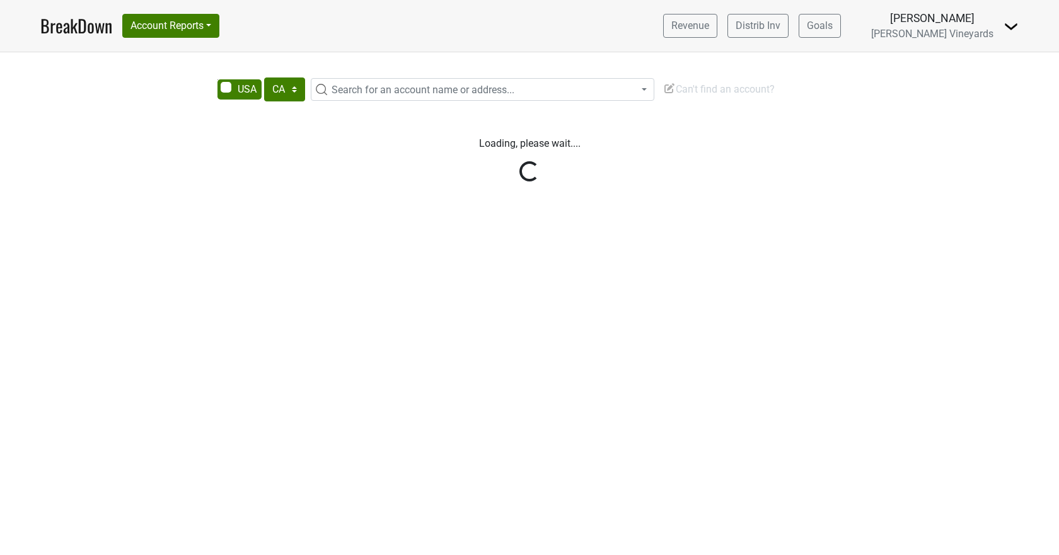
select select "CA"
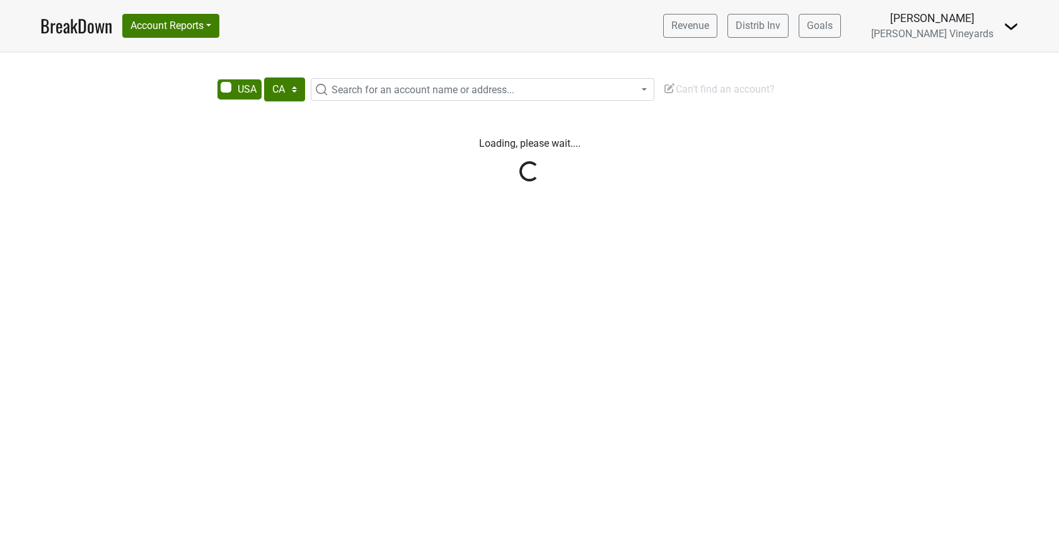
select select "CA"
